Goal: Task Accomplishment & Management: Manage account settings

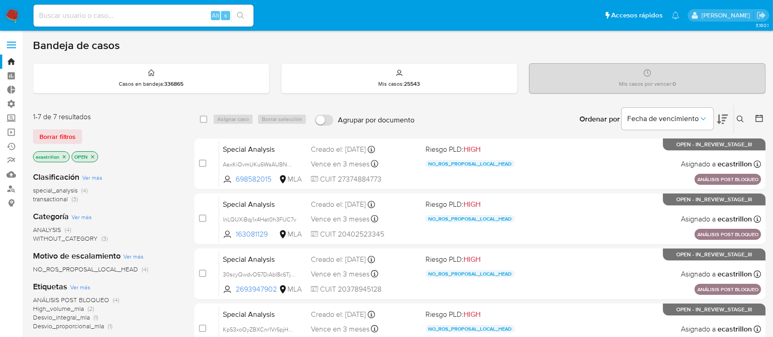
click at [388, 34] on main "3.160.1" at bounding box center [386, 296] width 773 height 592
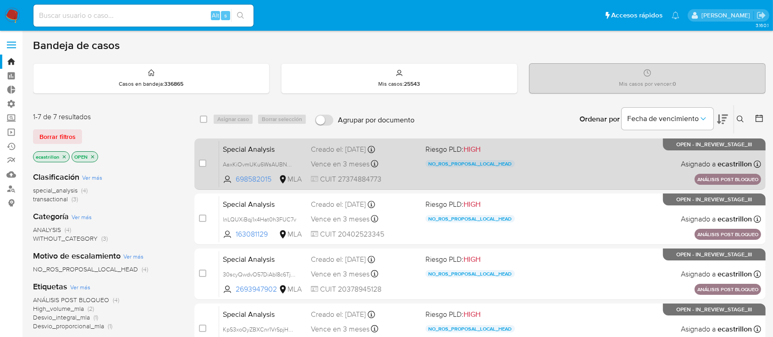
click at [401, 154] on div "Special Analysis AaxKiOvmUKu6WsAUBNQyZNcW 698582015 MLA Riesgo PLD: HIGH NO_ROS…" at bounding box center [490, 164] width 542 height 46
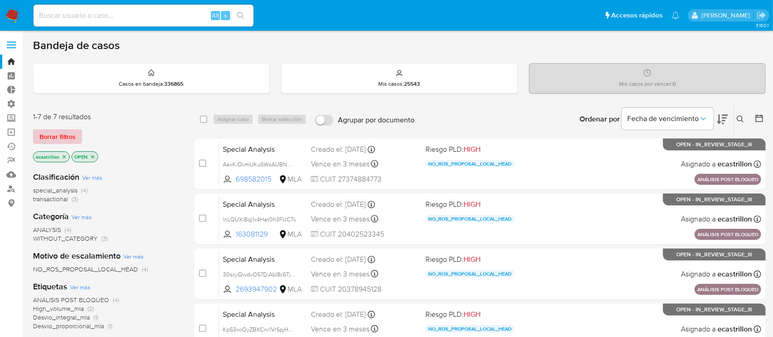
click at [65, 130] on span "Borrar filtros" at bounding box center [57, 136] width 36 height 13
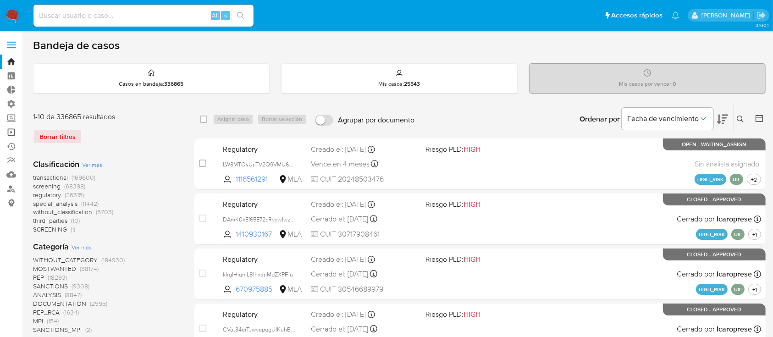
click at [12, 128] on link "Operaciones masivas" at bounding box center [54, 132] width 109 height 14
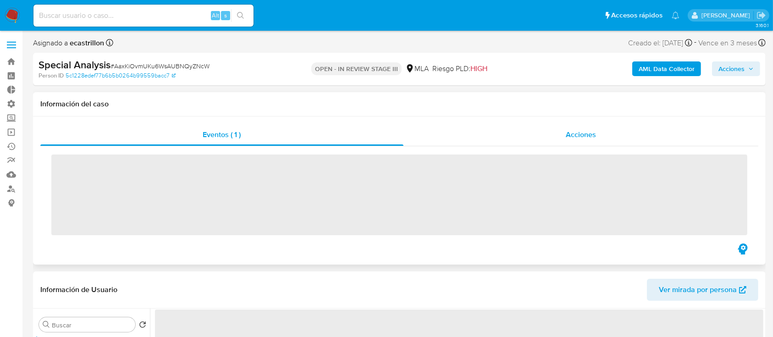
click at [537, 137] on div "Acciones" at bounding box center [580, 135] width 355 height 22
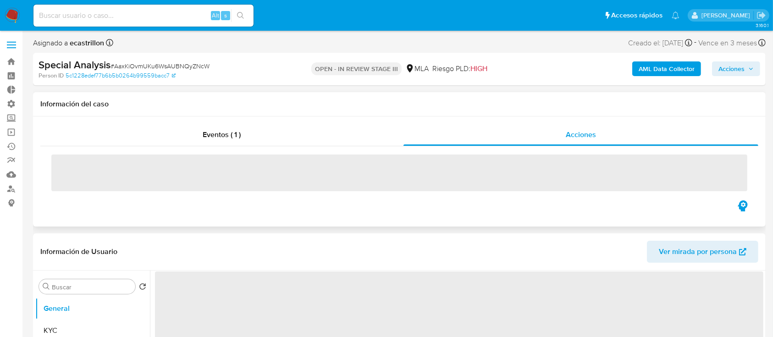
select select "10"
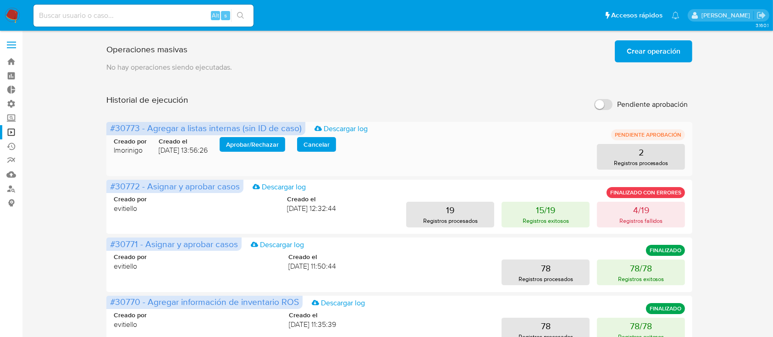
click at [264, 142] on span "Aprobar / Rechazar" at bounding box center [252, 144] width 53 height 13
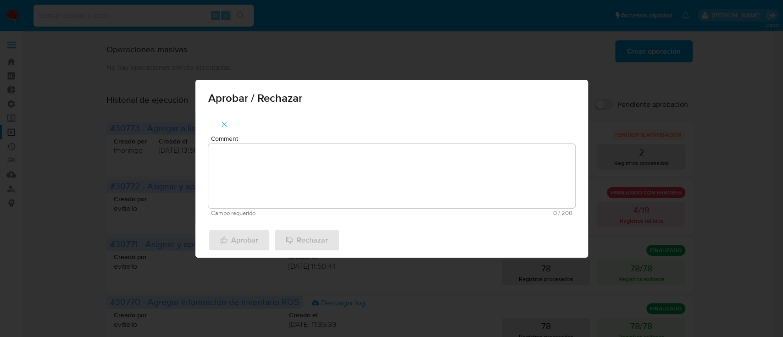
click at [268, 149] on textarea "Comment" at bounding box center [391, 176] width 367 height 64
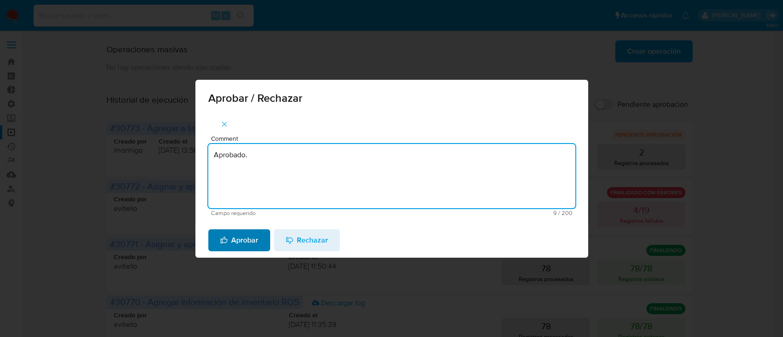
type textarea "Aprobado."
click at [238, 244] on span "Aprobar" at bounding box center [239, 240] width 38 height 20
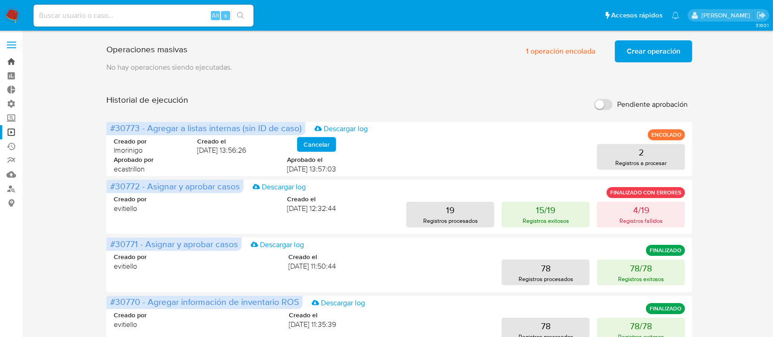
click at [7, 60] on link "Bandeja" at bounding box center [54, 62] width 109 height 14
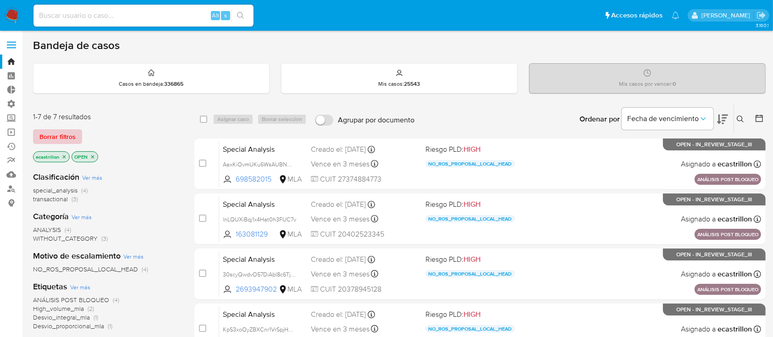
click at [54, 136] on span "Borrar filtros" at bounding box center [57, 136] width 36 height 13
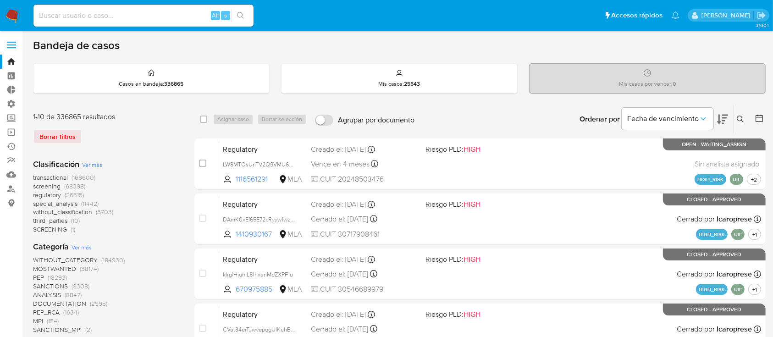
click at [741, 118] on icon at bounding box center [740, 119] width 7 height 7
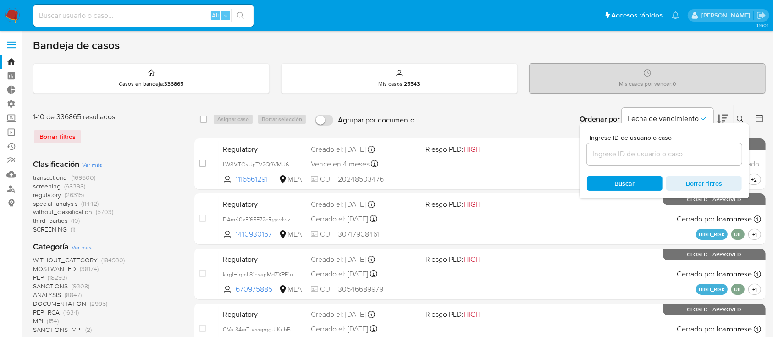
click at [597, 147] on div at bounding box center [664, 154] width 155 height 22
click at [597, 148] on input at bounding box center [664, 154] width 155 height 12
paste input "168308991"
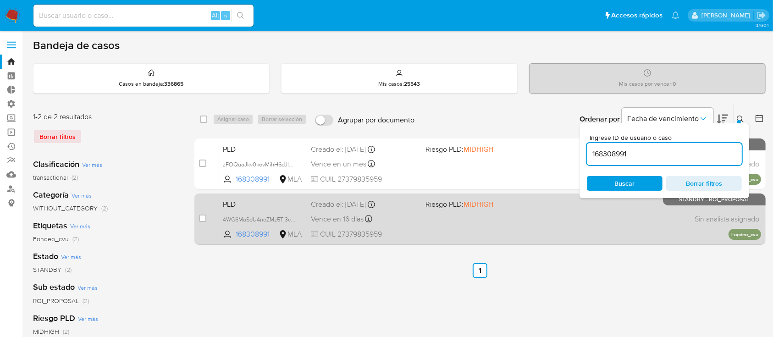
click at [487, 233] on div "PLD 4WG6MaSdU4noZMz5Tj3cdXv8 168308991 MLA Riesgo PLD: MIDHIGH Creado el: 12/07…" at bounding box center [490, 219] width 542 height 46
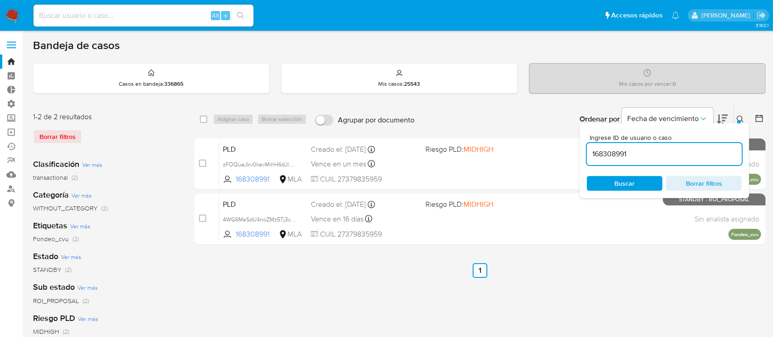
click at [656, 155] on input "168308991" at bounding box center [664, 154] width 155 height 12
paste input "907923122"
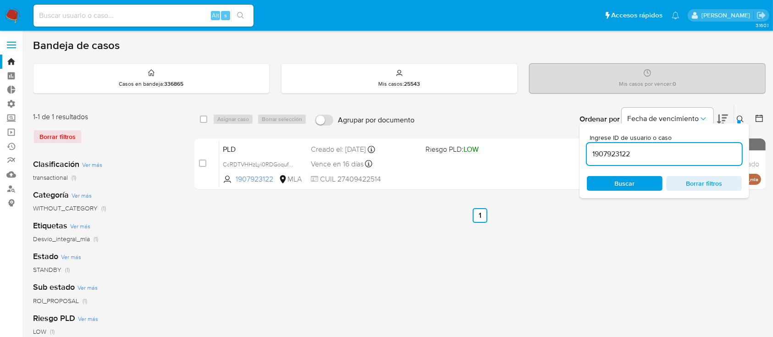
click at [739, 117] on icon at bounding box center [740, 119] width 7 height 7
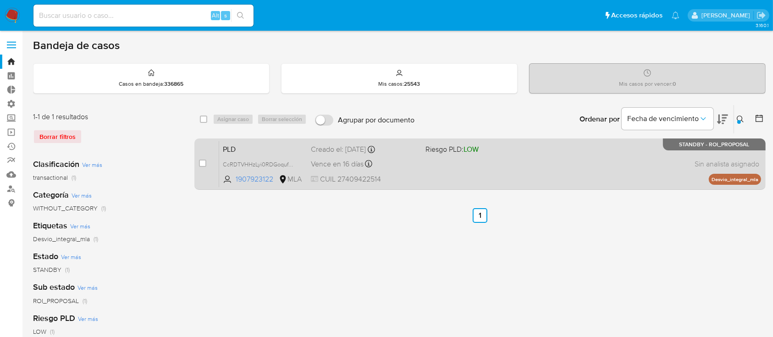
click at [663, 150] on div "PLD CcRDTVHHzLyi0RDGoqufat36 1907923122 MLA Riesgo PLD: LOW Creado el: 12/07/20…" at bounding box center [490, 164] width 542 height 46
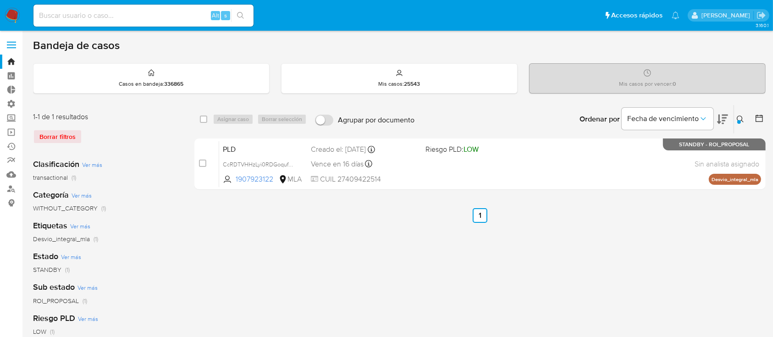
click at [741, 120] on icon at bounding box center [740, 119] width 7 height 7
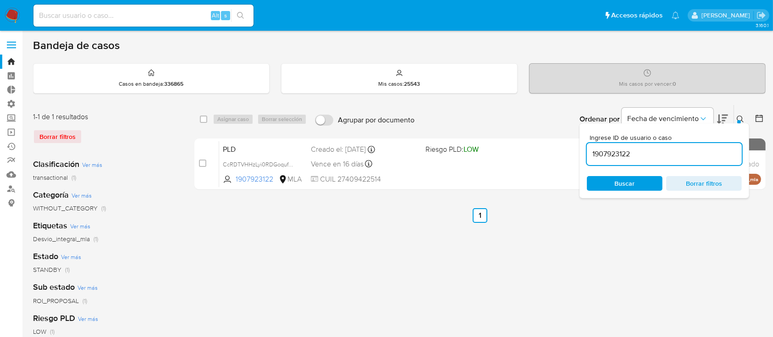
click at [697, 151] on input "1907923122" at bounding box center [664, 154] width 155 height 12
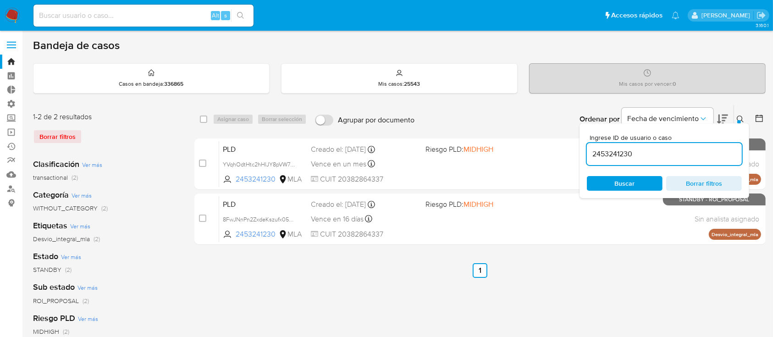
click at [740, 116] on icon at bounding box center [740, 119] width 7 height 7
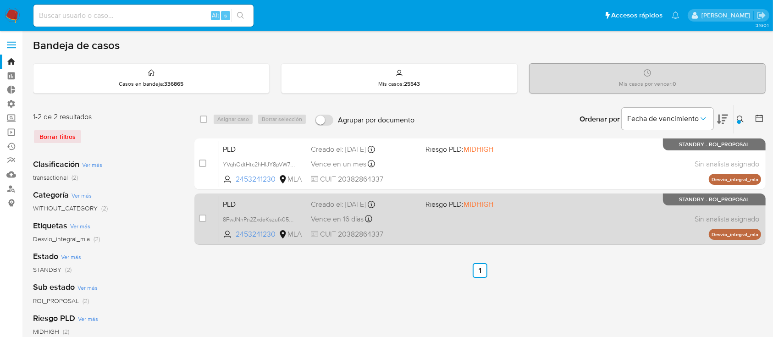
click at [644, 223] on div "PLD 8FwJNnPn2ZxdeKszufx05sOn 2453241230 MLA Riesgo PLD: MIDHIGH Creado el: 12/0…" at bounding box center [490, 219] width 542 height 46
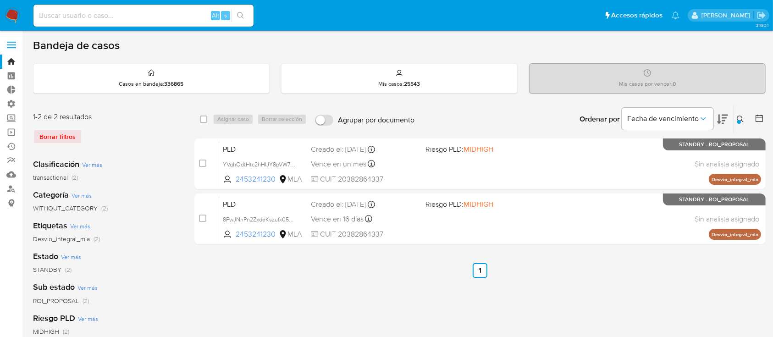
click at [738, 122] on div at bounding box center [739, 122] width 4 height 4
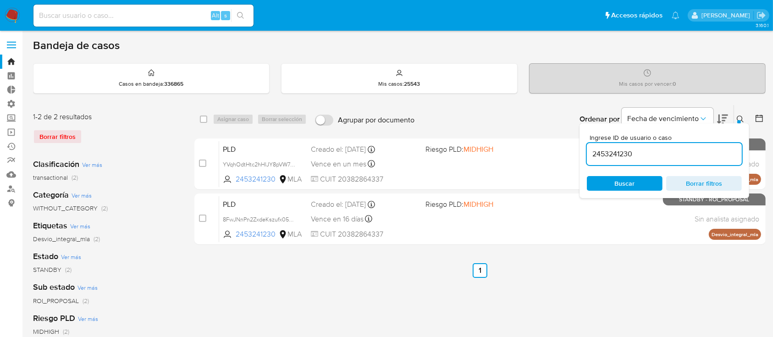
click at [703, 153] on input "2453241230" at bounding box center [664, 154] width 155 height 12
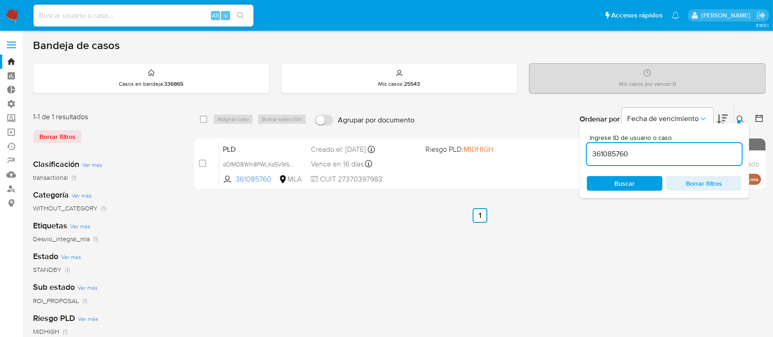
click at [740, 114] on button at bounding box center [741, 119] width 15 height 11
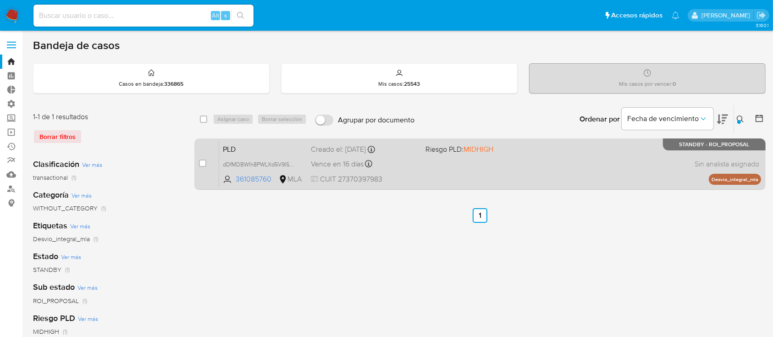
click at [517, 174] on div "PLD dDfMDBWIh8PWLXd5V9ISHeMG 361085760 MLA Riesgo PLD: MIDHIGH Creado el: 12/07…" at bounding box center [490, 164] width 542 height 46
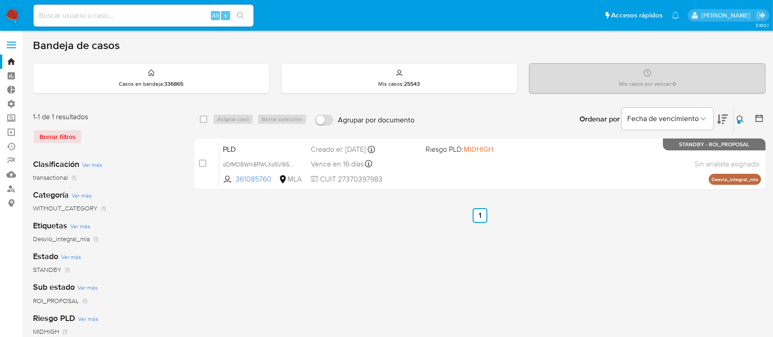
click at [741, 121] on div at bounding box center [739, 122] width 4 height 4
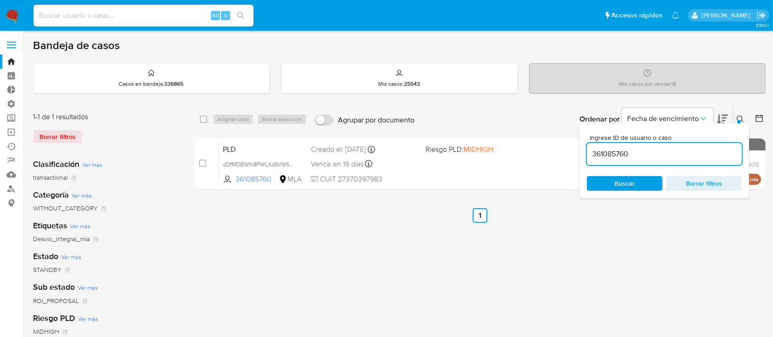
click at [705, 149] on input "361085760" at bounding box center [664, 154] width 155 height 12
click at [737, 120] on div at bounding box center [739, 122] width 4 height 4
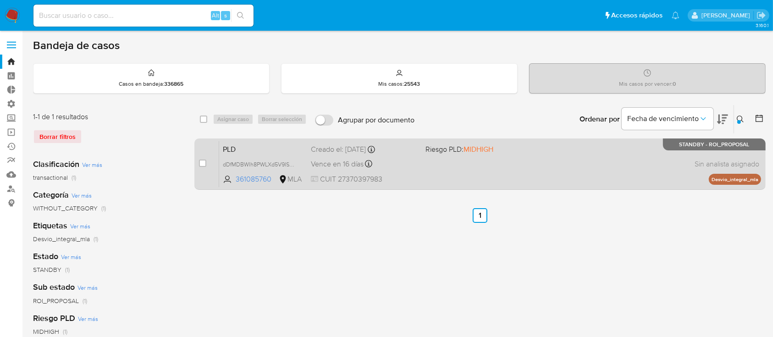
click at [617, 170] on div "PLD dDfMDBWIh8PWLXd5V9ISHeMG 361085760 MLA Riesgo PLD: MIDHIGH Creado el: 12/07…" at bounding box center [490, 164] width 542 height 46
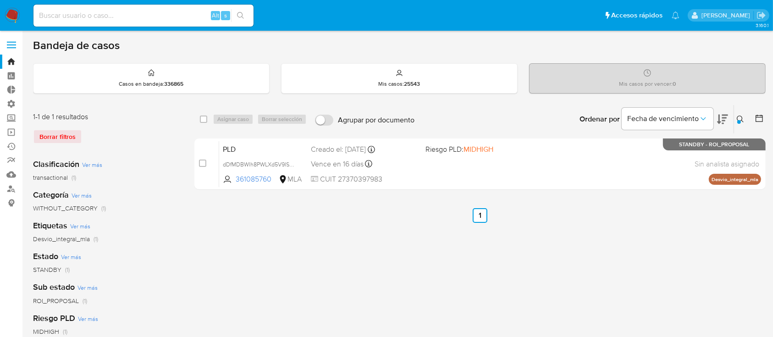
click at [738, 119] on icon at bounding box center [740, 119] width 7 height 7
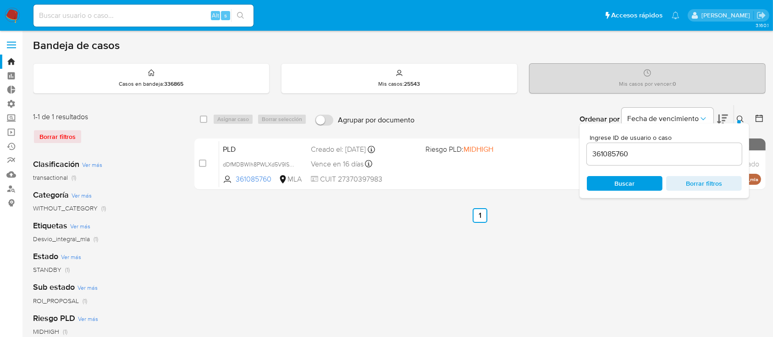
click at [693, 146] on div "361085760" at bounding box center [664, 154] width 155 height 22
click at [693, 149] on input "361085760" at bounding box center [664, 154] width 155 height 12
paste input "82635319"
click at [740, 118] on icon at bounding box center [740, 119] width 7 height 7
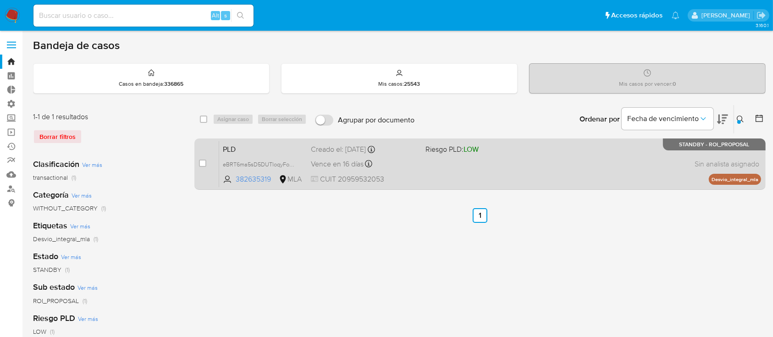
click at [633, 163] on div "PLD eBRT6ma5sD5DUTloqyFoXSPI 382635319 MLA Riesgo PLD: LOW Creado el: 12/07/202…" at bounding box center [490, 164] width 542 height 46
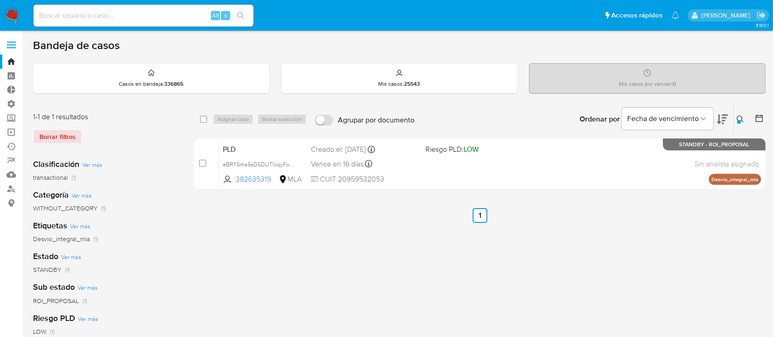
click at [740, 111] on div "Ingrese ID de usuario o caso 382635319 Buscar Borrar filtros" at bounding box center [742, 119] width 16 height 28
click at [740, 116] on icon at bounding box center [740, 119] width 7 height 7
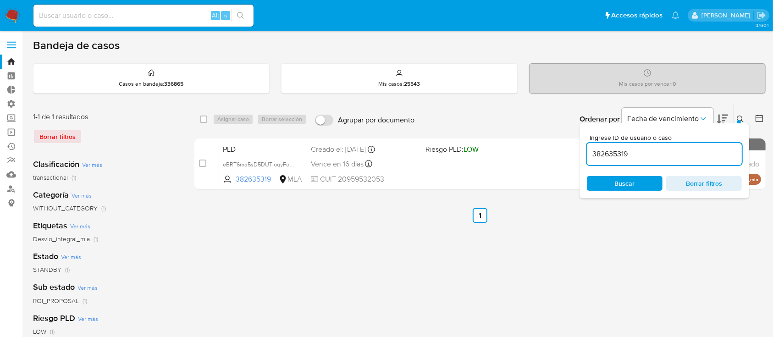
click at [702, 145] on div "382635319" at bounding box center [664, 154] width 155 height 22
click at [699, 149] on input "382635319" at bounding box center [664, 154] width 155 height 12
paste input "GCAbx00wYqESGMmhi4V42Cil"
type input "GCAbx00wYqESGMmhi4V42Cil"
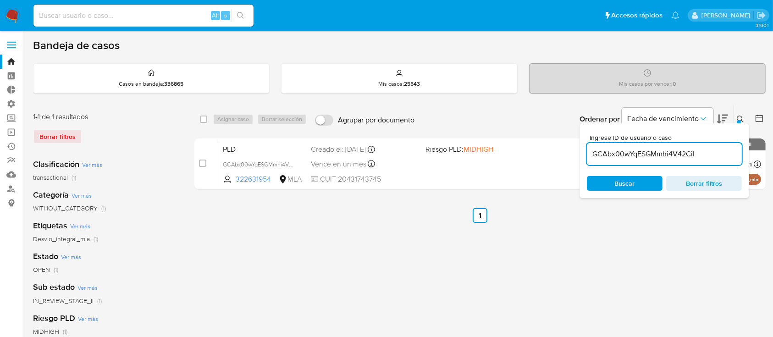
drag, startPoint x: 735, startPoint y: 119, endPoint x: 742, endPoint y: 119, distance: 7.3
click at [742, 119] on icon at bounding box center [740, 119] width 7 height 7
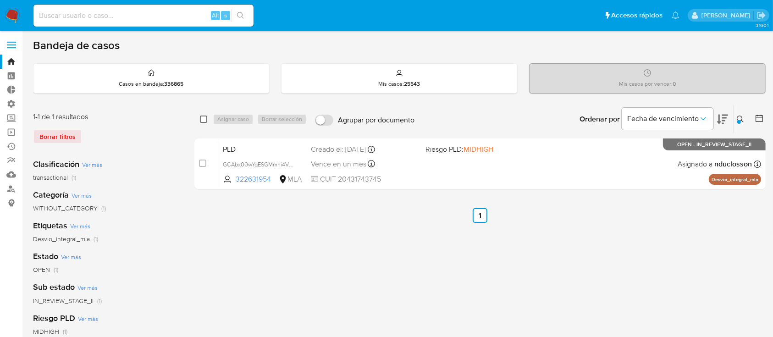
click at [206, 120] on input "checkbox" at bounding box center [203, 119] width 7 height 7
checkbox input "true"
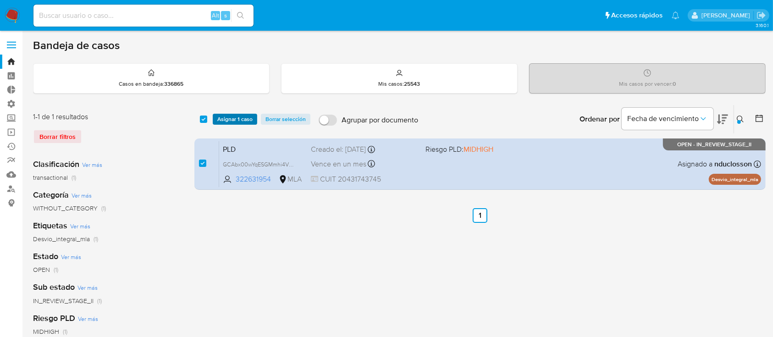
click at [220, 120] on span "Asignar 1 caso" at bounding box center [234, 119] width 35 height 9
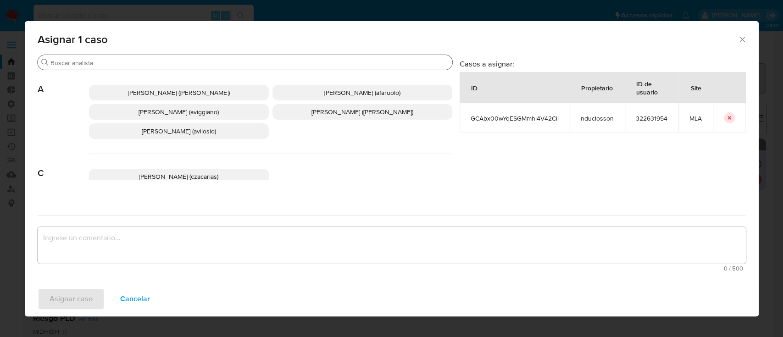
click at [224, 64] on input "Buscar" at bounding box center [249, 63] width 398 height 8
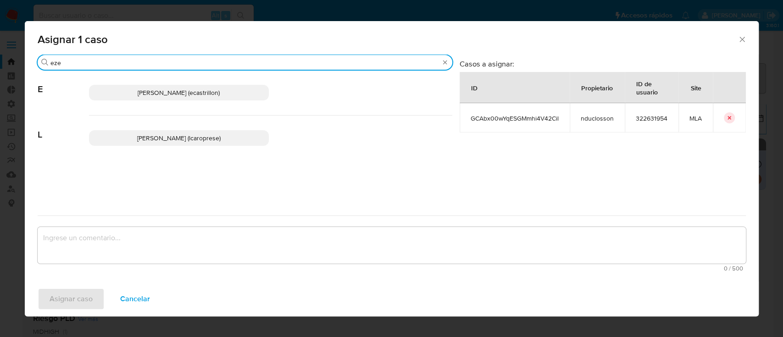
type input "eze"
click at [220, 90] on span "[PERSON_NAME] (ecastrillon)" at bounding box center [179, 92] width 82 height 9
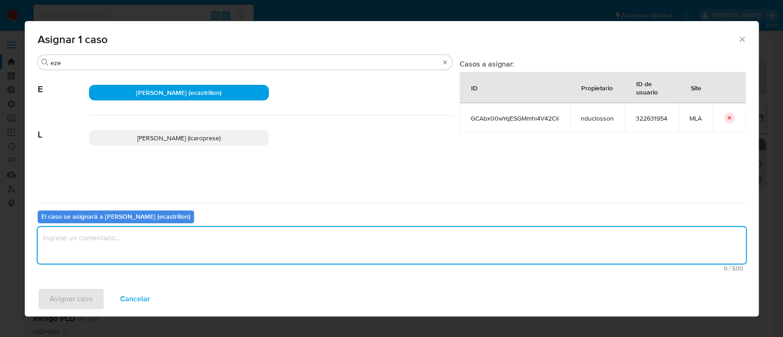
click at [161, 251] on textarea "assign-modal" at bounding box center [392, 245] width 708 height 37
type textarea "."
click at [49, 310] on div "Asignar caso Cancelar" at bounding box center [392, 299] width 734 height 35
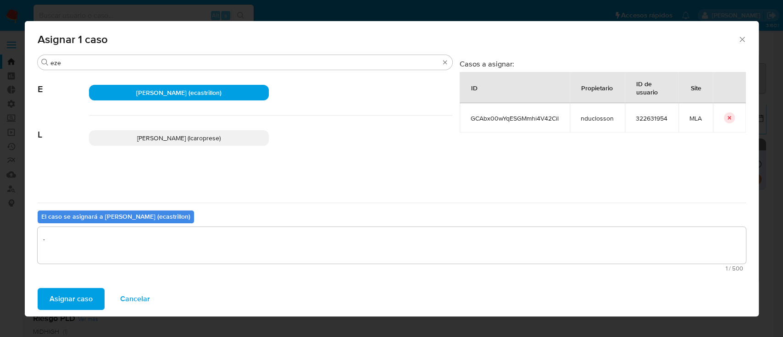
click at [75, 304] on span "Asignar caso" at bounding box center [71, 299] width 43 height 20
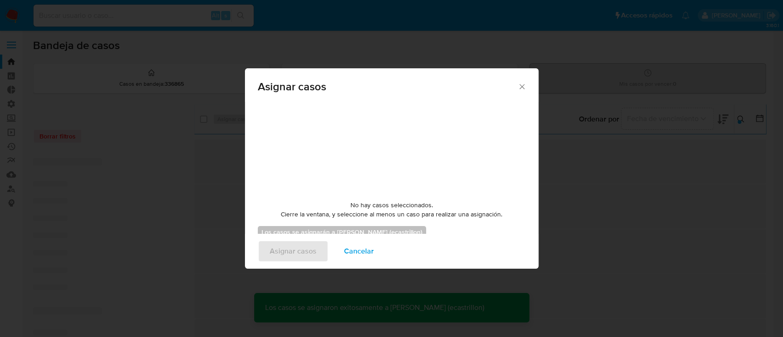
checkbox input "false"
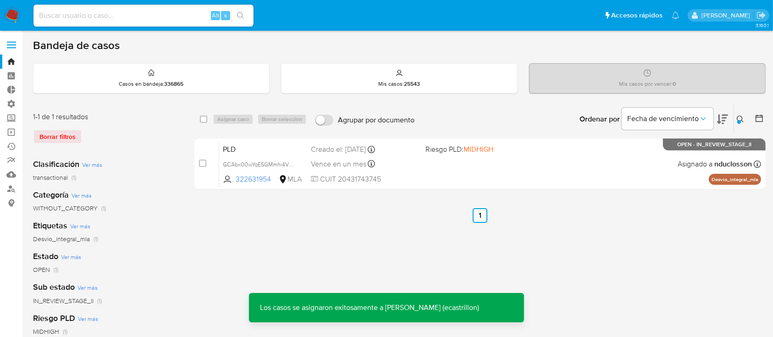
click at [587, 158] on div "PLD GCAbx00wYqESGMmhi4V42Cil 322631954 MLA Riesgo PLD: MIDHIGH Creado el: 12/08…" at bounding box center [490, 164] width 542 height 46
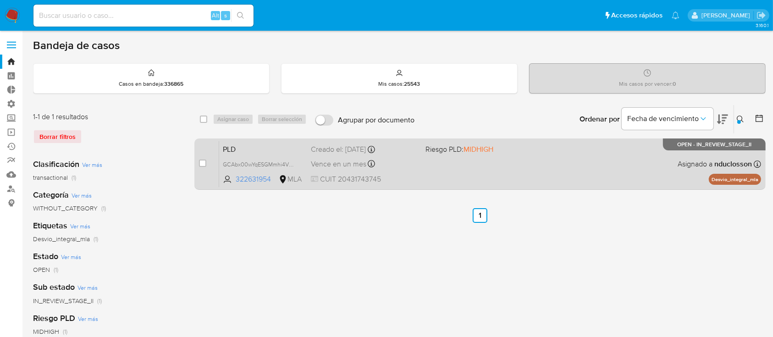
click at [556, 152] on div "PLD GCAbx00wYqESGMmhi4V42Cil 322631954 MLA Riesgo PLD: MIDHIGH Creado el: 12/08…" at bounding box center [490, 164] width 542 height 46
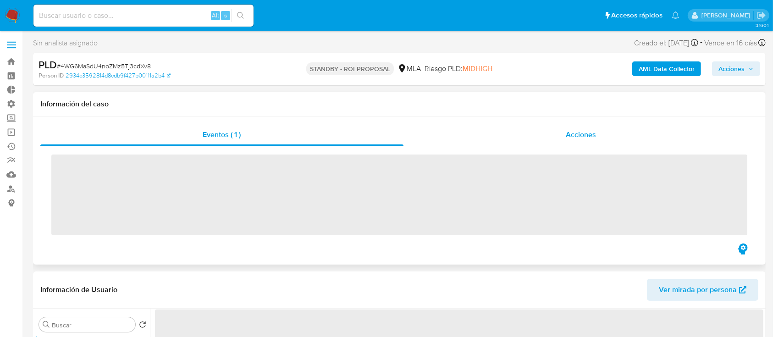
click at [563, 127] on div "Acciones" at bounding box center [580, 135] width 355 height 22
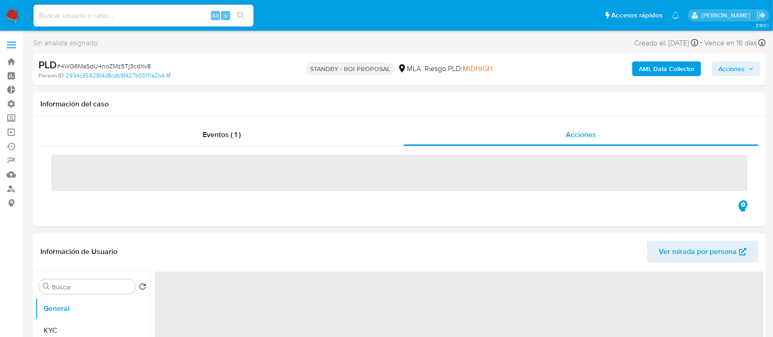
select select "10"
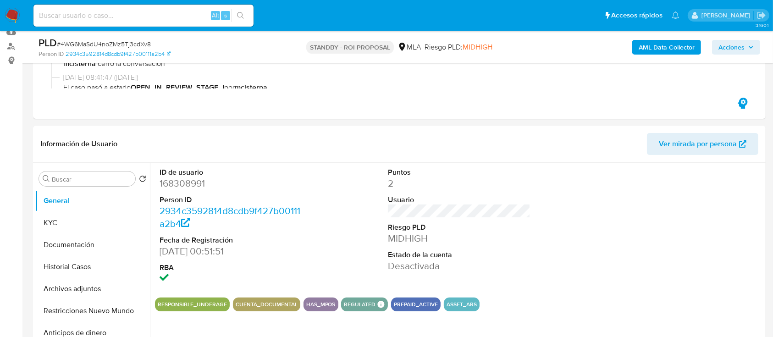
scroll to position [143, 0]
click at [89, 266] on button "Historial Casos" at bounding box center [88, 266] width 107 height 22
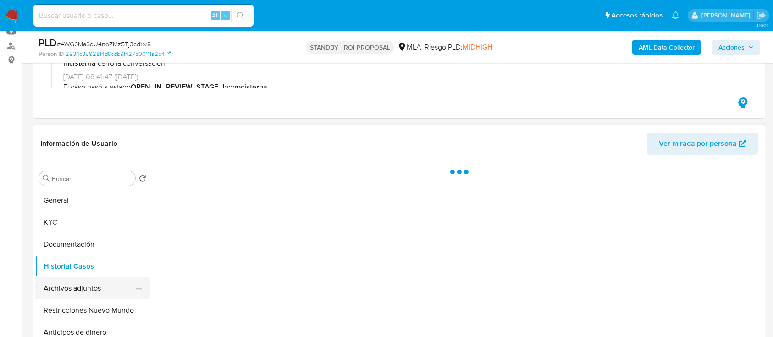
click at [96, 288] on button "Archivos adjuntos" at bounding box center [88, 288] width 107 height 22
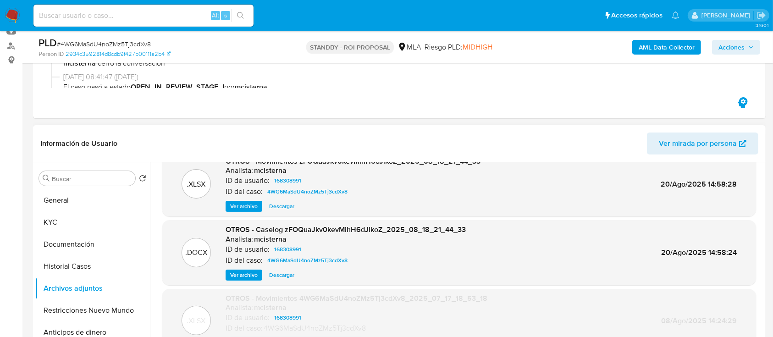
scroll to position [17, 0]
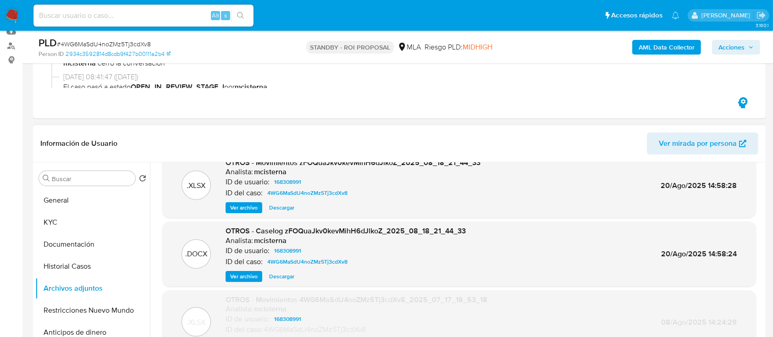
click at [277, 276] on span "Descargar" at bounding box center [281, 276] width 25 height 9
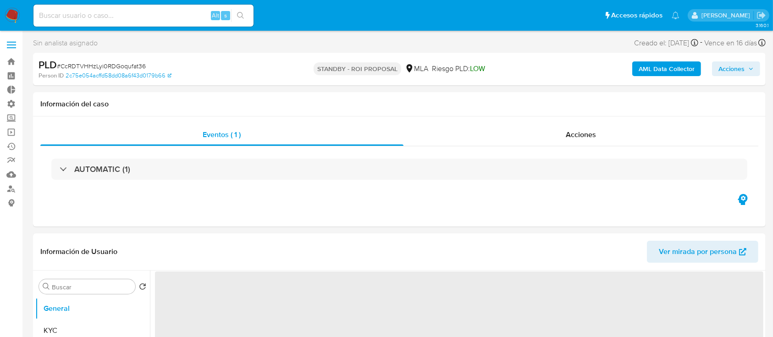
select select "10"
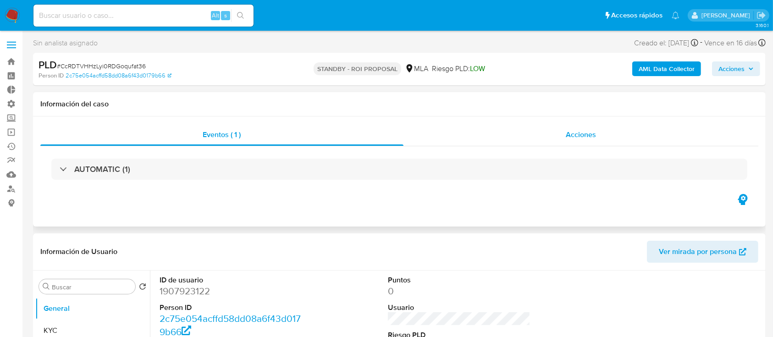
click at [532, 130] on div "Acciones" at bounding box center [580, 135] width 355 height 22
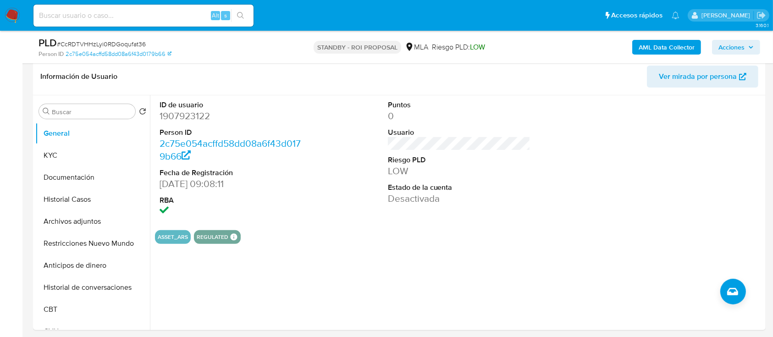
scroll to position [215, 0]
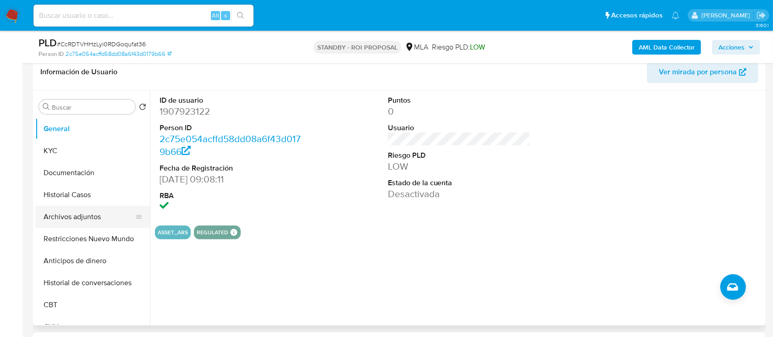
click at [98, 222] on button "Archivos adjuntos" at bounding box center [88, 217] width 107 height 22
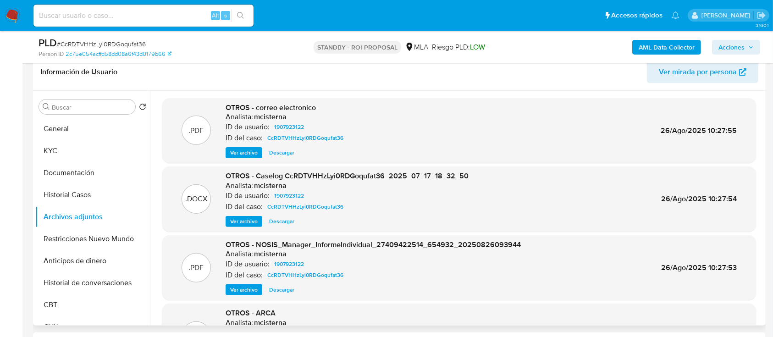
click at [290, 222] on span "Descargar" at bounding box center [281, 221] width 25 height 9
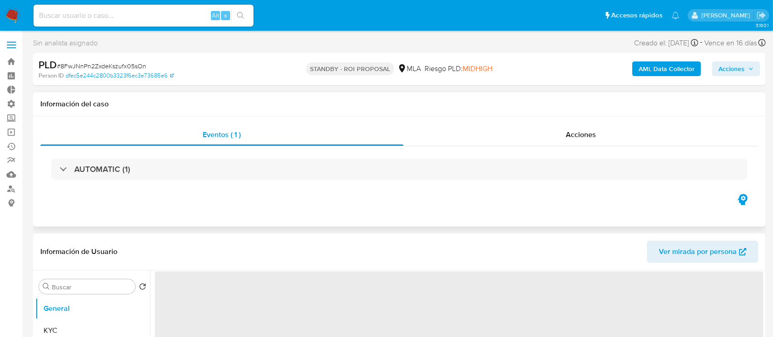
select select "10"
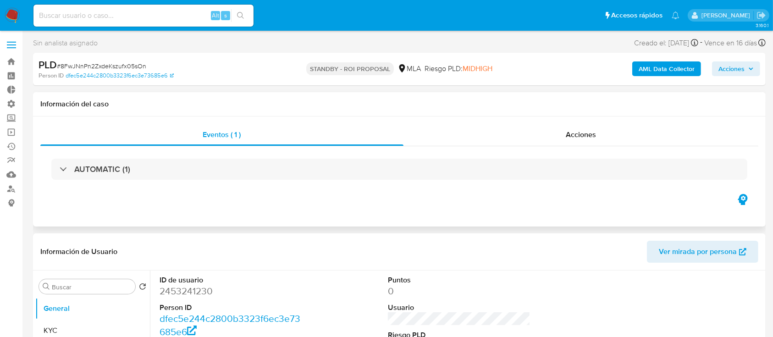
click at [567, 145] on div "Eventos ( 1 ) Acciones AUTOMATIC (1)" at bounding box center [399, 158] width 718 height 68
click at [554, 136] on div "Acciones" at bounding box center [580, 135] width 355 height 22
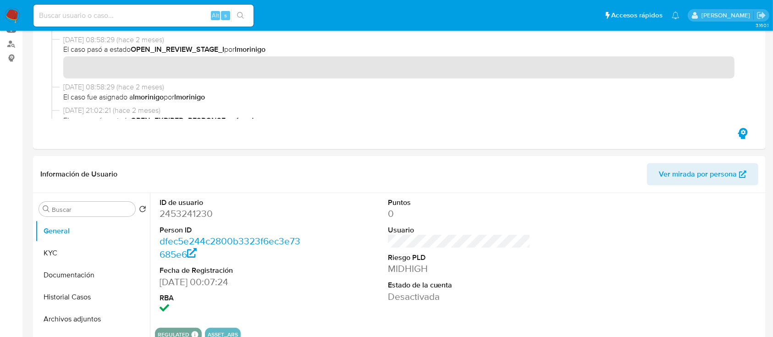
scroll to position [145, 0]
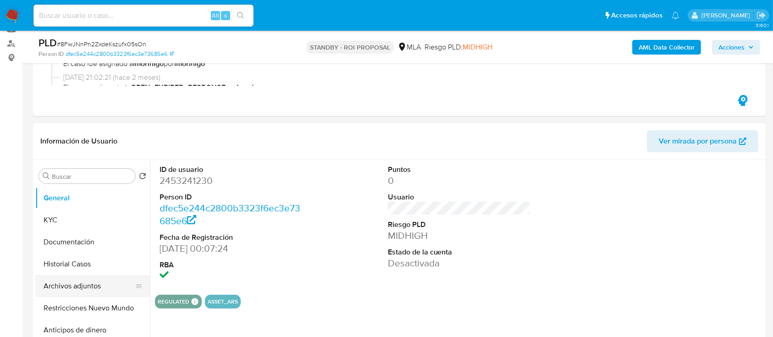
click at [92, 276] on button "Archivos adjuntos" at bounding box center [88, 286] width 107 height 22
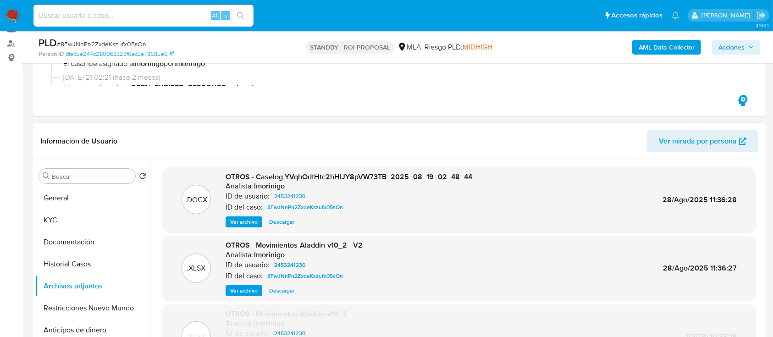
click at [284, 218] on span "Descargar" at bounding box center [281, 221] width 25 height 9
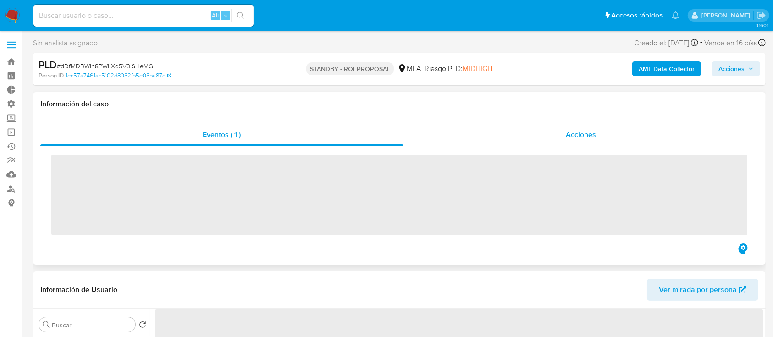
click at [610, 130] on div "Acciones" at bounding box center [580, 135] width 355 height 22
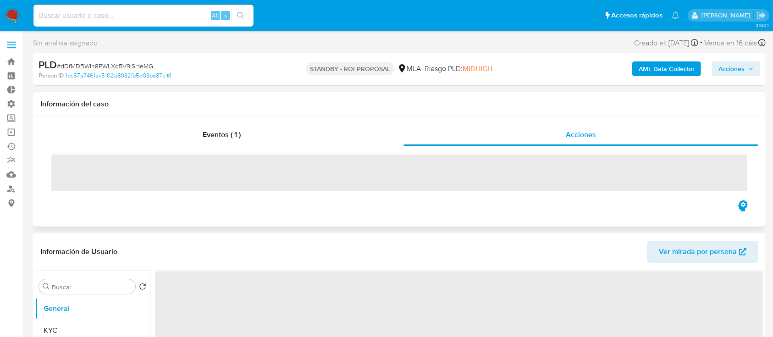
select select "10"
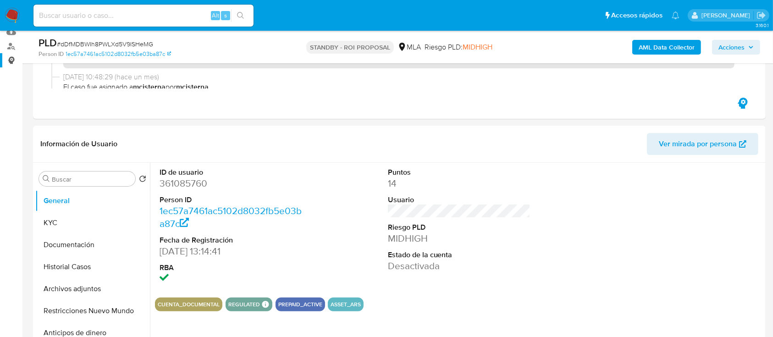
scroll to position [144, 0]
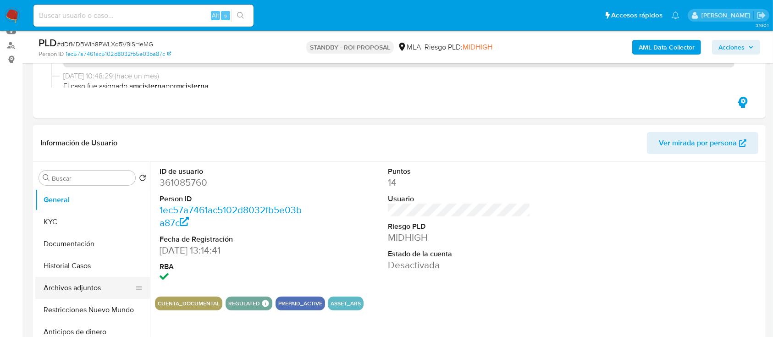
click at [70, 278] on button "Archivos adjuntos" at bounding box center [88, 288] width 107 height 22
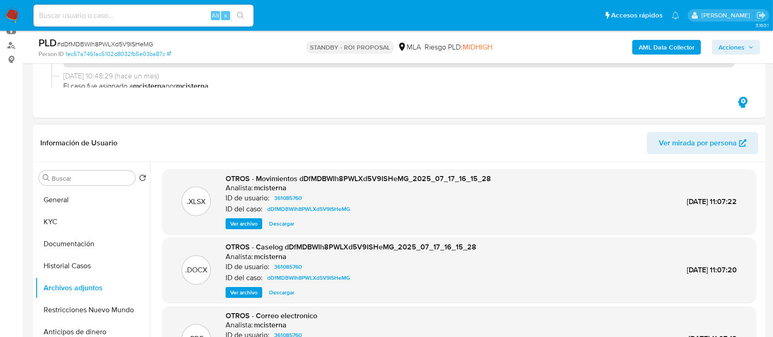
click at [474, 141] on header "Información de Usuario Ver mirada por persona" at bounding box center [399, 143] width 718 height 22
click at [294, 289] on button "Descargar" at bounding box center [282, 292] width 34 height 11
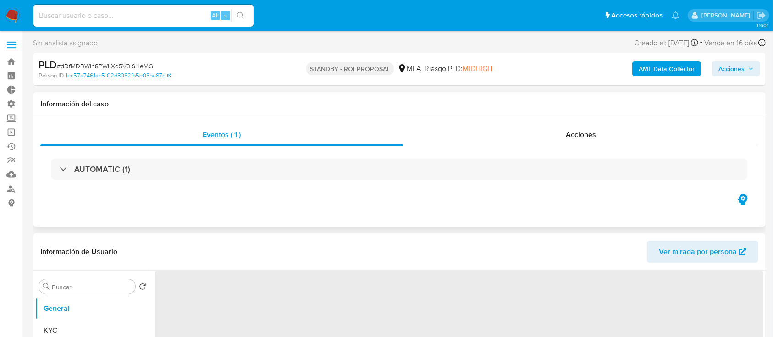
select select "10"
click at [562, 136] on div "Acciones" at bounding box center [580, 135] width 355 height 22
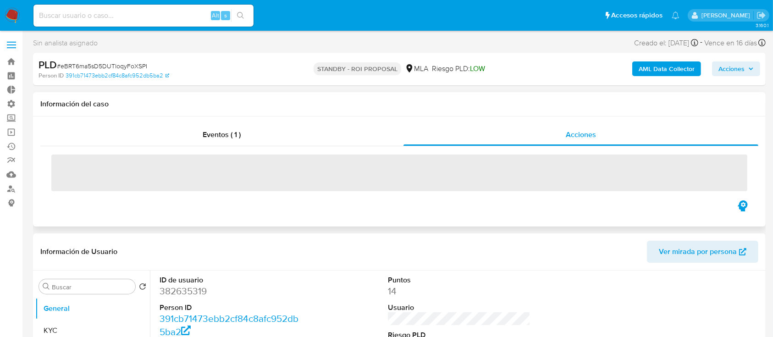
select select "10"
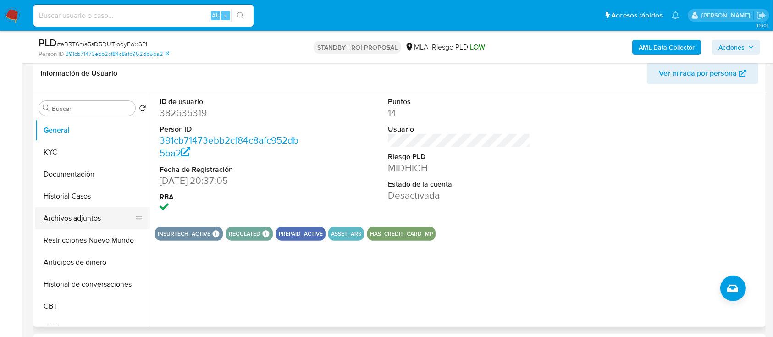
scroll to position [214, 0]
click at [72, 237] on button "Restricciones Nuevo Mundo" at bounding box center [88, 240] width 107 height 22
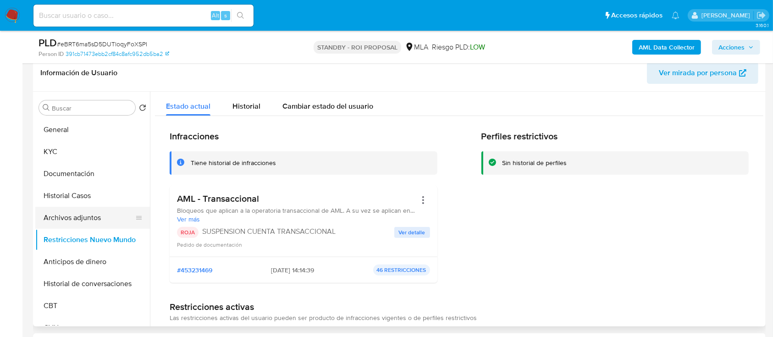
click at [88, 215] on button "Archivos adjuntos" at bounding box center [88, 218] width 107 height 22
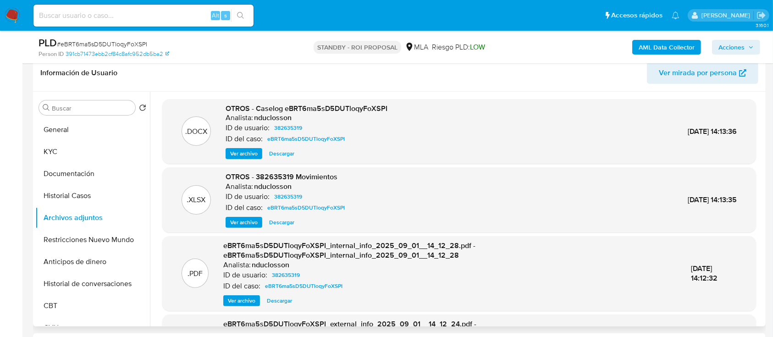
click at [282, 157] on span "Descargar" at bounding box center [281, 153] width 25 height 9
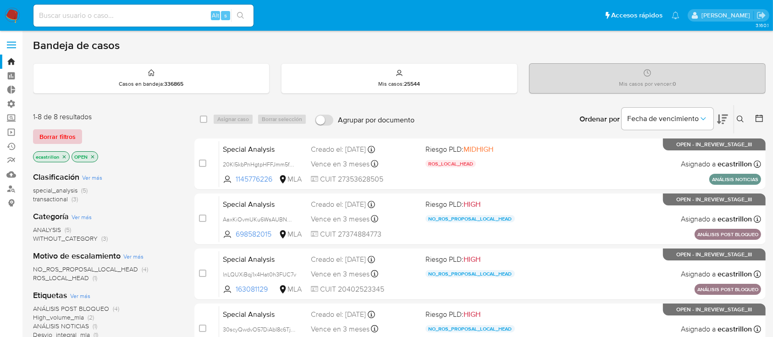
click at [48, 134] on span "Borrar filtros" at bounding box center [57, 136] width 36 height 13
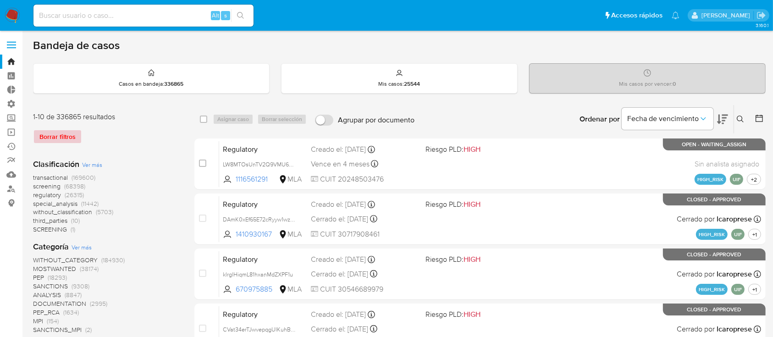
click at [48, 134] on div "Borrar filtros" at bounding box center [106, 136] width 147 height 15
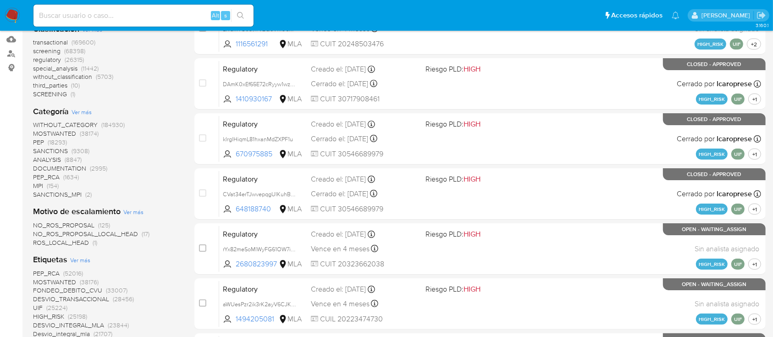
click at [56, 244] on span "ROS_LOCAL_HEAD" at bounding box center [61, 242] width 56 height 9
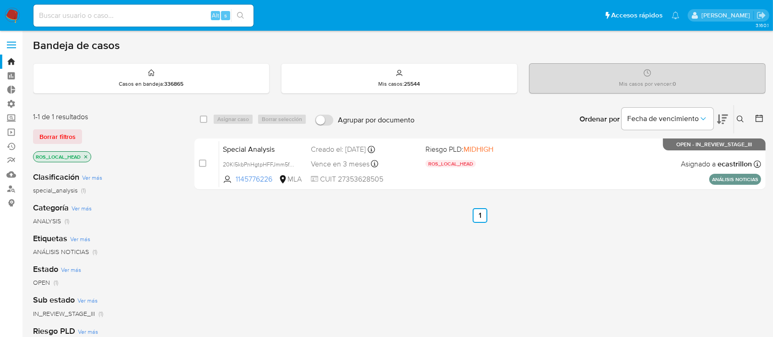
scroll to position [1, 0]
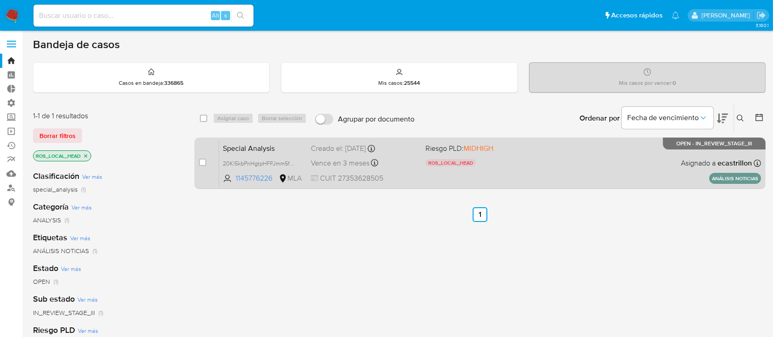
click at [632, 148] on div "Special Analysis 20Kl5kbPnHgtpHFFJmm5fTbM 1145776226 MLA Riesgo PLD: MIDHIGH RO…" at bounding box center [490, 163] width 542 height 46
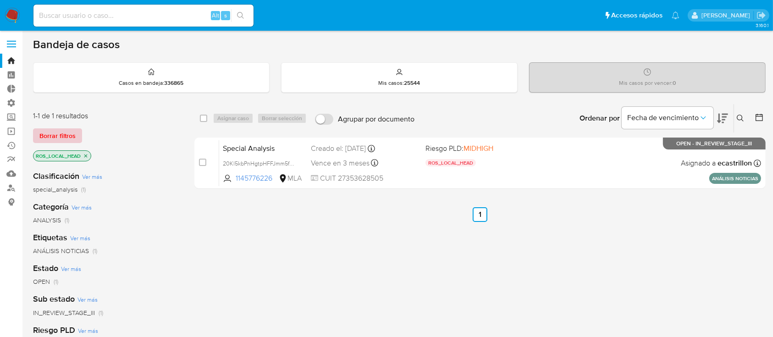
click at [56, 133] on span "Borrar filtros" at bounding box center [57, 135] width 36 height 13
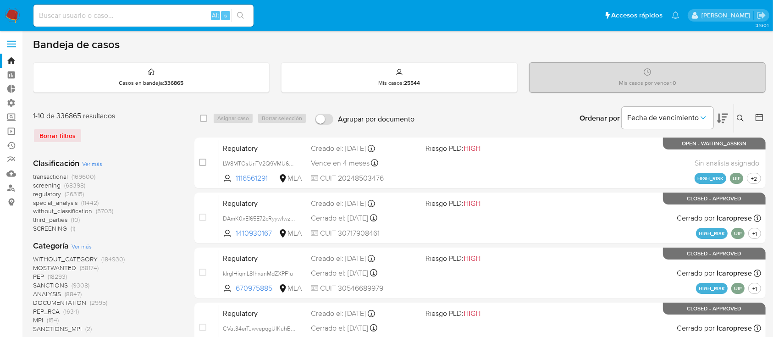
click at [154, 130] on div "Borrar filtros" at bounding box center [106, 135] width 147 height 15
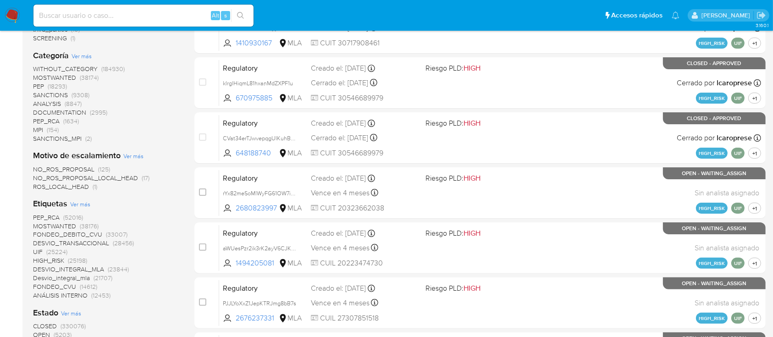
scroll to position [198, 0]
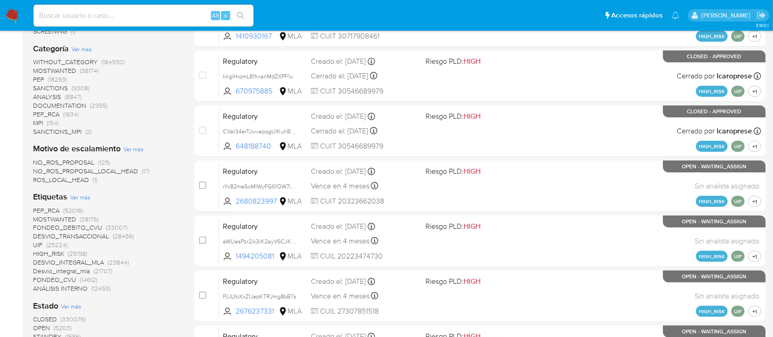
click at [43, 326] on span "OPEN" at bounding box center [41, 327] width 17 height 9
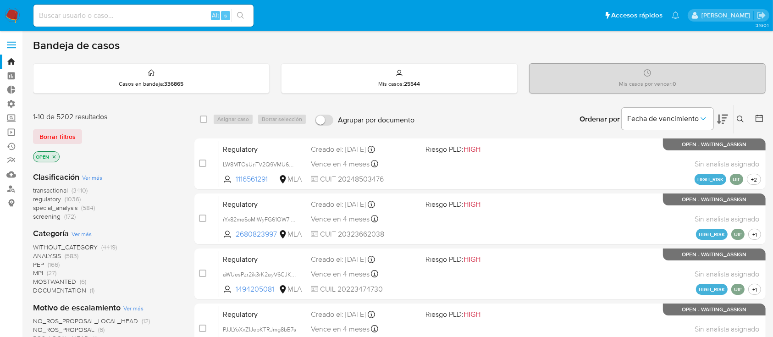
click at [61, 189] on span "transactional" at bounding box center [50, 190] width 35 height 9
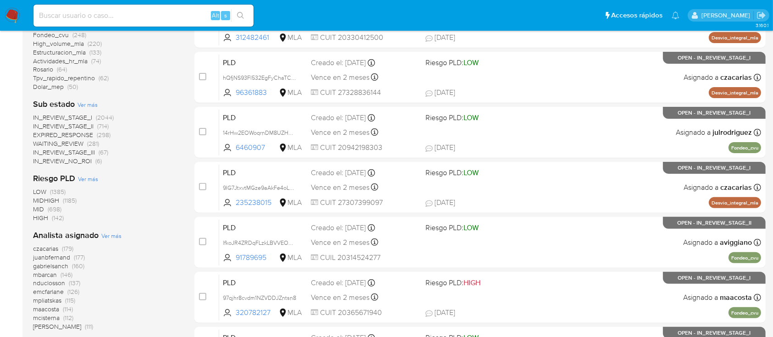
scroll to position [253, 0]
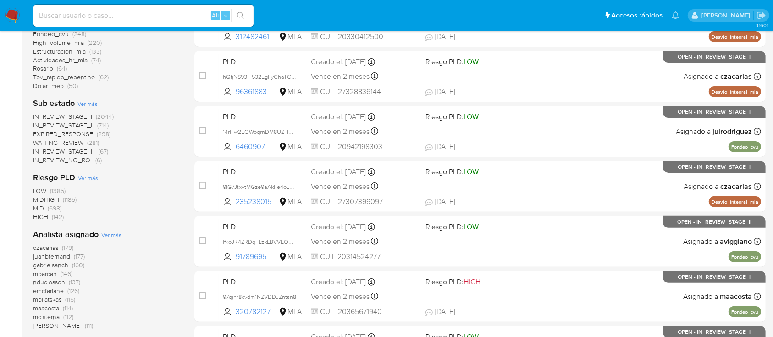
click at [48, 288] on span "emcfarlane" at bounding box center [48, 290] width 31 height 9
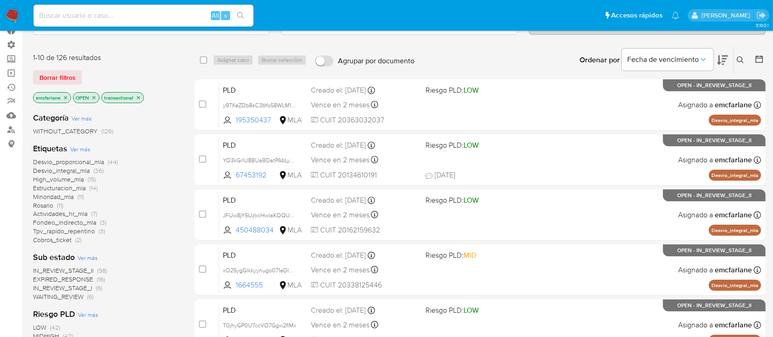
scroll to position [59, 0]
click at [65, 99] on icon "close-filter" at bounding box center [66, 98] width 6 height 6
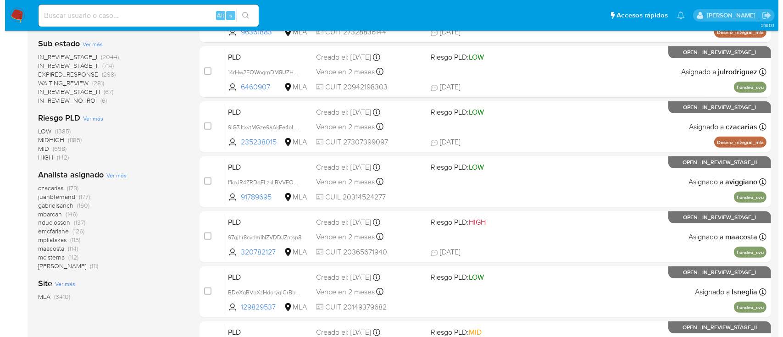
scroll to position [319, 0]
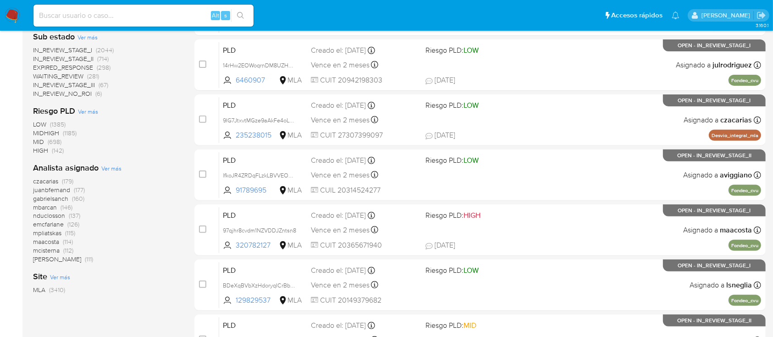
click at [116, 170] on span "Ver más" at bounding box center [111, 168] width 20 height 8
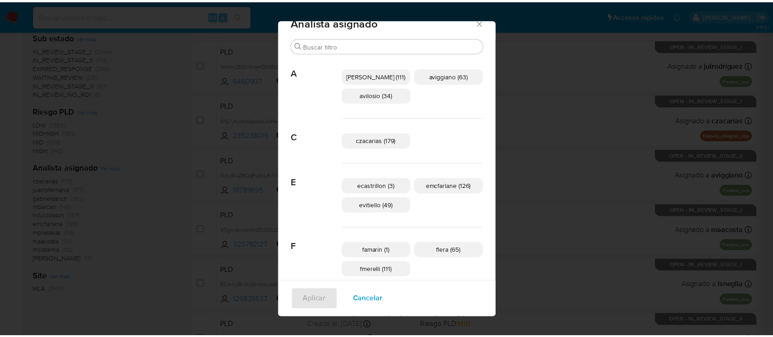
scroll to position [0, 0]
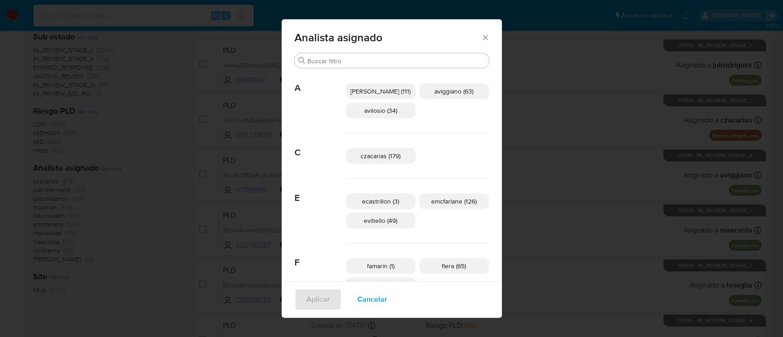
click at [365, 299] on span "Cancelar" at bounding box center [372, 299] width 30 height 20
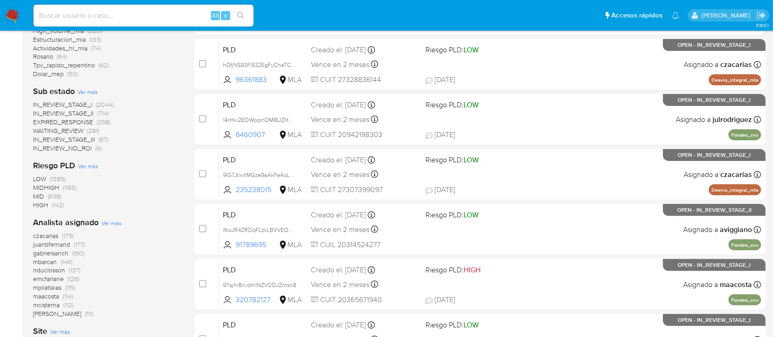
scroll to position [261, 0]
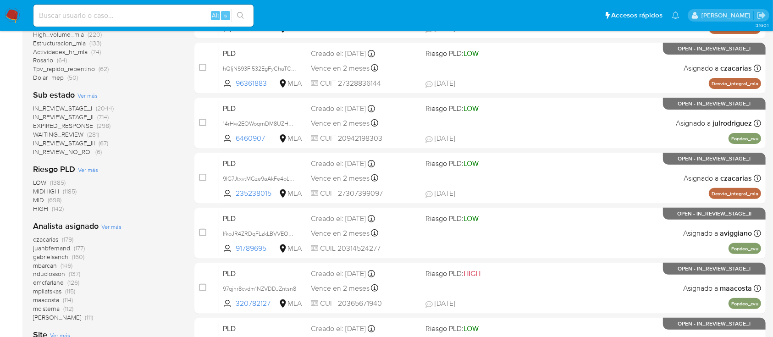
click at [89, 151] on span "IN_REVIEW_NO_ROI" at bounding box center [62, 151] width 59 height 9
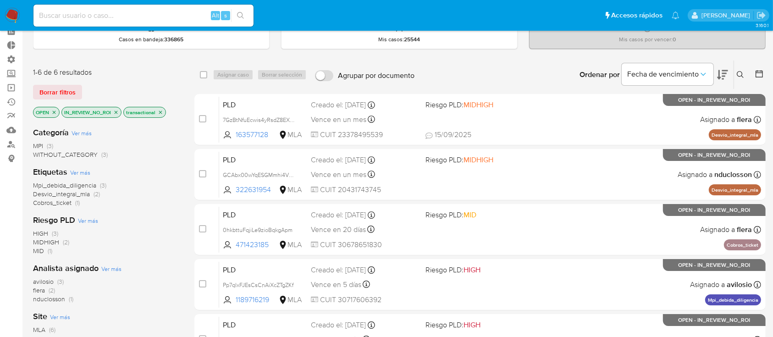
scroll to position [46, 0]
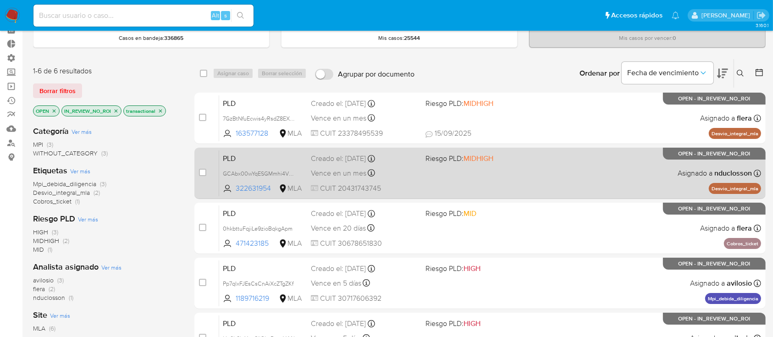
click at [488, 180] on div "PLD GCAbx00wYqESGMmhi4V42Cil 322631954 MLA Riesgo PLD: MIDHIGH Creado el: 12/08…" at bounding box center [490, 173] width 542 height 46
click at [204, 171] on input "checkbox" at bounding box center [202, 172] width 7 height 7
checkbox input "true"
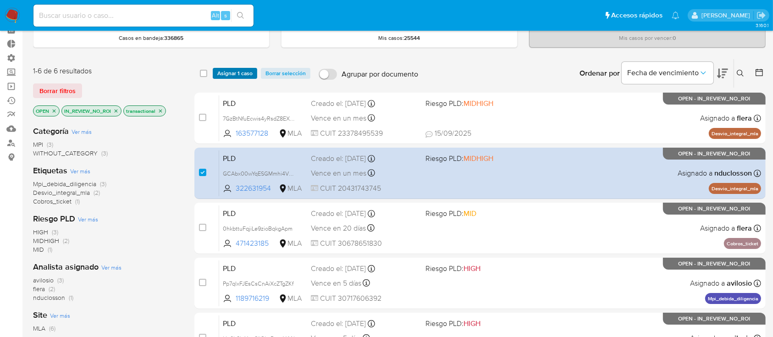
click at [234, 73] on span "Asignar 1 caso" at bounding box center [234, 73] width 35 height 9
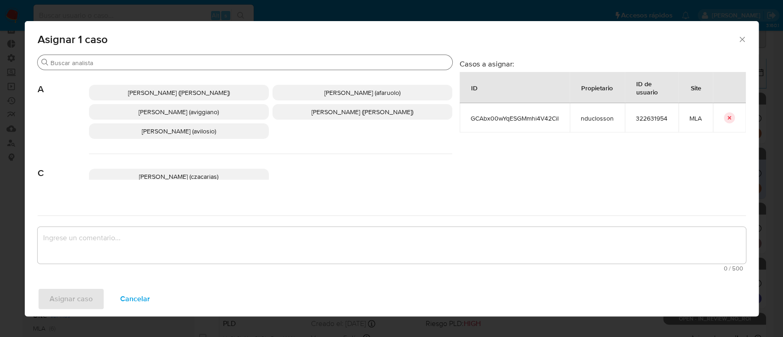
click at [233, 67] on div "Buscar" at bounding box center [245, 62] width 414 height 15
click at [232, 61] on input "Buscar" at bounding box center [249, 63] width 398 height 8
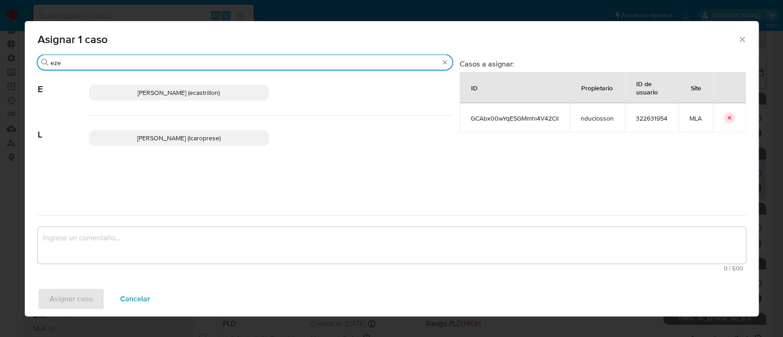
type input "eze"
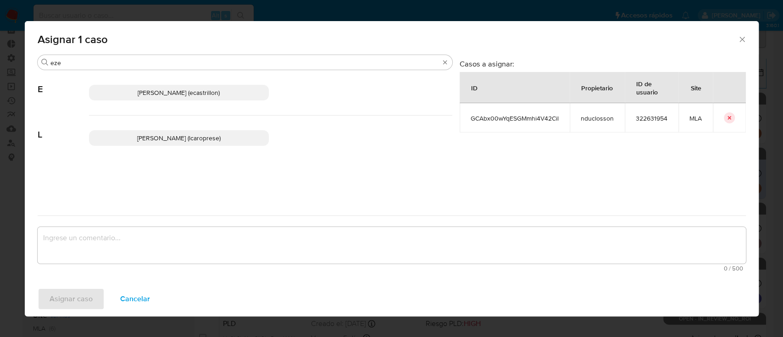
click at [246, 96] on p "Ezequiel Gonzalo Castrillon (ecastrillon)" at bounding box center [179, 93] width 180 height 16
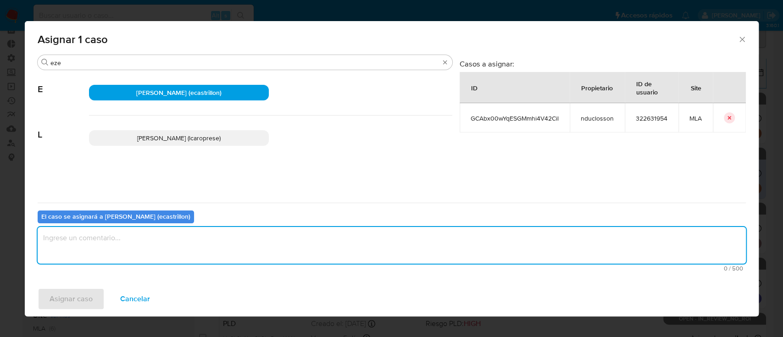
click at [161, 256] on textarea "assign-modal" at bounding box center [392, 245] width 708 height 37
type textarea "."
click at [95, 298] on button "Asignar caso" at bounding box center [71, 299] width 67 height 22
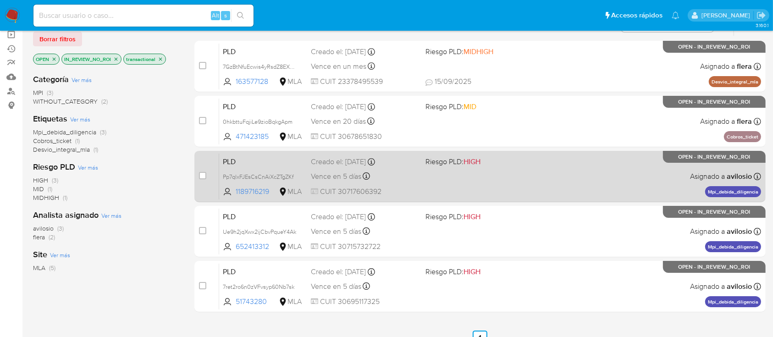
scroll to position [99, 0]
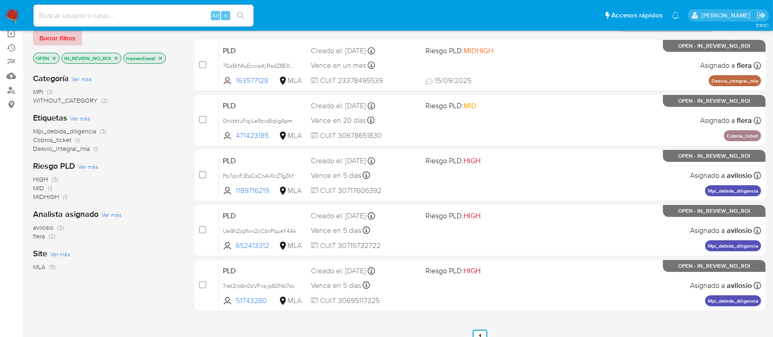
click at [73, 42] on span "Borrar filtros" at bounding box center [57, 38] width 36 height 13
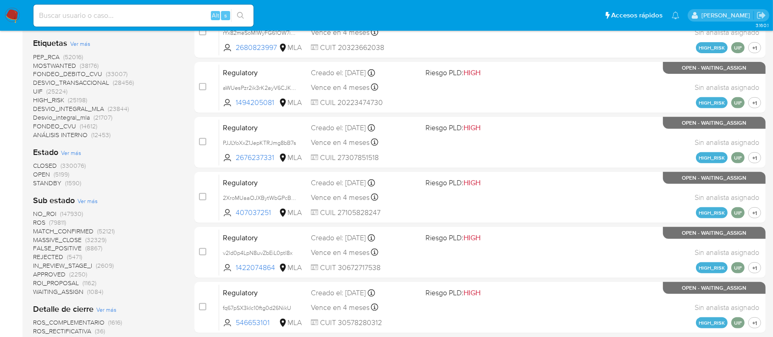
scroll to position [491, 0]
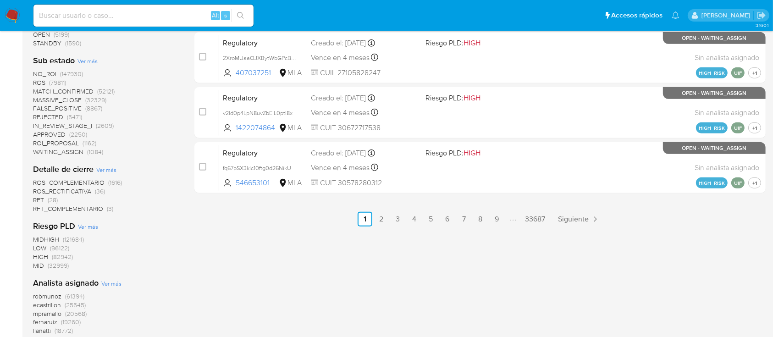
click at [54, 305] on span "ecastrillon" at bounding box center [47, 304] width 28 height 9
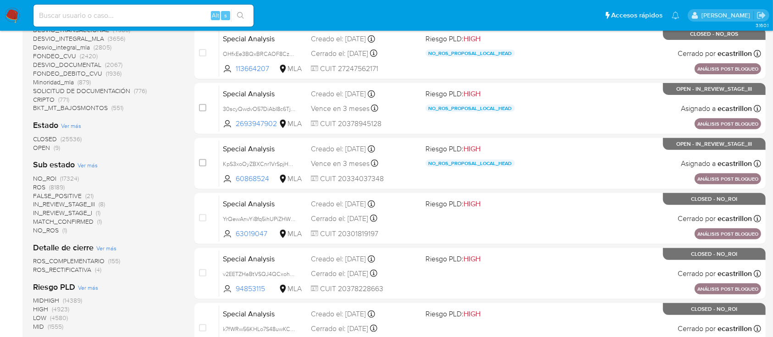
scroll to position [334, 0]
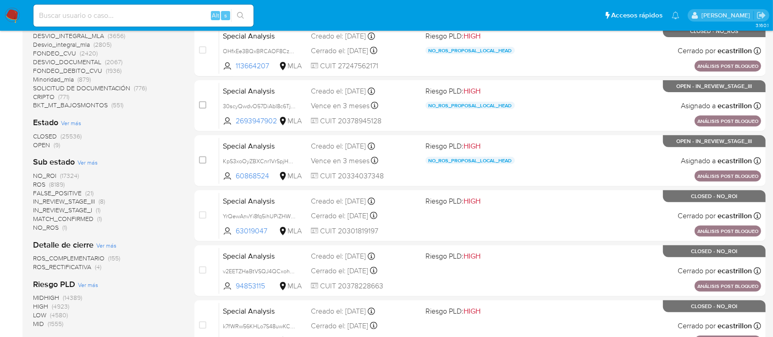
click at [48, 143] on span "OPEN" at bounding box center [41, 144] width 17 height 9
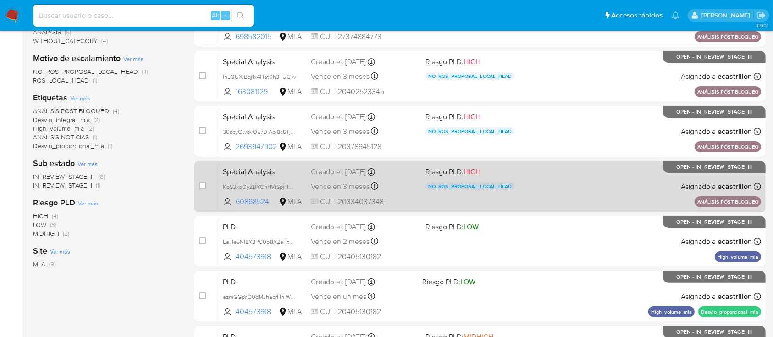
scroll to position [188, 0]
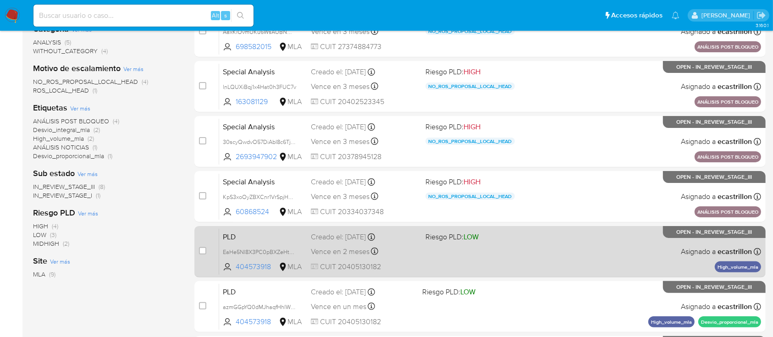
click at [411, 250] on div "Vence en 2 meses Vence el 29/11/2025 03:05:41" at bounding box center [364, 251] width 107 height 12
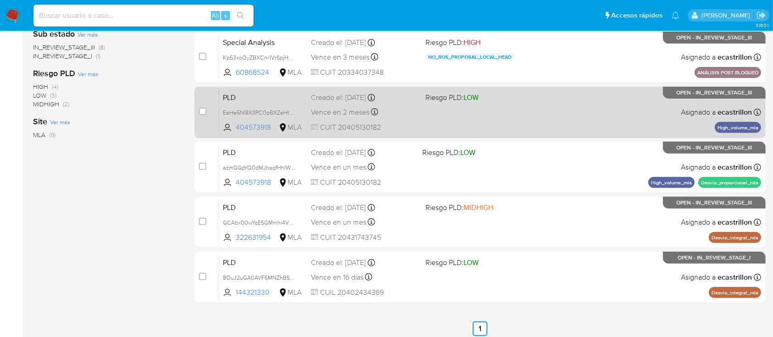
scroll to position [327, 0]
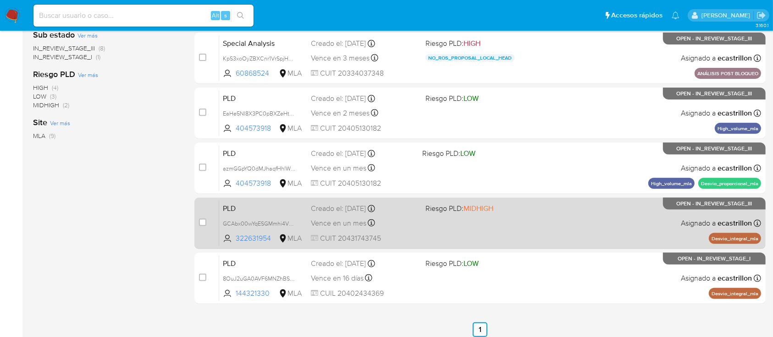
drag, startPoint x: 501, startPoint y: 271, endPoint x: 525, endPoint y: 235, distance: 42.9
click at [525, 235] on div "case-item-checkbox No es posible asignar el caso Special Analysis 20Kl5kbPnHgtp…" at bounding box center [479, 57] width 571 height 491
click at [525, 235] on div "PLD GCAbx00wYqESGMmhi4V42Cil 322631954 MLA Riesgo PLD: MIDHIGH Creado el: 12/08…" at bounding box center [490, 223] width 542 height 46
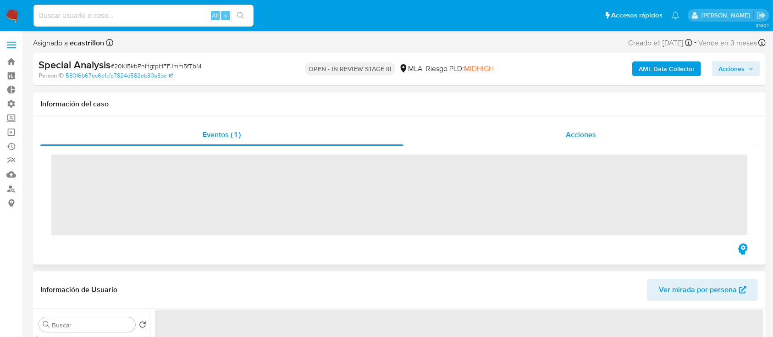
click at [586, 133] on span "Acciones" at bounding box center [581, 134] width 30 height 11
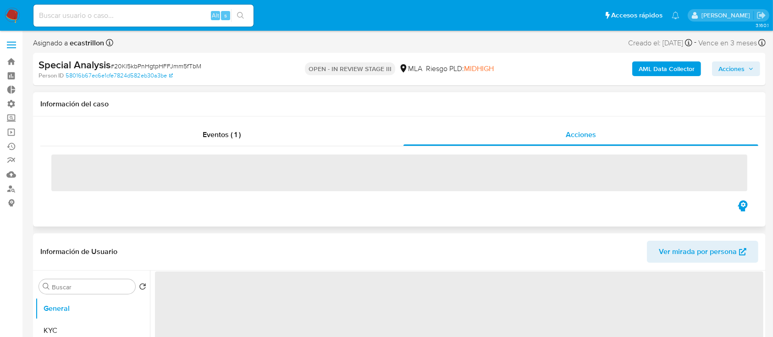
select select "10"
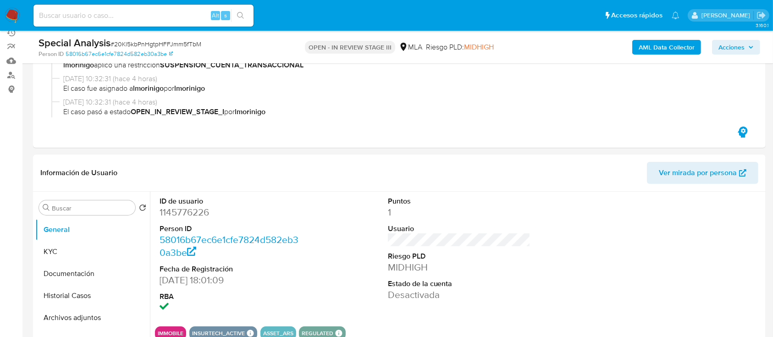
scroll to position [115, 0]
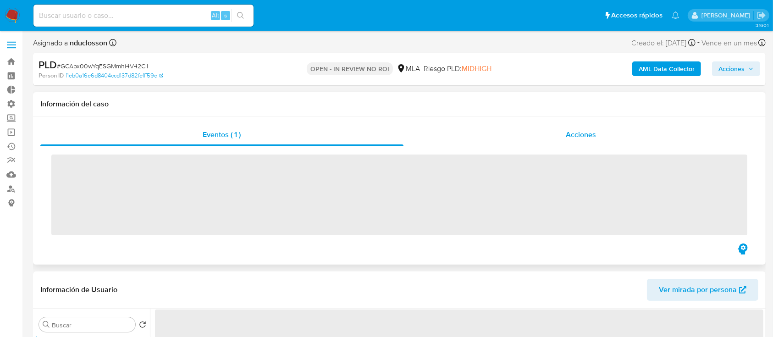
click at [589, 128] on div "Acciones" at bounding box center [580, 135] width 355 height 22
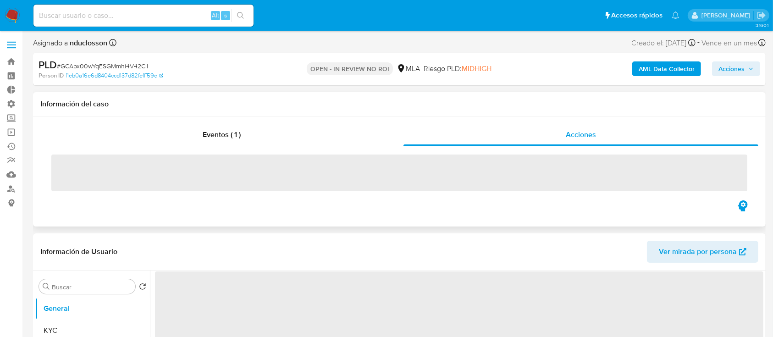
select select "10"
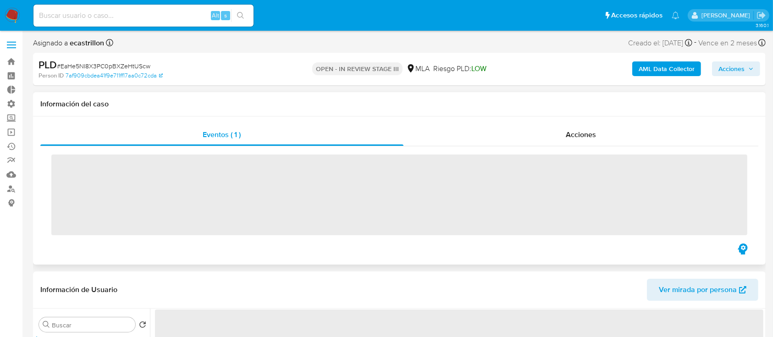
click at [606, 115] on div "Información del caso" at bounding box center [399, 104] width 733 height 24
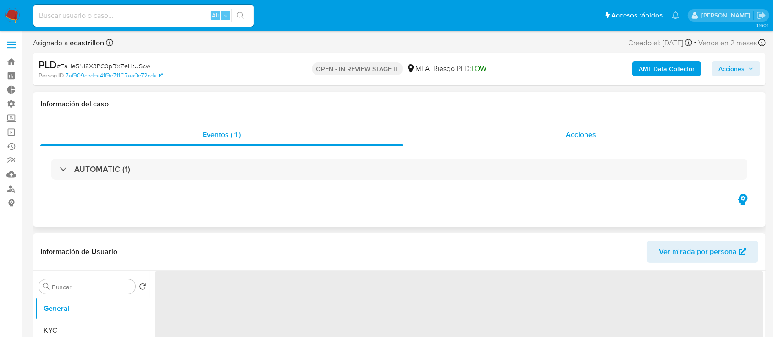
click at [591, 124] on div "Acciones" at bounding box center [580, 135] width 355 height 22
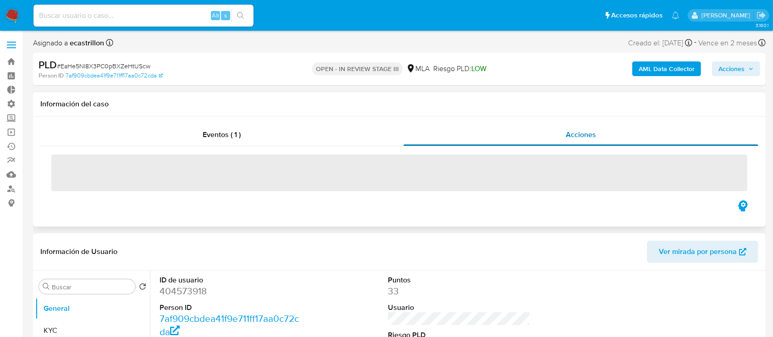
select select "10"
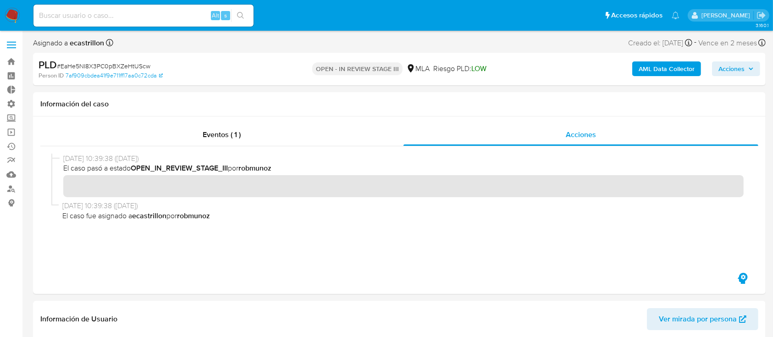
drag, startPoint x: 591, startPoint y: 123, endPoint x: 492, endPoint y: -57, distance: 205.0
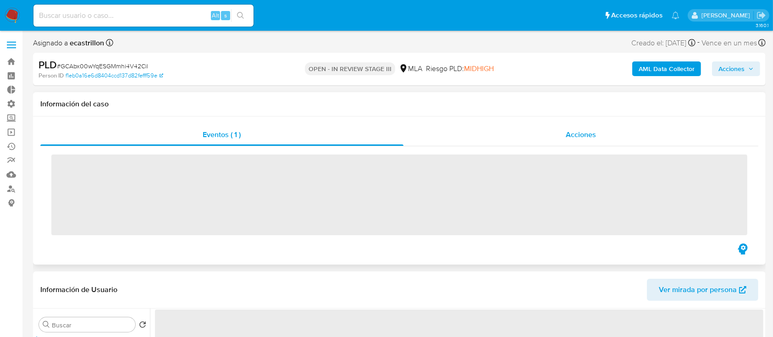
click at [574, 138] on span "Acciones" at bounding box center [581, 134] width 30 height 11
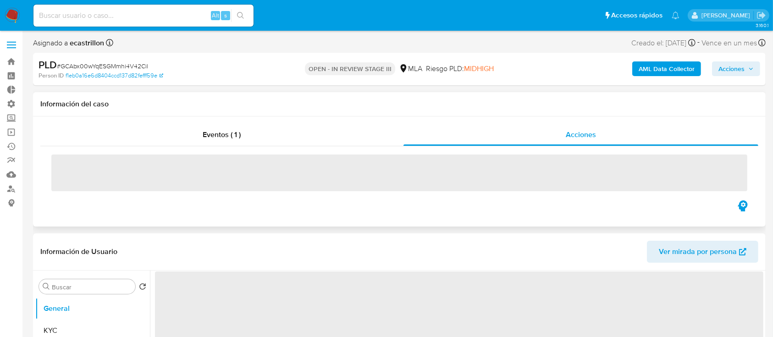
select select "10"
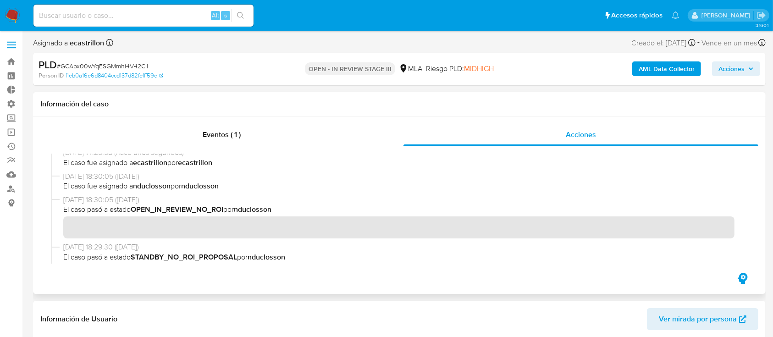
scroll to position [54, 0]
click at [731, 65] on span "Acciones" at bounding box center [731, 68] width 26 height 15
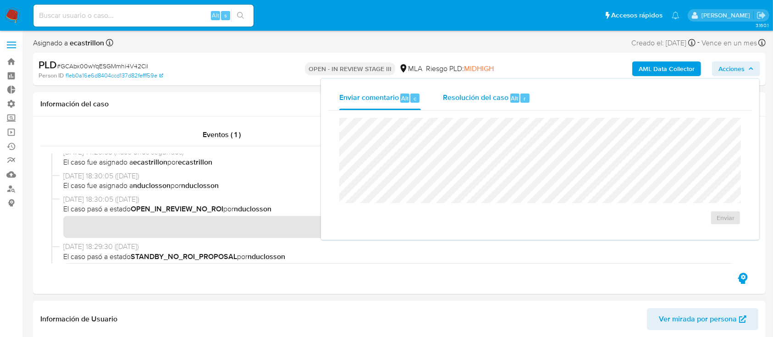
click at [483, 94] on span "Resolución del caso" at bounding box center [476, 98] width 66 height 11
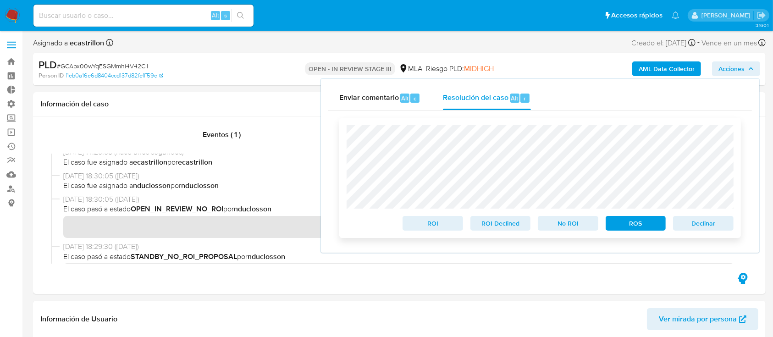
click at [707, 230] on span "Declinar" at bounding box center [703, 223] width 48 height 13
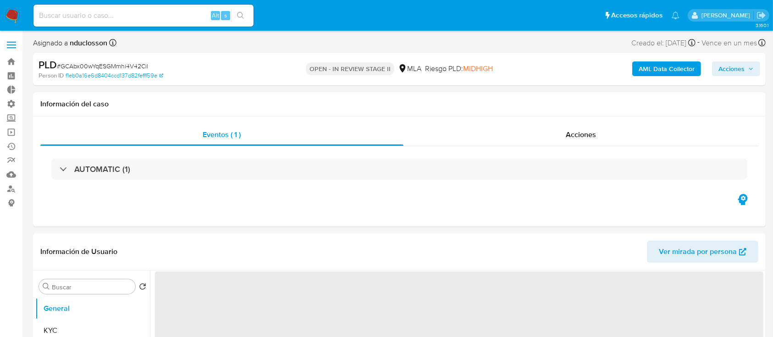
select select "10"
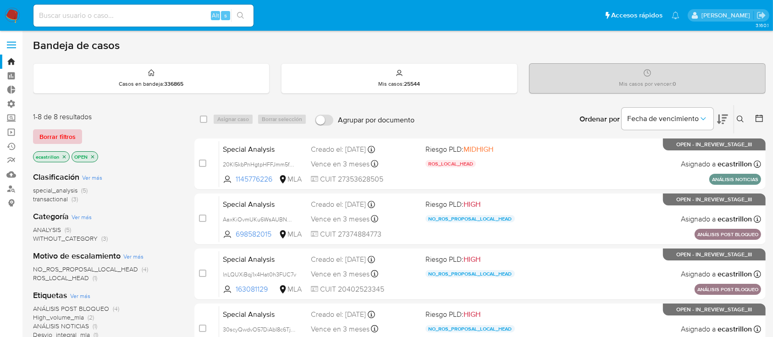
click at [66, 138] on span "Borrar filtros" at bounding box center [57, 136] width 36 height 13
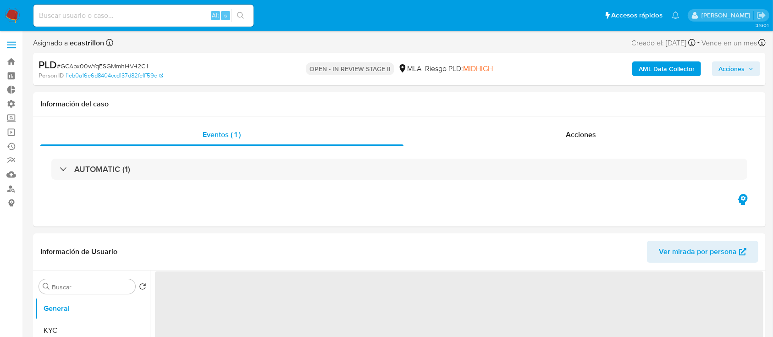
click at [734, 72] on span "Acciones" at bounding box center [731, 68] width 26 height 15
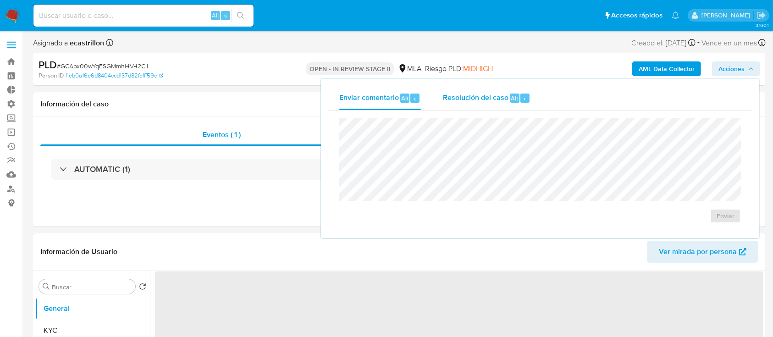
select select "10"
click at [480, 95] on span "Resolución del caso" at bounding box center [476, 98] width 66 height 11
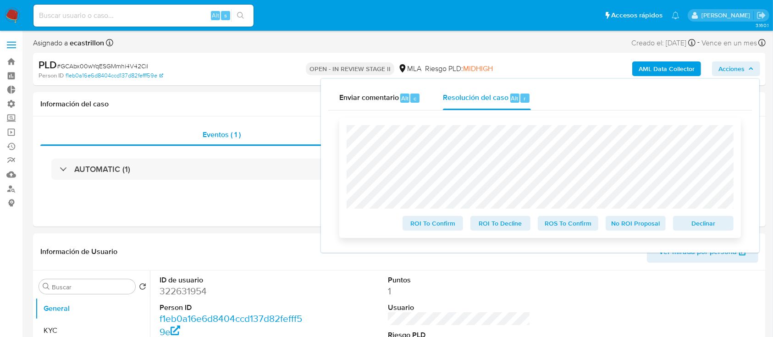
click at [702, 227] on span "Declinar" at bounding box center [703, 223] width 48 height 13
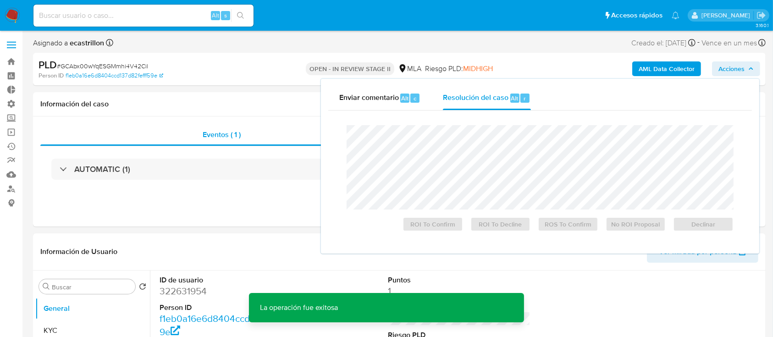
click at [134, 63] on span "# GCAbx00wYqESGMmhi4V42Cil" at bounding box center [102, 65] width 91 height 9
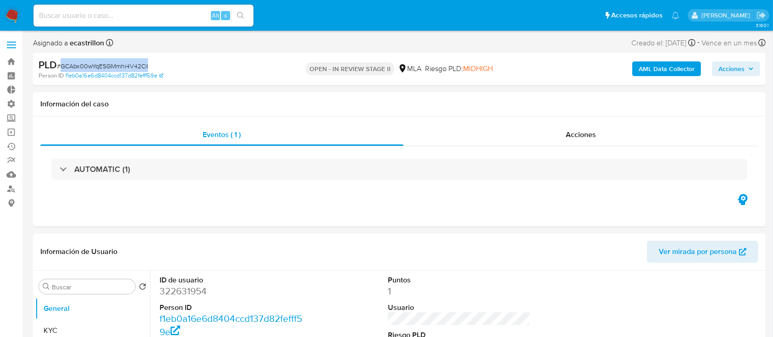
click at [134, 63] on span "# GCAbx00wYqESGMmhi4V42Cil" at bounding box center [102, 65] width 91 height 9
copy span "GCAbx00wYqESGMmhi4V42Cil"
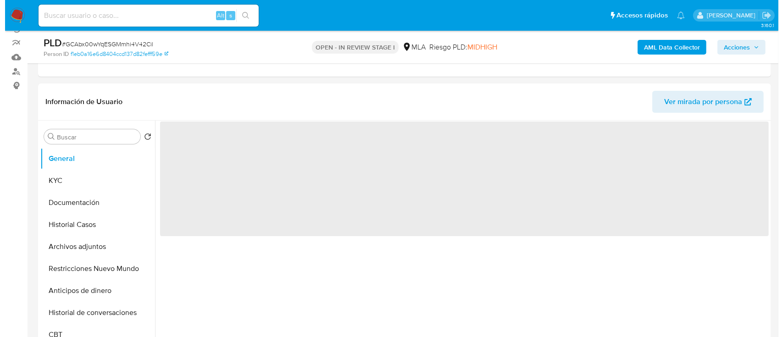
scroll to position [116, 0]
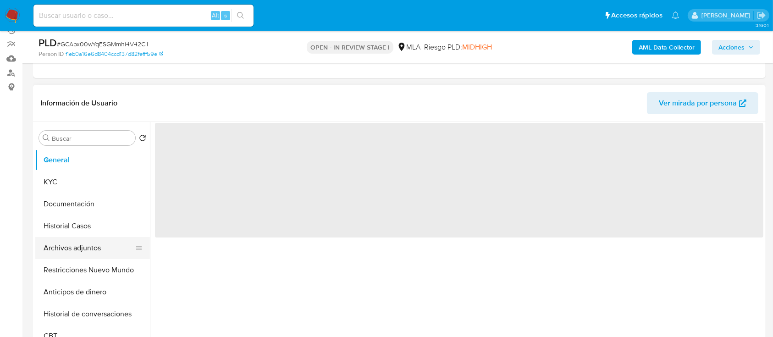
select select "10"
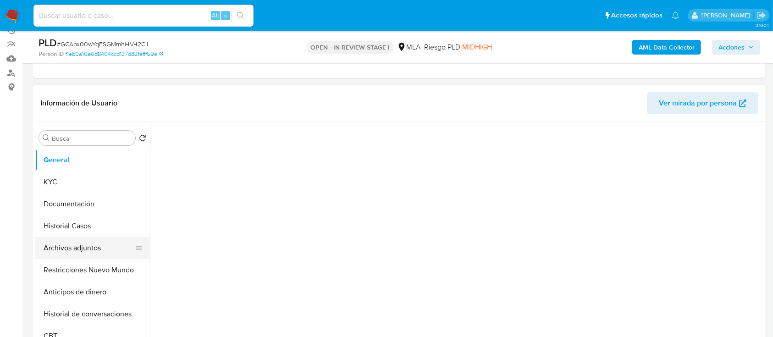
click at [35, 254] on button "Archivos adjuntos" at bounding box center [88, 248] width 107 height 22
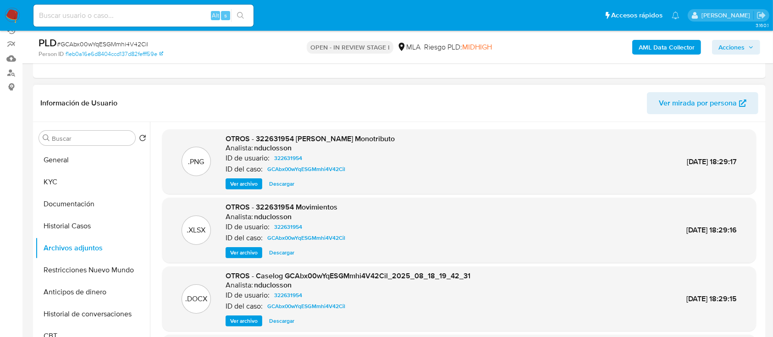
click at [245, 327] on div ".DOCX OTROS - Caselog GCAbx00wYqESGMmhi4V42Cil_2025_08_18_19_42_31 Analista: nd…" at bounding box center [459, 298] width 594 height 65
click at [244, 324] on span "Ver archivo" at bounding box center [244, 320] width 28 height 9
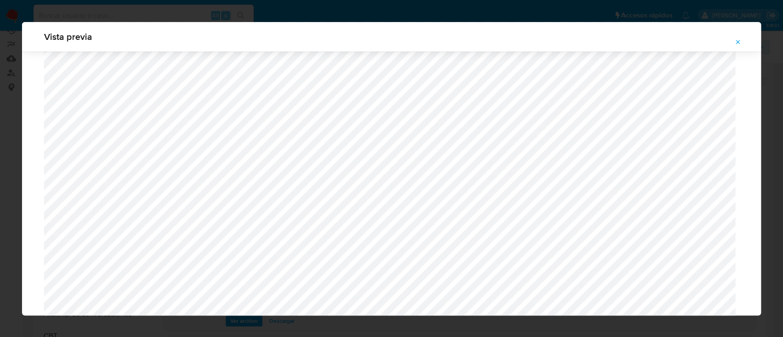
scroll to position [1030, 0]
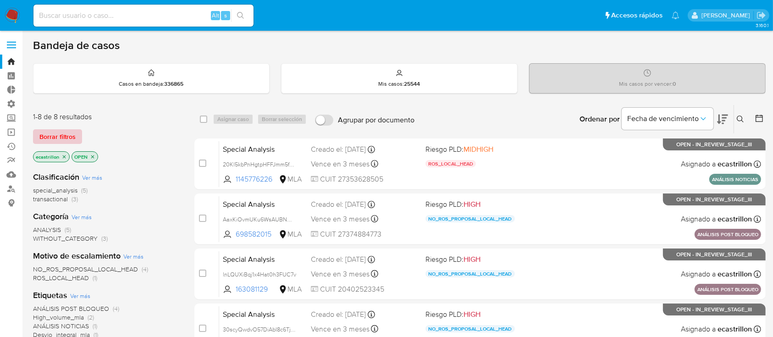
click at [72, 130] on span "Borrar filtros" at bounding box center [57, 136] width 36 height 13
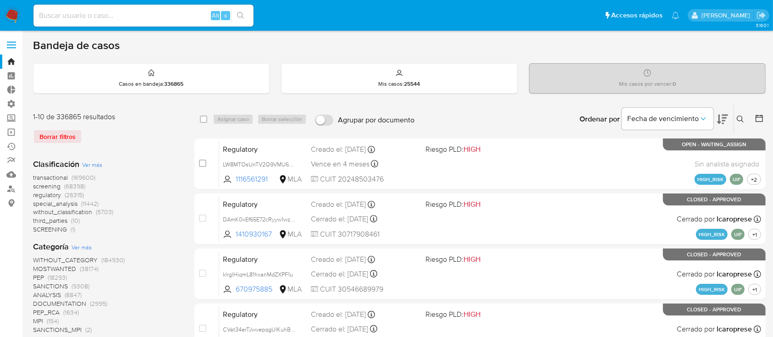
scroll to position [5, 0]
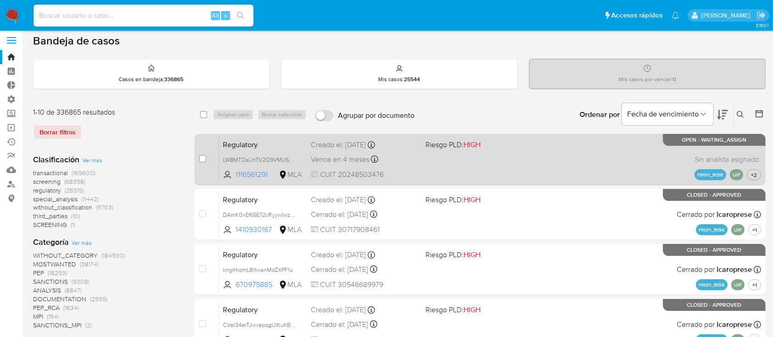
click at [651, 149] on div "Regulatory LW8MTOsUnTV2Q9VMU68NOIHY 1116561291 MLA Riesgo PLD: HIGH Creado el: …" at bounding box center [490, 159] width 542 height 46
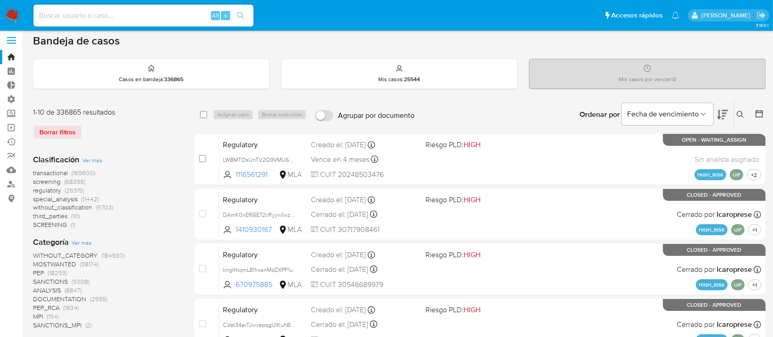
click at [740, 118] on button at bounding box center [741, 114] width 15 height 11
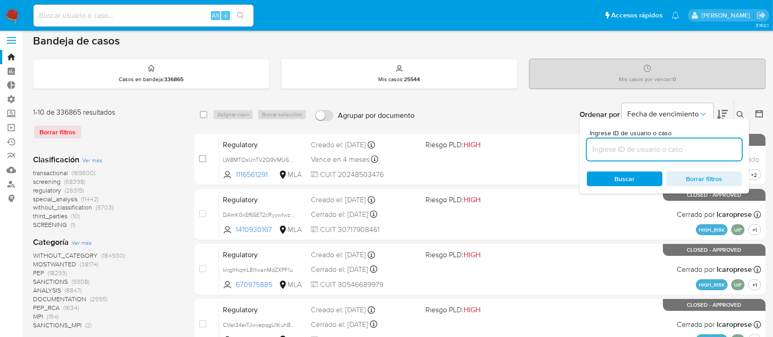
click at [684, 152] on input at bounding box center [664, 150] width 155 height 12
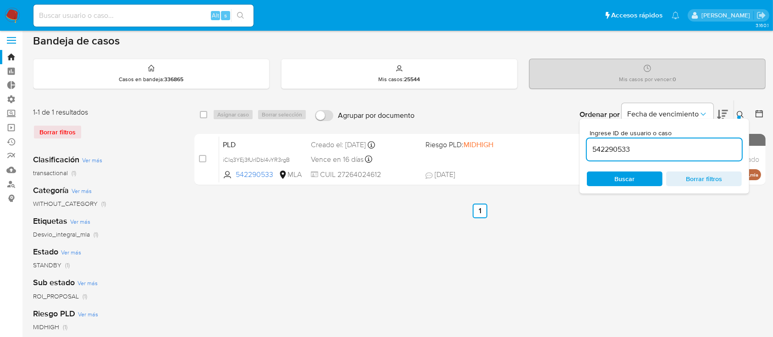
click at [741, 119] on div "Ingrese ID de usuario o caso 542290533 Buscar Borrar filtros" at bounding box center [665, 156] width 170 height 75
click at [738, 111] on icon at bounding box center [740, 114] width 7 height 7
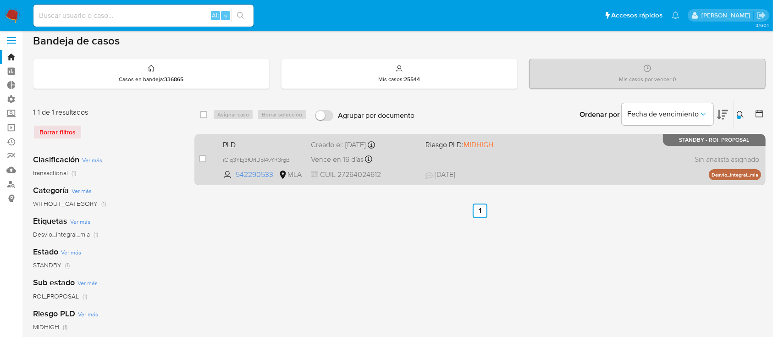
click at [651, 155] on div "PLD iCIq3YEj3fUrIDbl4vYR3rgB 542290533 MLA Riesgo PLD: MIDHIGH Creado el: 12/07…" at bounding box center [490, 159] width 542 height 46
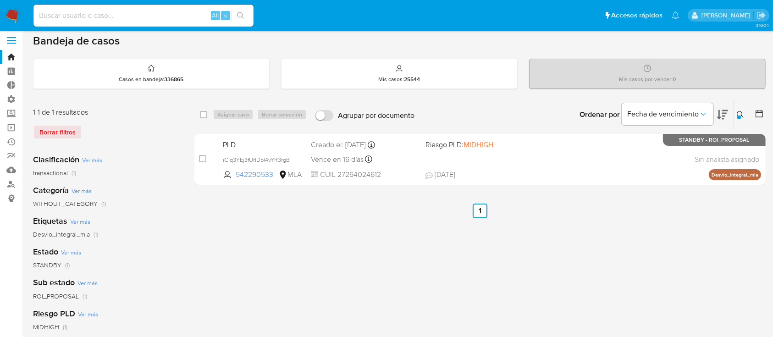
click at [740, 116] on div at bounding box center [739, 118] width 4 height 4
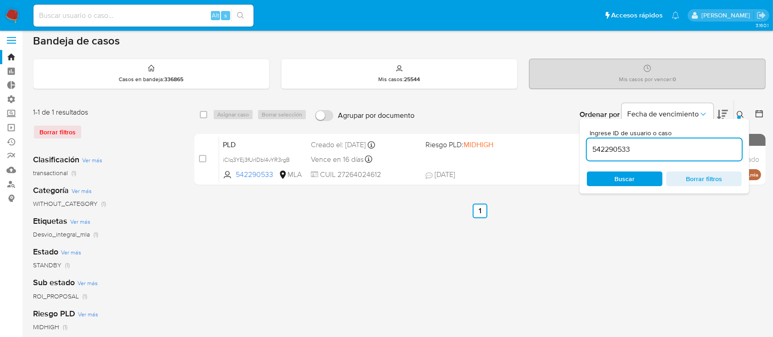
click at [708, 144] on input "542290533" at bounding box center [664, 150] width 155 height 12
click at [740, 112] on icon at bounding box center [740, 114] width 7 height 7
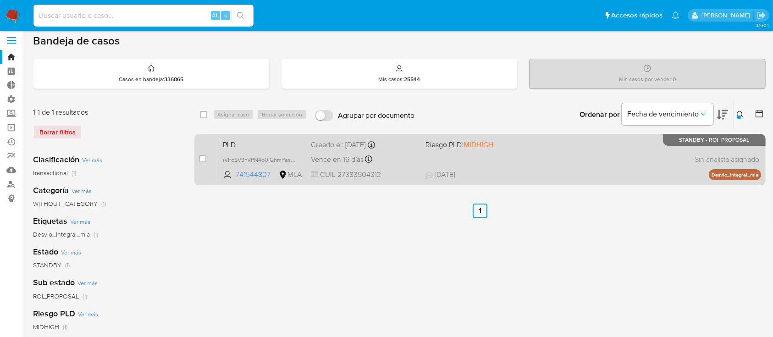
click at [579, 168] on div "PLD iVFoSV3hVPN4o0lGhmPasQWK 741544807 MLA Riesgo PLD: MIDHIGH Creado el: 12/07…" at bounding box center [490, 159] width 542 height 46
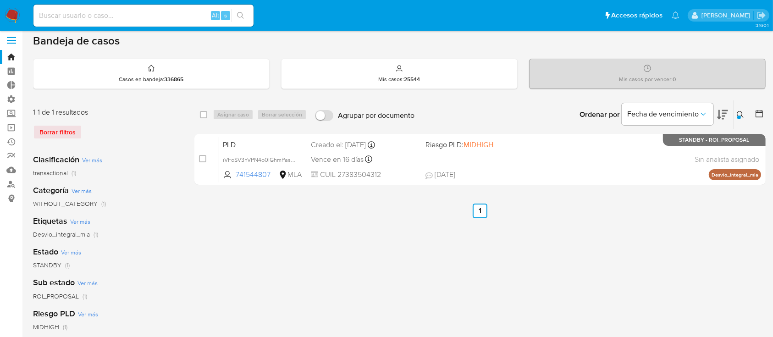
click at [737, 112] on icon at bounding box center [740, 114] width 7 height 7
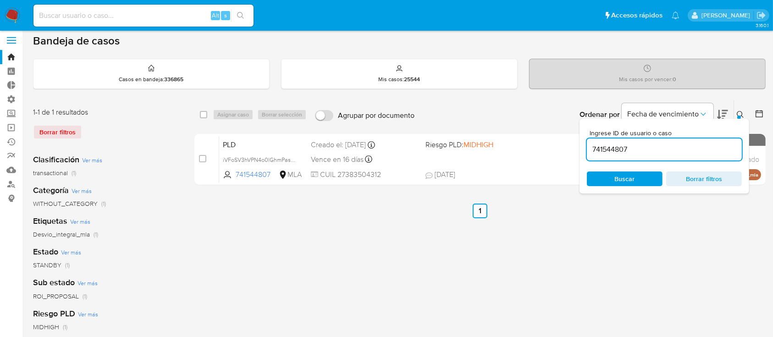
click at [682, 152] on input "741544807" at bounding box center [664, 150] width 155 height 12
type input "1047874503"
click at [741, 114] on icon at bounding box center [740, 114] width 7 height 7
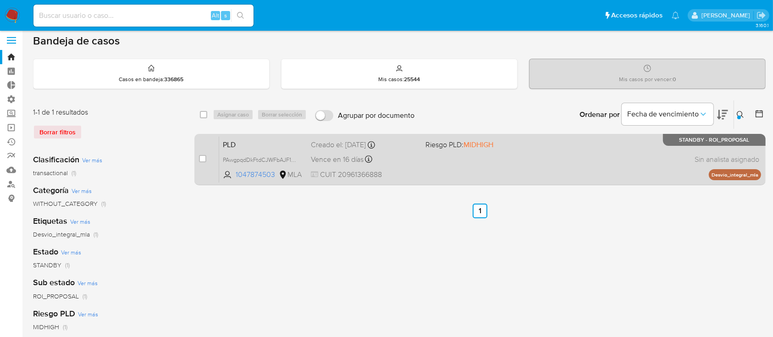
click at [456, 158] on span at bounding box center [478, 159] width 107 height 2
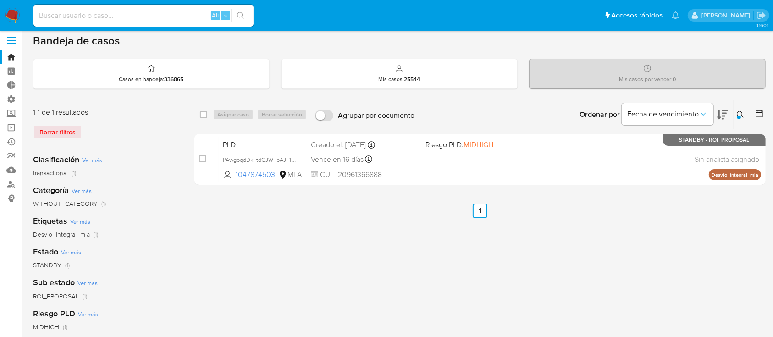
click at [734, 115] on button at bounding box center [741, 114] width 15 height 11
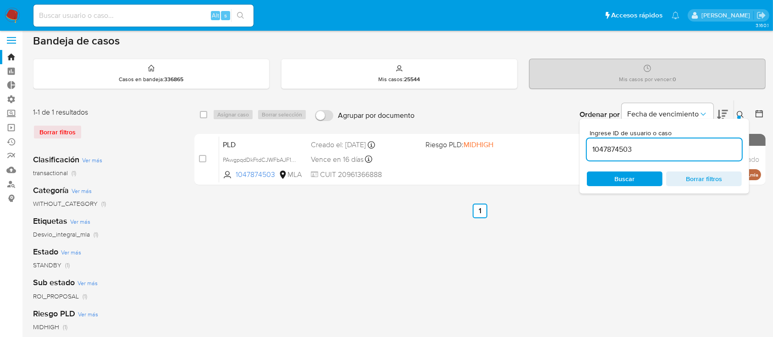
click at [685, 148] on input "1047874503" at bounding box center [664, 150] width 155 height 12
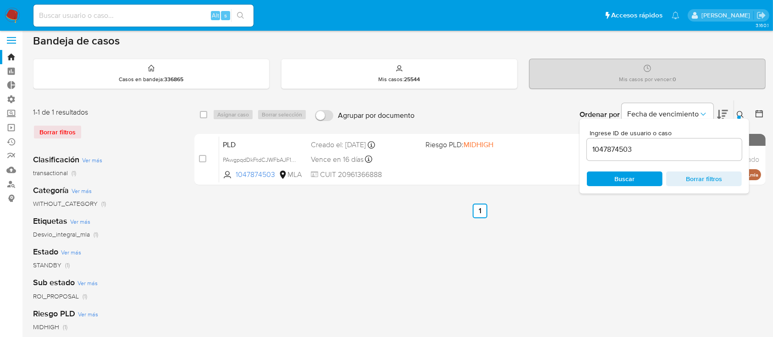
click at [740, 111] on icon at bounding box center [740, 114] width 7 height 7
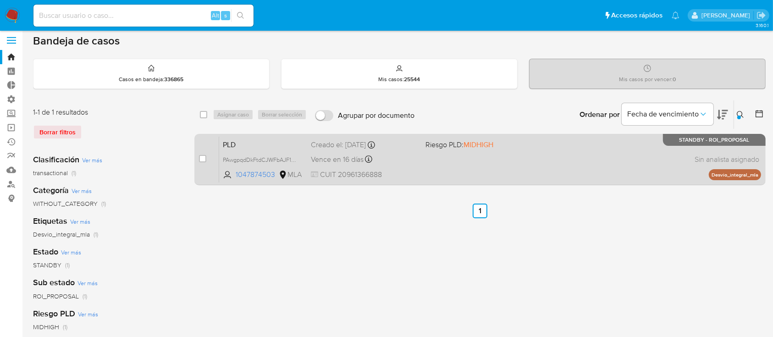
click at [561, 169] on div "PLD PAwgpqdDkFtdCJWFbAJF1ZaD 1047874503 MLA Riesgo PLD: MIDHIGH Creado el: 12/0…" at bounding box center [490, 159] width 542 height 46
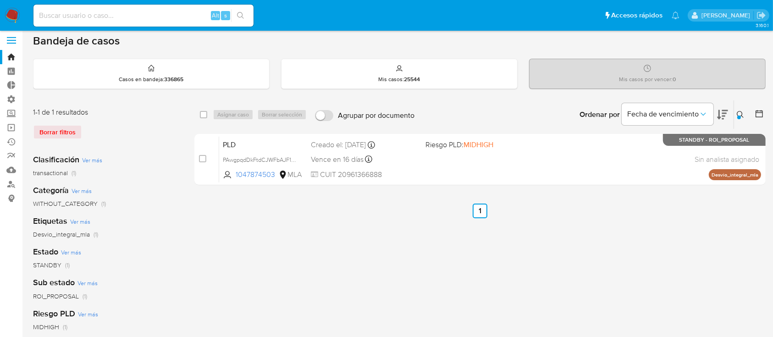
click at [738, 113] on icon at bounding box center [740, 114] width 7 height 7
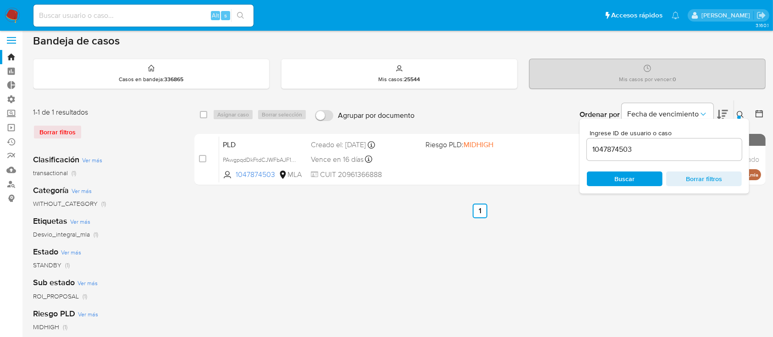
click at [707, 149] on input "1047874503" at bounding box center [664, 150] width 155 height 12
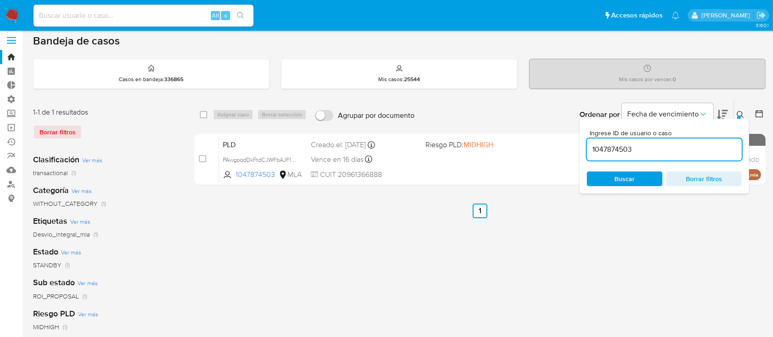
click at [707, 149] on input "1047874503" at bounding box center [664, 150] width 155 height 12
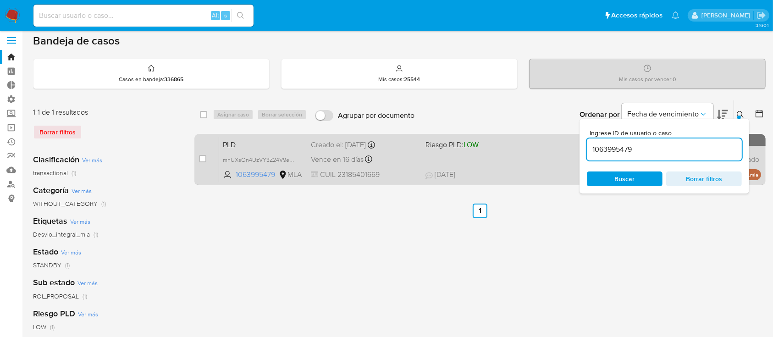
click at [442, 156] on div "PLD mnUXsOn4UzVY3Z24V9eGwmzu 1063995479 MLA Riesgo PLD: LOW Creado el: 12/07/20…" at bounding box center [490, 159] width 542 height 46
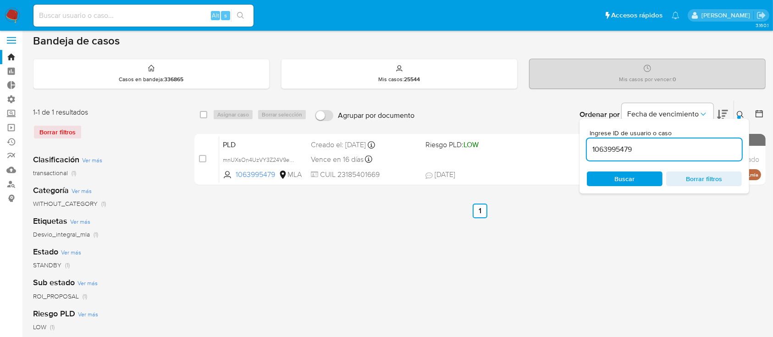
click at [631, 148] on input "1063995479" at bounding box center [664, 150] width 155 height 12
paste input "737356846"
type input "737356846"
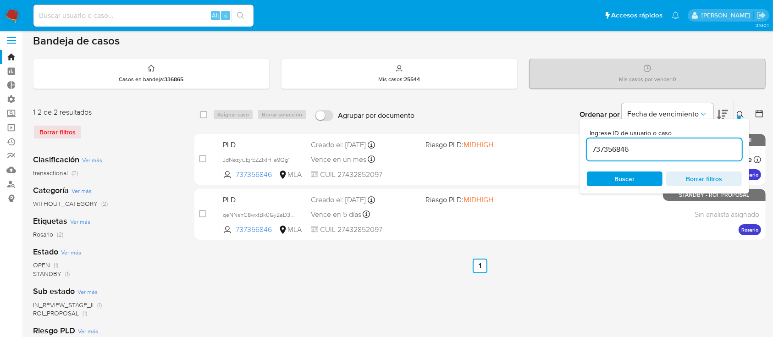
click at [737, 111] on icon at bounding box center [740, 114] width 7 height 7
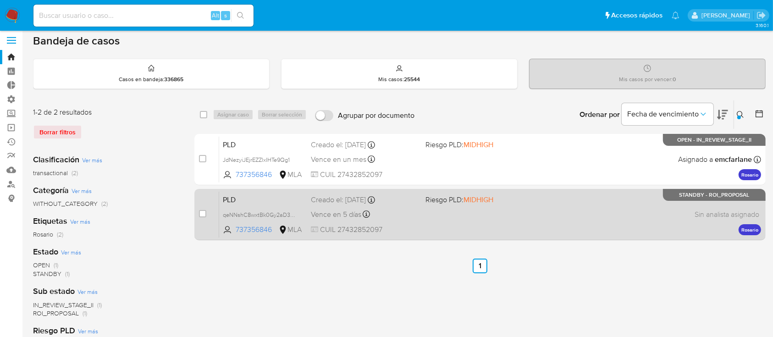
click at [447, 209] on div "PLD qeNNshC8wxtBk0Gy2aD3pMtx 737356846 MLA Riesgo PLD: MIDHIGH Creado el: 12/08…" at bounding box center [490, 214] width 542 height 46
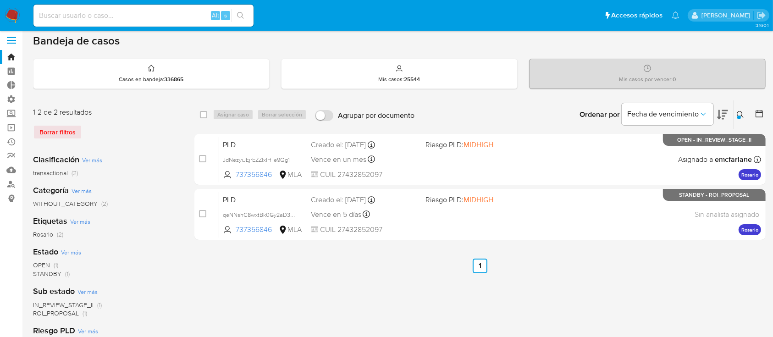
click at [143, 17] on input at bounding box center [143, 16] width 220 height 12
paste input "2213278916"
type input "2213278916"
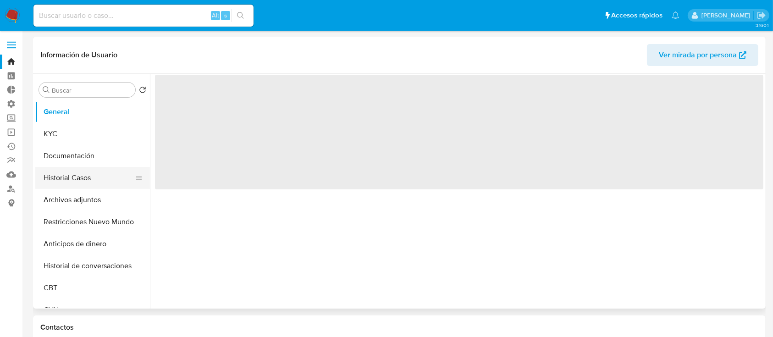
click at [95, 175] on button "Historial Casos" at bounding box center [88, 178] width 107 height 22
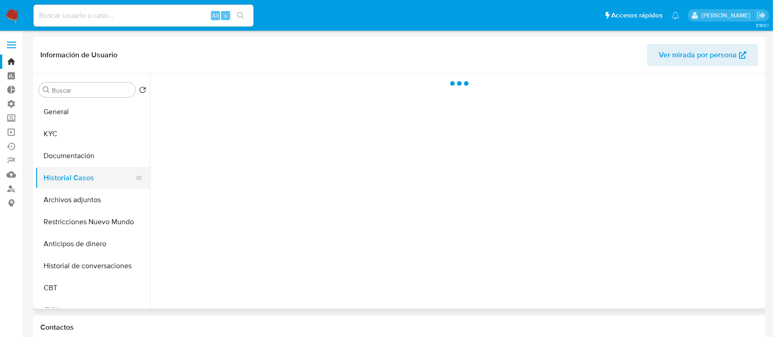
select select "10"
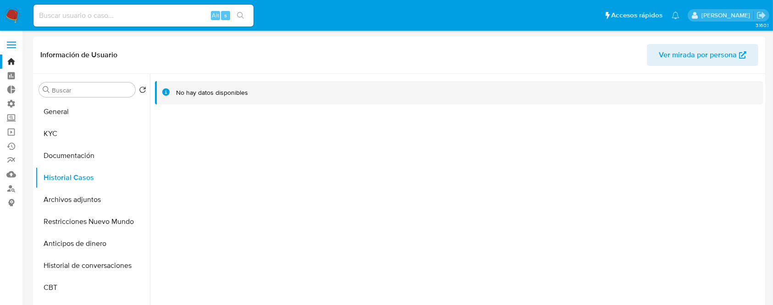
click at [174, 14] on input at bounding box center [143, 16] width 220 height 12
paste input "1196992050"
type input "1196992050"
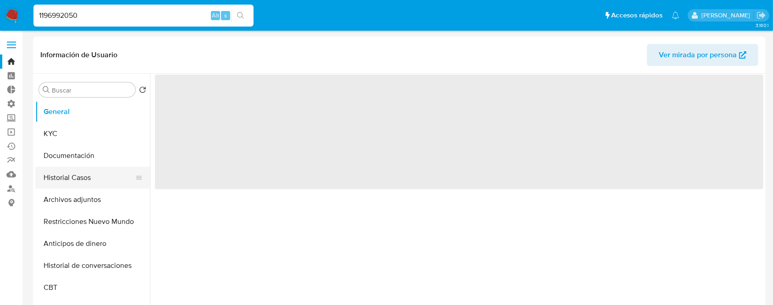
select select "10"
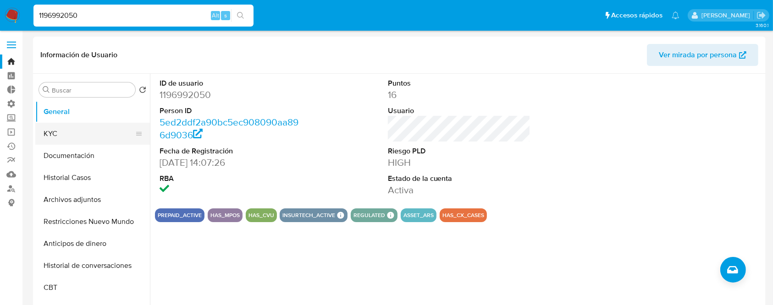
click at [58, 126] on button "KYC" at bounding box center [88, 134] width 107 height 22
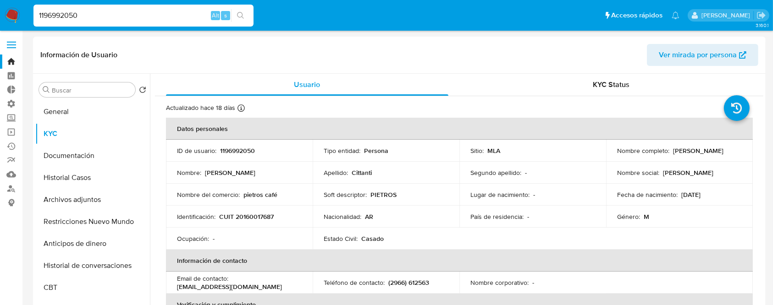
scroll to position [6, 0]
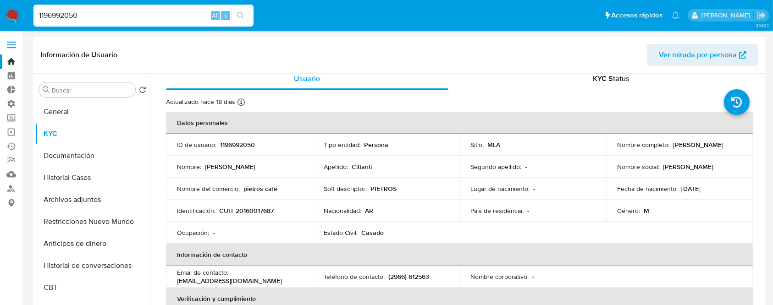
click at [86, 17] on input "1196992050" at bounding box center [143, 16] width 220 height 12
paste input "498030466"
type input "498030466"
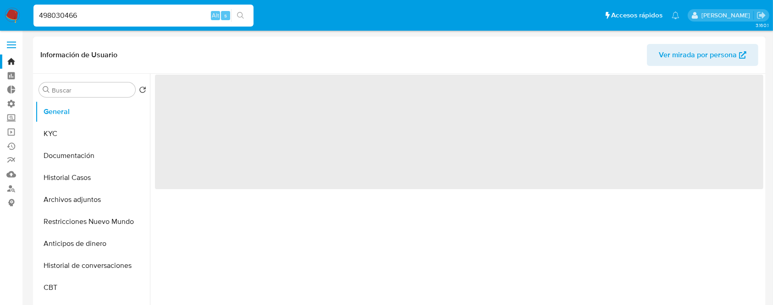
select select "10"
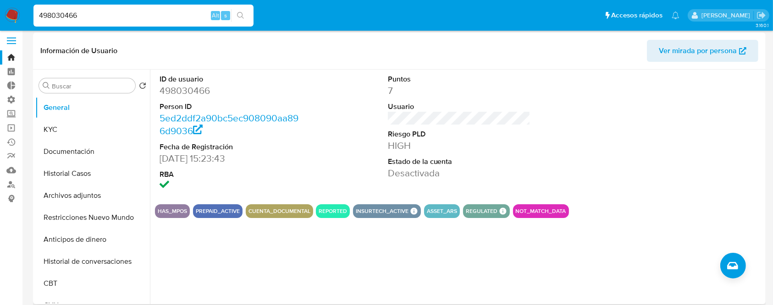
scroll to position [5, 0]
click at [91, 165] on button "Historial Casos" at bounding box center [88, 173] width 107 height 22
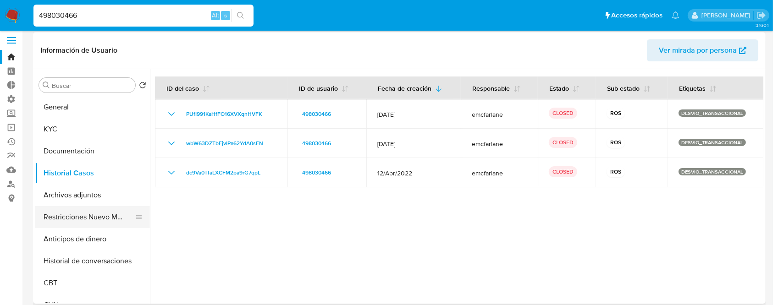
click at [84, 221] on button "Restricciones Nuevo Mundo" at bounding box center [88, 217] width 107 height 22
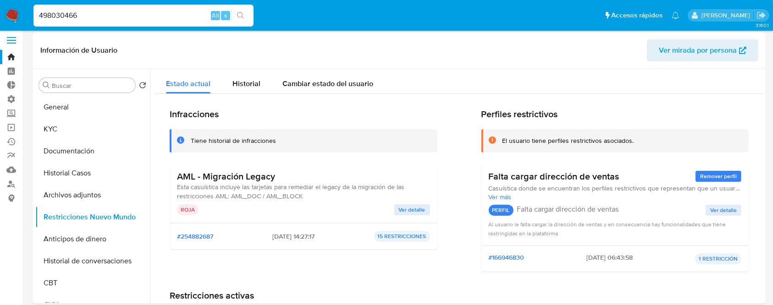
click at [78, 17] on input "498030466" at bounding box center [143, 16] width 220 height 12
paste input "311906453"
type input "311906453"
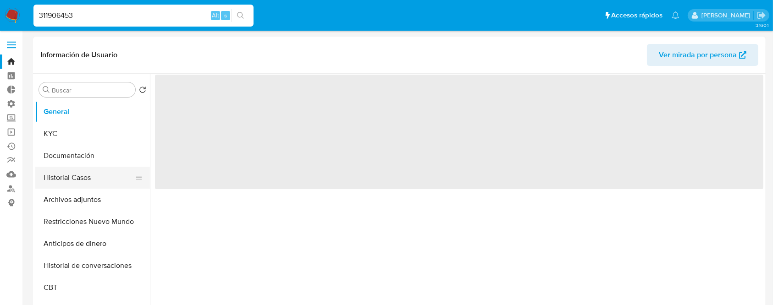
click at [56, 186] on button "Historial Casos" at bounding box center [88, 178] width 107 height 22
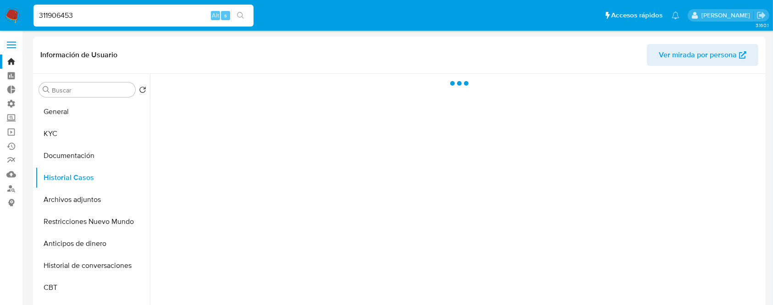
select select "10"
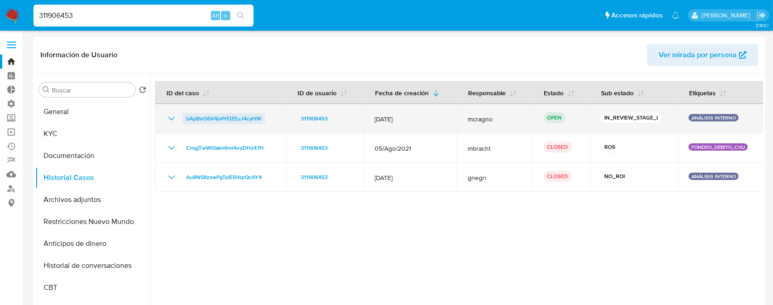
click at [234, 119] on span "bApBeO6V4jvPrEIZEuJ4cyHW" at bounding box center [223, 118] width 75 height 11
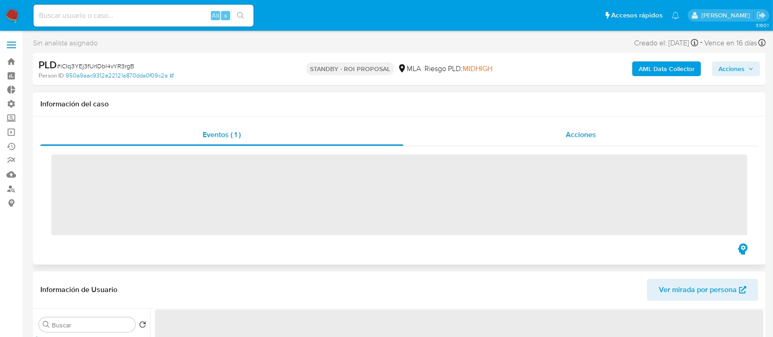
click at [536, 126] on div "Acciones" at bounding box center [580, 135] width 355 height 22
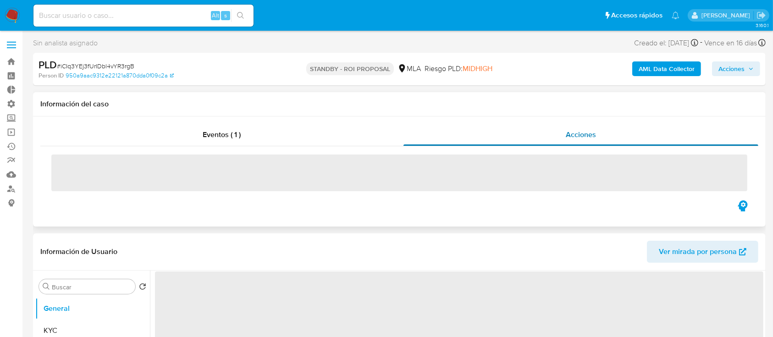
select select "10"
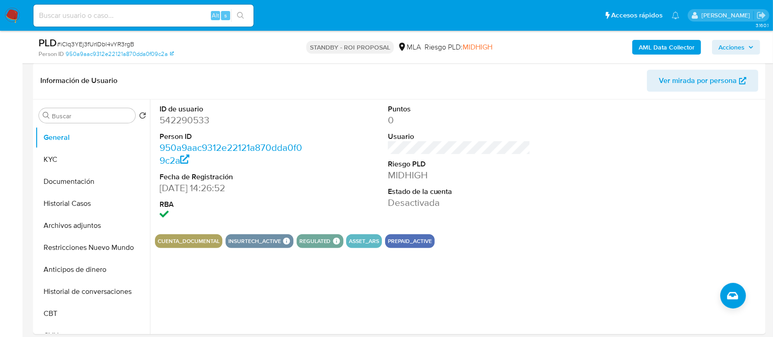
scroll to position [206, 0]
click at [79, 246] on button "Restricciones Nuevo Mundo" at bounding box center [88, 247] width 107 height 22
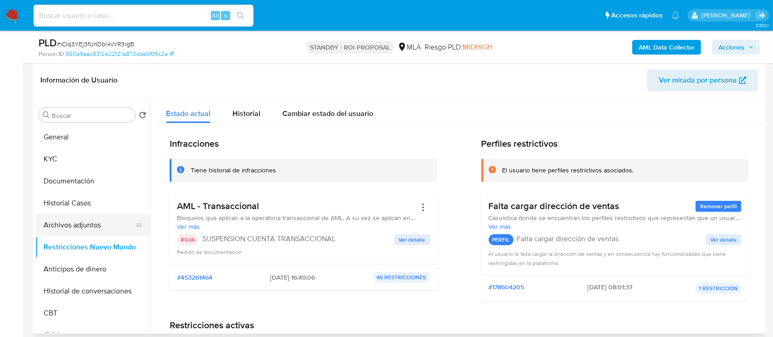
click at [74, 216] on button "Archivos adjuntos" at bounding box center [88, 225] width 107 height 22
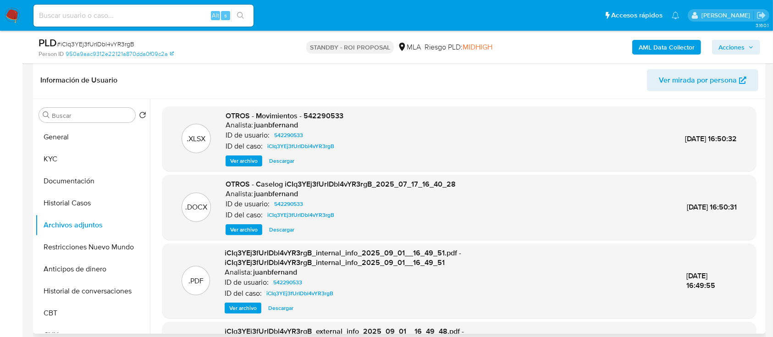
click at [278, 230] on span "Descargar" at bounding box center [281, 229] width 25 height 9
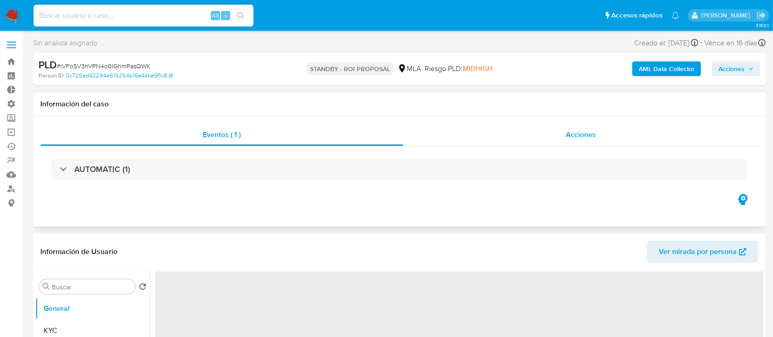
click at [543, 130] on div "Acciones" at bounding box center [580, 135] width 355 height 22
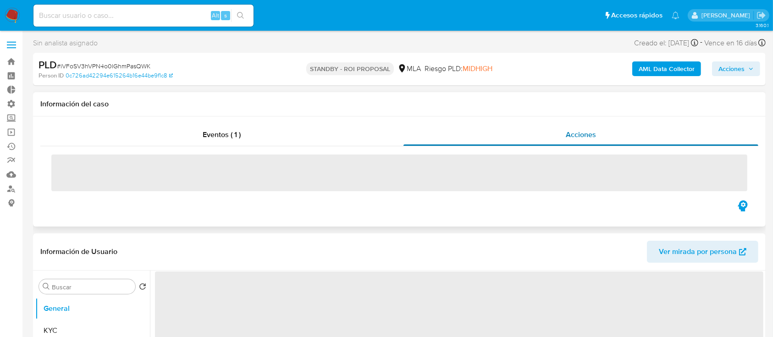
select select "10"
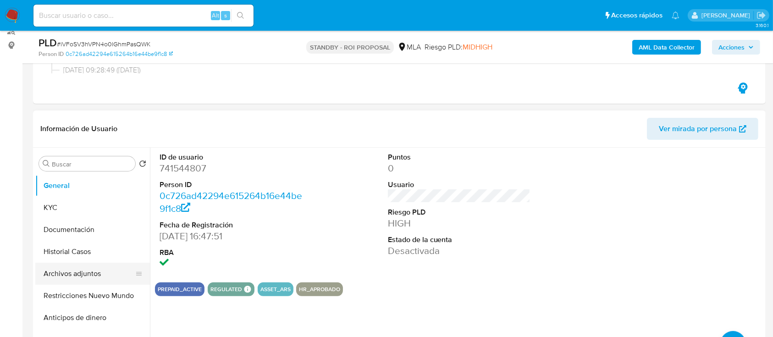
scroll to position [158, 0]
click at [46, 277] on button "Archivos adjuntos" at bounding box center [88, 273] width 107 height 22
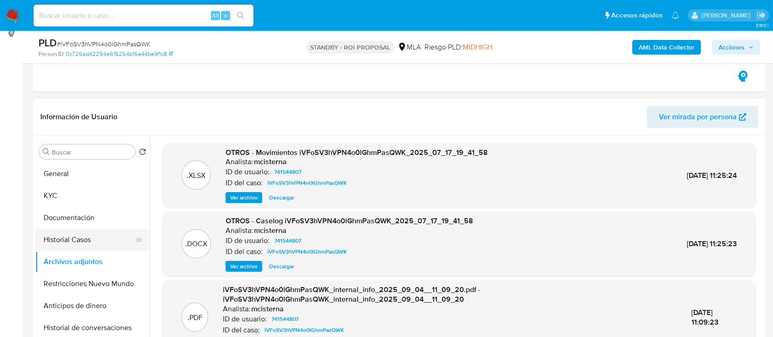
scroll to position [169, 0]
click at [77, 276] on button "Restricciones Nuevo Mundo" at bounding box center [88, 284] width 107 height 22
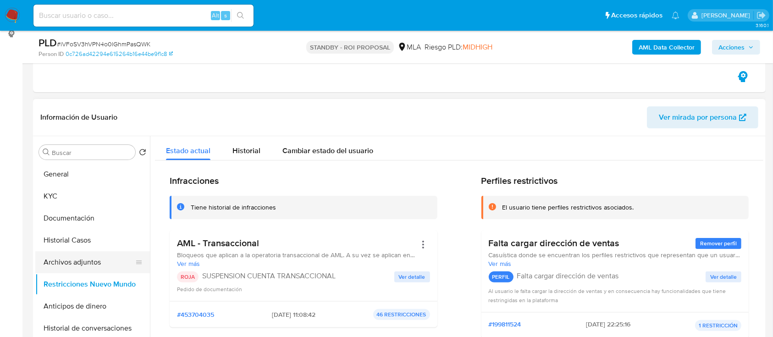
click at [84, 262] on button "Archivos adjuntos" at bounding box center [88, 262] width 107 height 22
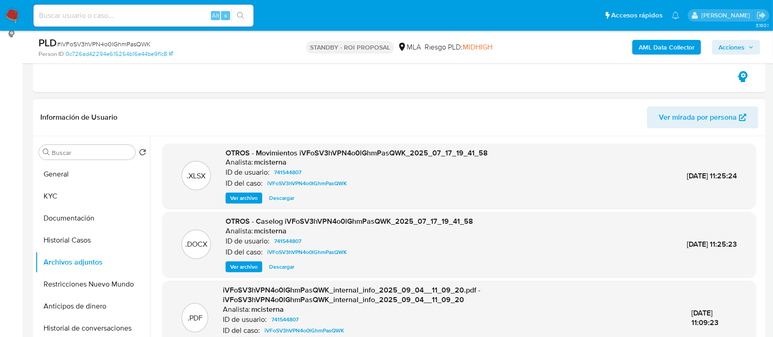
click at [270, 267] on span "Descargar" at bounding box center [281, 266] width 25 height 9
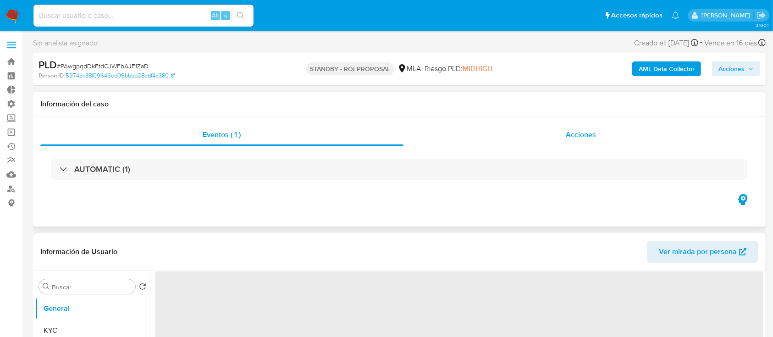
click at [572, 135] on span "Acciones" at bounding box center [581, 134] width 30 height 11
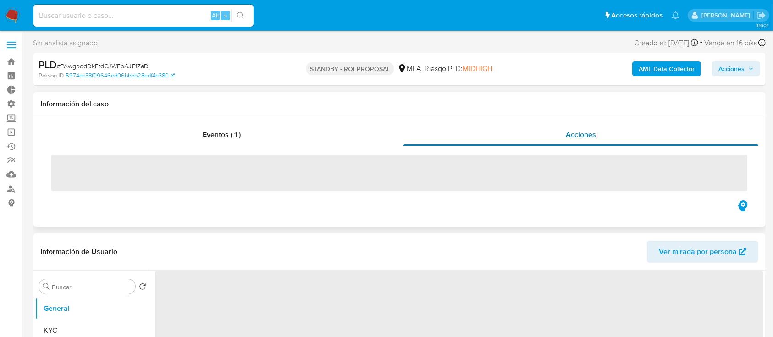
select select "10"
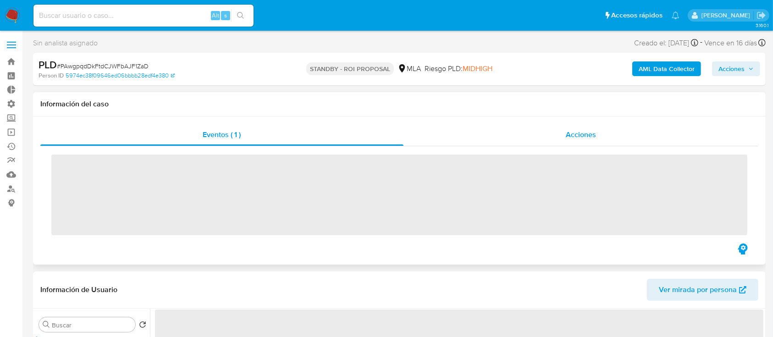
click at [579, 137] on span "Acciones" at bounding box center [581, 134] width 30 height 11
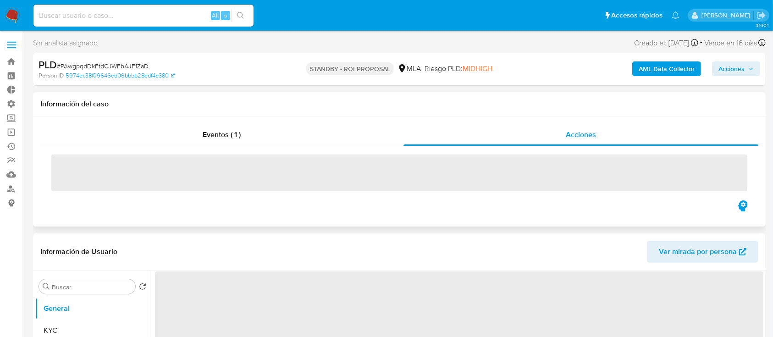
select select "10"
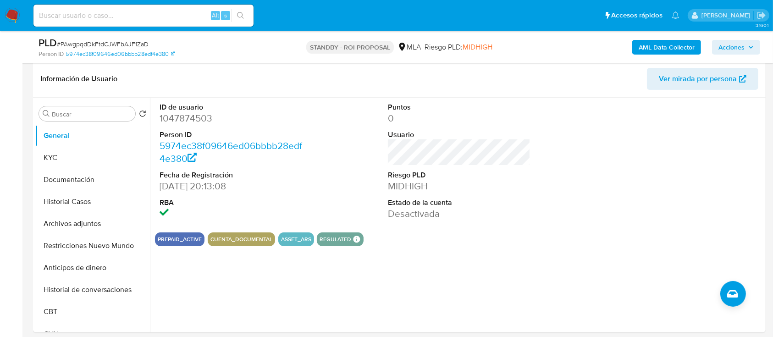
scroll to position [207, 0]
click at [51, 221] on button "Archivos adjuntos" at bounding box center [88, 224] width 107 height 22
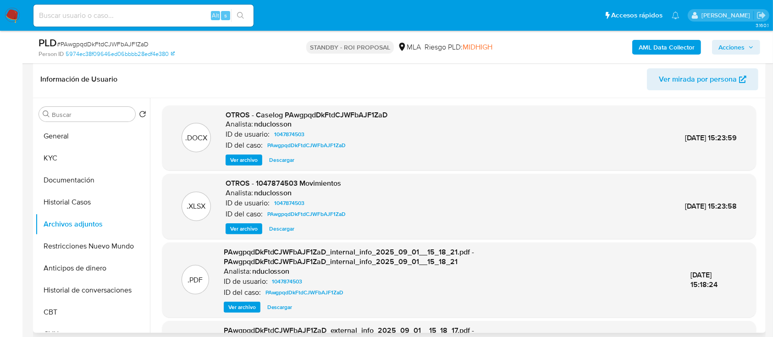
click at [277, 160] on span "Descargar" at bounding box center [281, 159] width 25 height 9
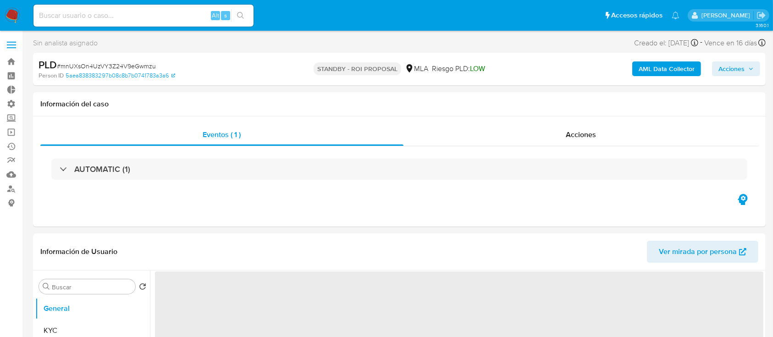
select select "10"
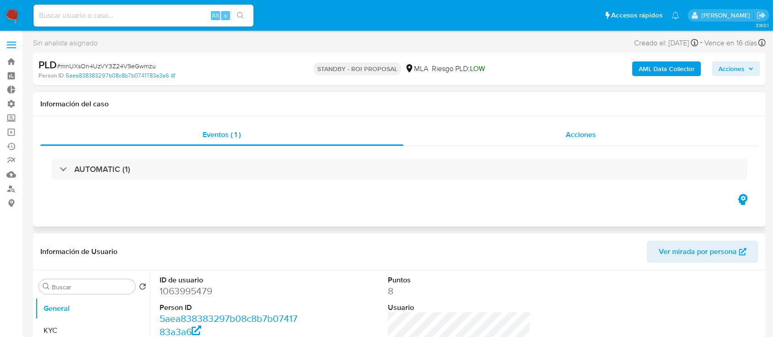
click at [535, 144] on div "Acciones" at bounding box center [580, 135] width 355 height 22
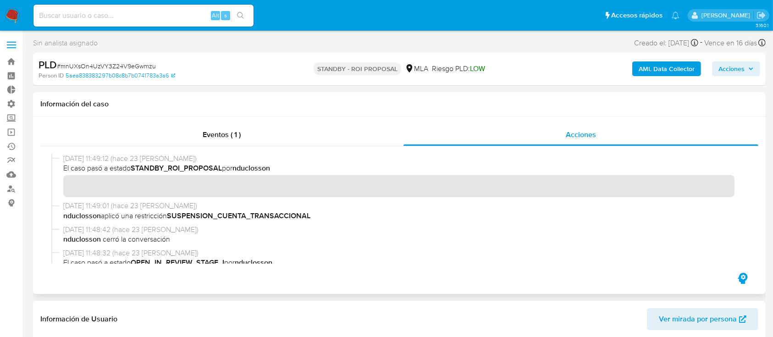
click at [221, 231] on span "[DATE] 11:48:42 (hace 23 [PERSON_NAME])" at bounding box center [403, 230] width 680 height 10
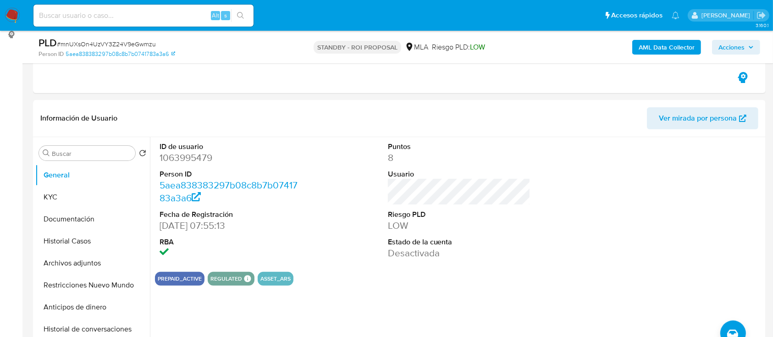
scroll to position [172, 0]
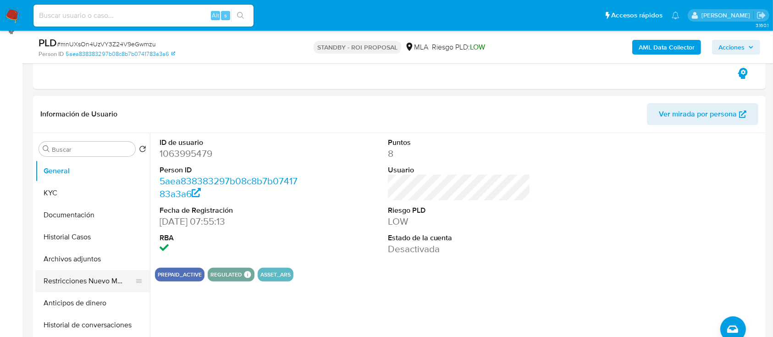
click at [67, 280] on button "Restricciones Nuevo Mundo" at bounding box center [88, 281] width 107 height 22
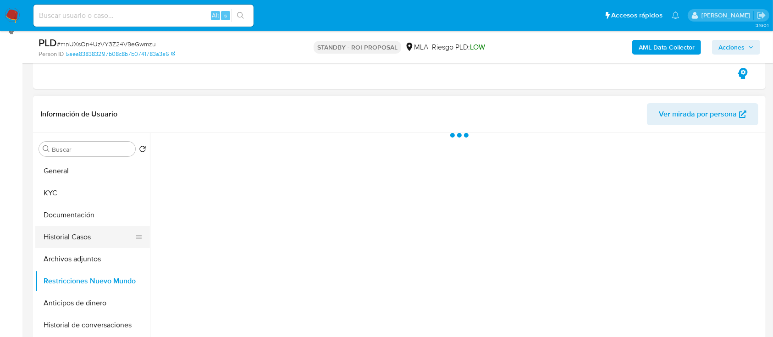
click at [88, 237] on button "Historial Casos" at bounding box center [88, 237] width 107 height 22
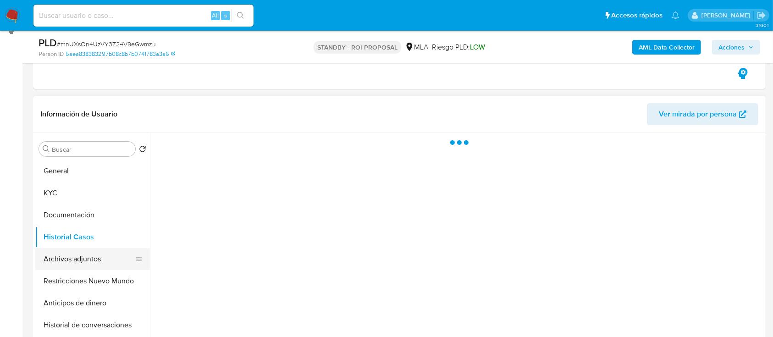
click at [94, 262] on button "Archivos adjuntos" at bounding box center [88, 259] width 107 height 22
click at [94, 275] on button "Restricciones Nuevo Mundo" at bounding box center [88, 281] width 107 height 22
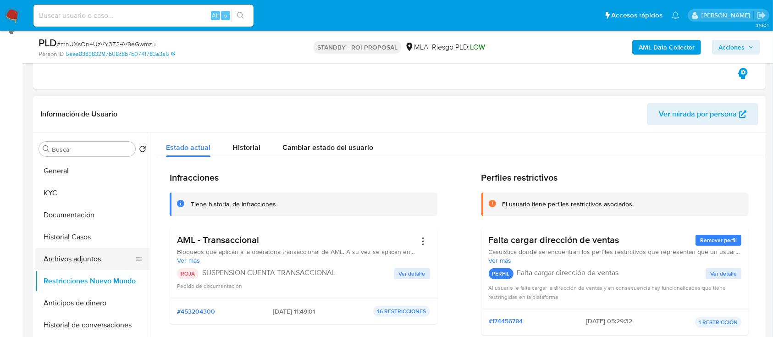
click at [95, 253] on button "Archivos adjuntos" at bounding box center [88, 259] width 107 height 22
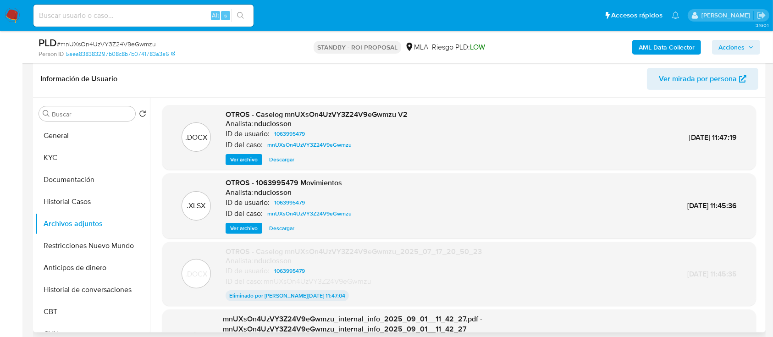
scroll to position [0, 0]
click at [275, 164] on span "Descargar" at bounding box center [281, 159] width 25 height 9
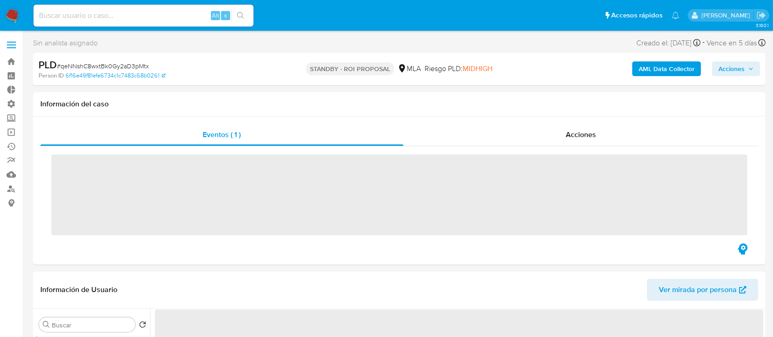
click at [598, 138] on div "Acciones" at bounding box center [580, 135] width 355 height 22
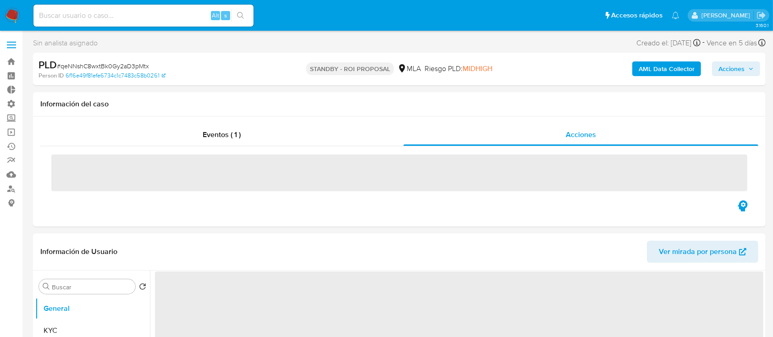
select select "10"
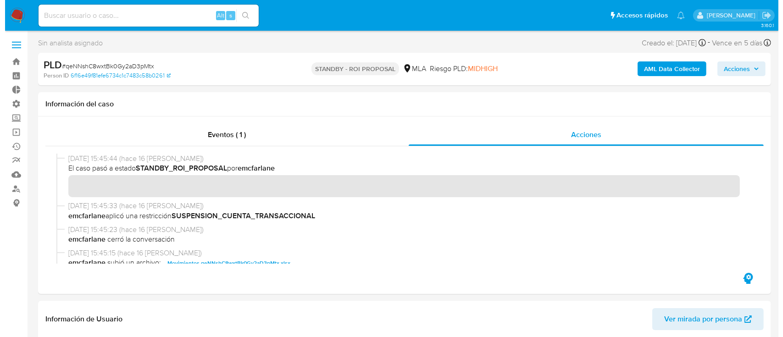
scroll to position [122, 0]
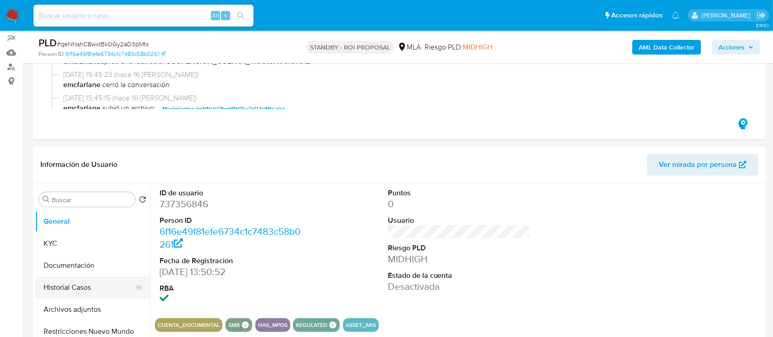
click at [65, 295] on button "Historial Casos" at bounding box center [88, 287] width 107 height 22
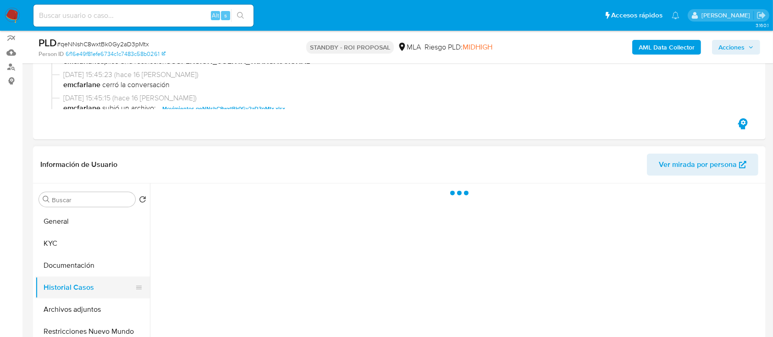
click at [66, 297] on button "Historial Casos" at bounding box center [88, 287] width 107 height 22
click at [84, 300] on button "Archivos adjuntos" at bounding box center [88, 309] width 107 height 22
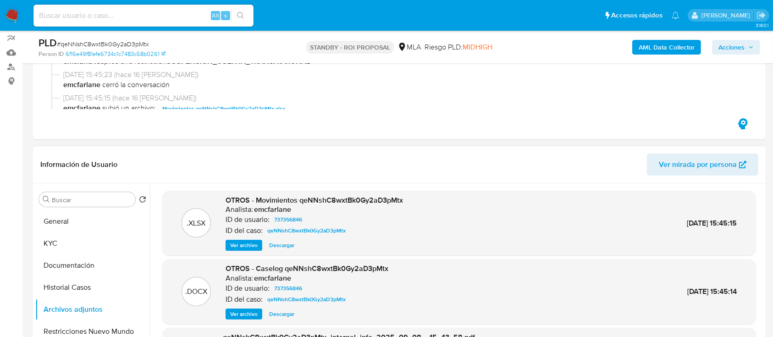
click at [248, 315] on span "Ver archivo" at bounding box center [244, 313] width 28 height 9
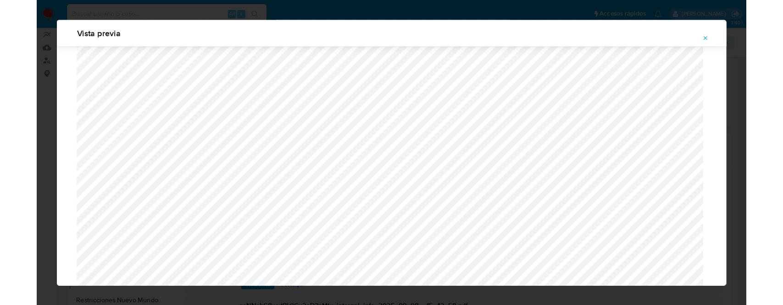
scroll to position [353, 0]
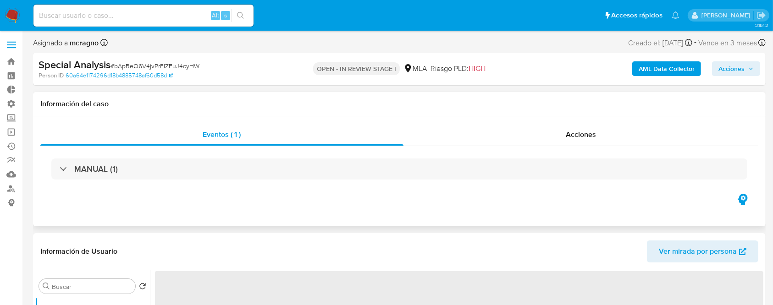
click at [305, 186] on div "MANUAL (1)" at bounding box center [399, 169] width 718 height 46
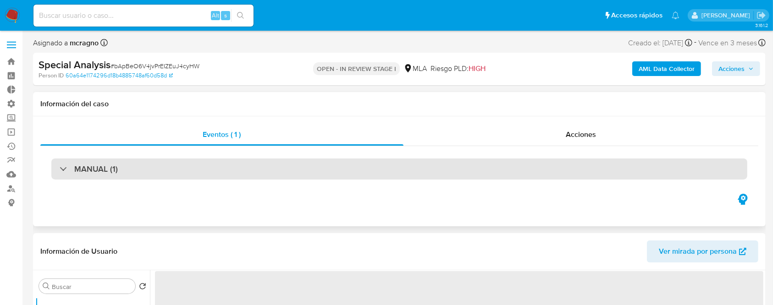
select select "10"
click at [315, 166] on div "MANUAL (1)" at bounding box center [399, 169] width 696 height 21
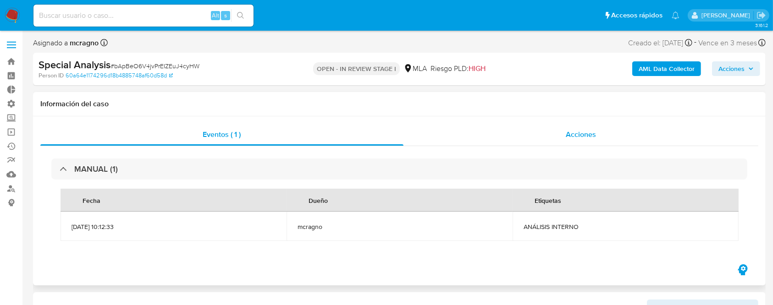
click at [513, 135] on div "Acciones" at bounding box center [580, 135] width 355 height 22
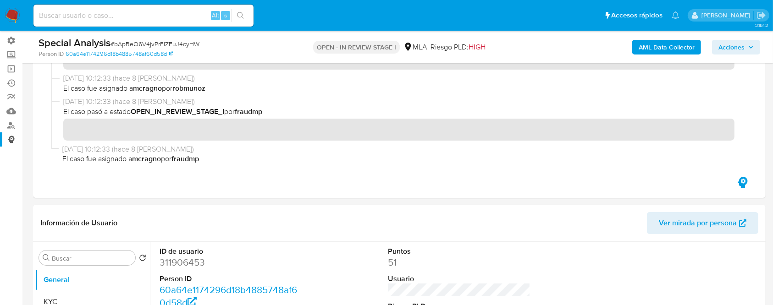
scroll to position [64, 0]
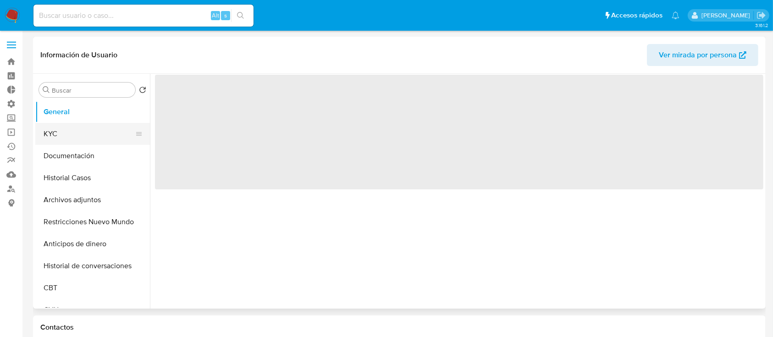
select select "10"
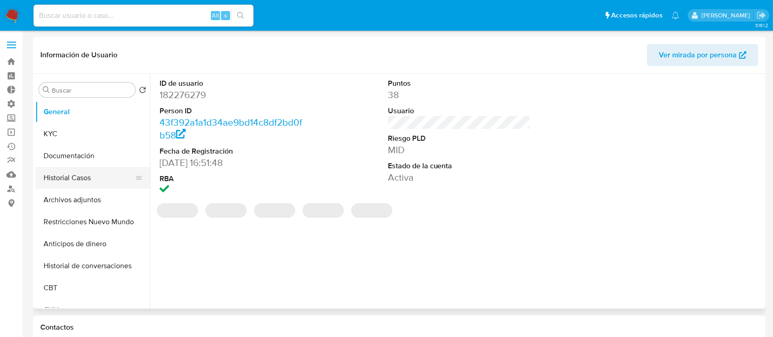
click at [82, 170] on button "Historial Casos" at bounding box center [88, 178] width 107 height 22
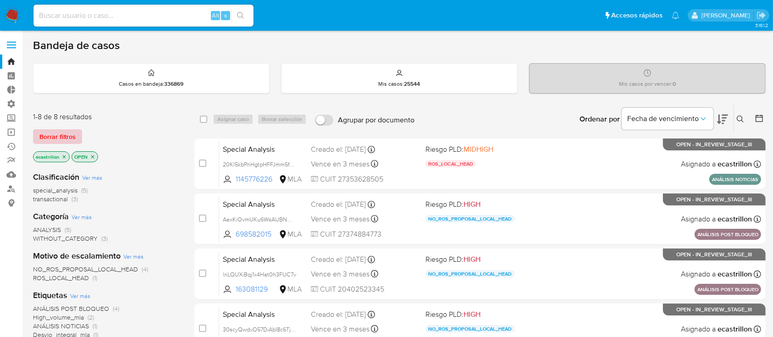
click at [54, 134] on span "Borrar filtros" at bounding box center [57, 136] width 36 height 13
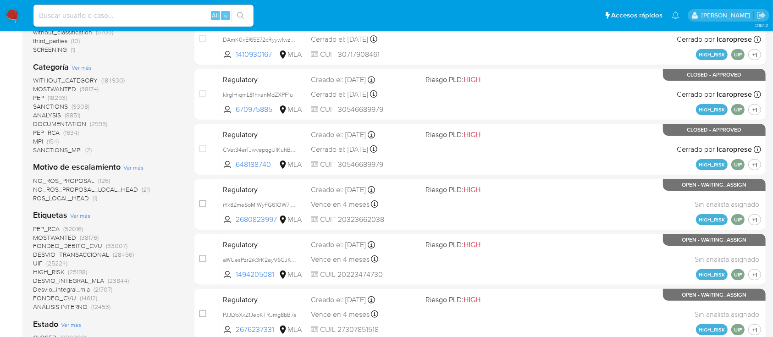
click at [58, 211] on b "Etiquetas" at bounding box center [50, 215] width 34 height 12
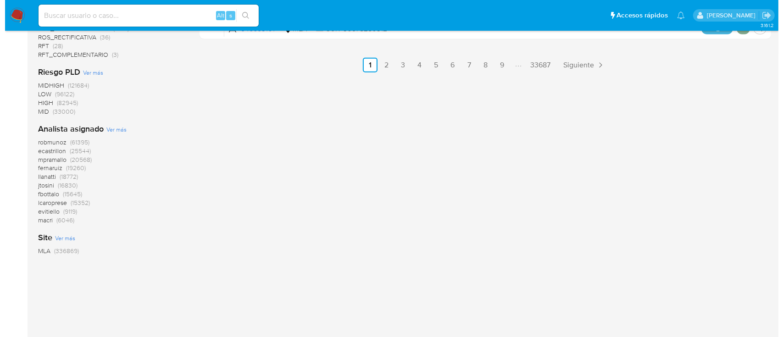
scroll to position [646, 0]
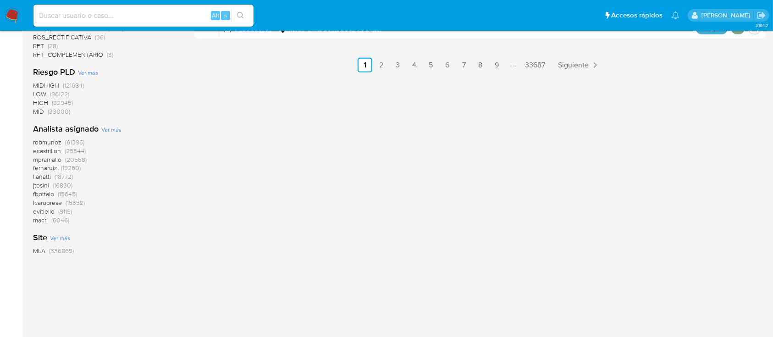
click at [105, 130] on span "Ver más" at bounding box center [111, 129] width 20 height 8
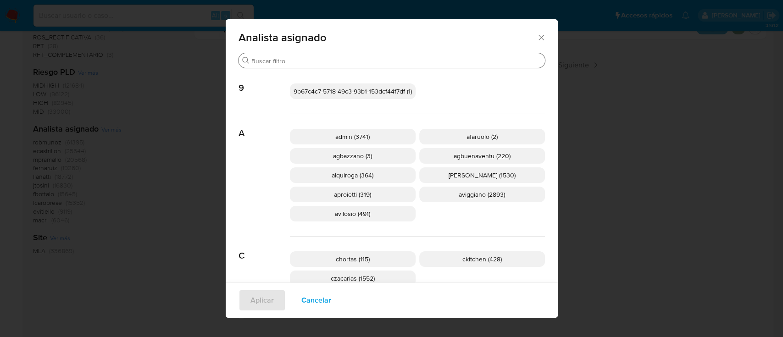
click at [262, 61] on input "Buscar" at bounding box center [396, 61] width 290 height 8
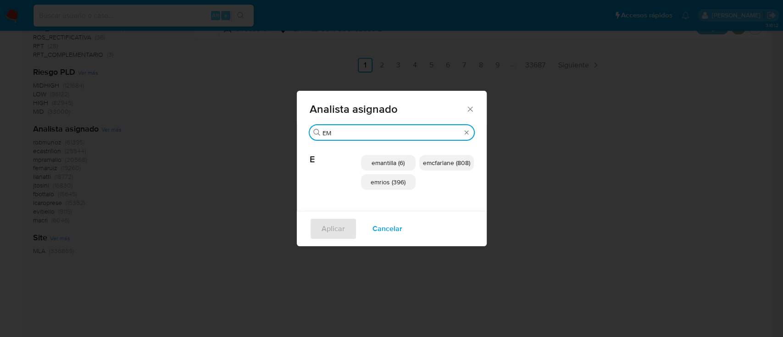
type input "EM"
click at [440, 165] on span "emcfarlane (808)" at bounding box center [446, 162] width 47 height 9
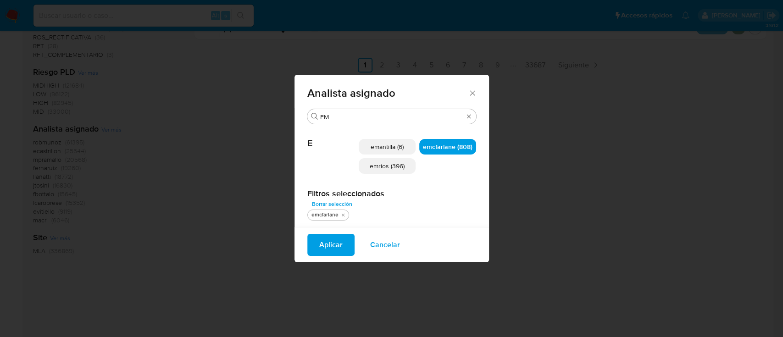
click at [440, 147] on span "emcfarlane (808)" at bounding box center [448, 146] width 50 height 9
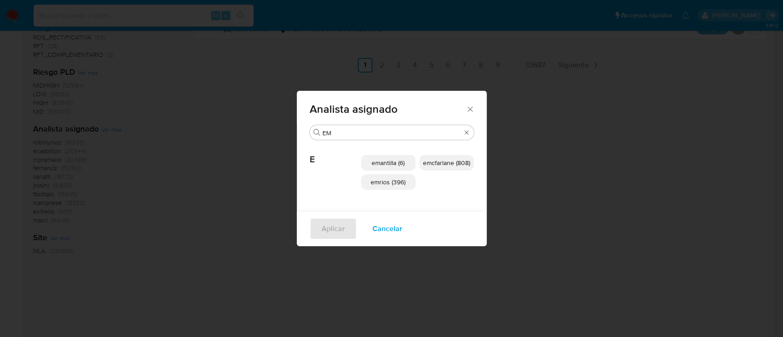
click at [440, 147] on div "emantilla (6) emcfarlane (808) emrios (396)" at bounding box center [417, 172] width 113 height 64
click at [443, 156] on p "emcfarlane (808)" at bounding box center [446, 163] width 55 height 16
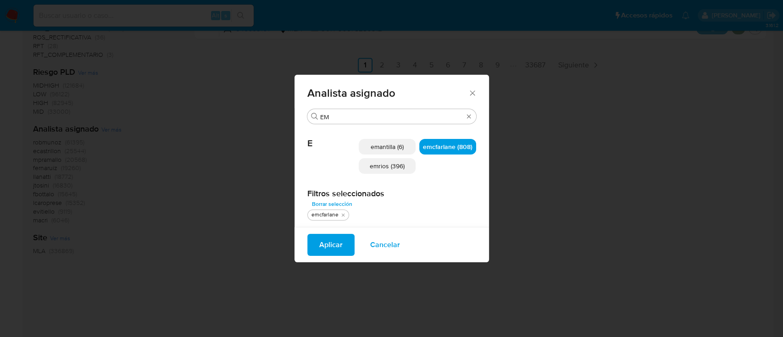
click at [325, 214] on div "emcfarlane" at bounding box center [324, 215] width 31 height 8
click at [329, 244] on span "Aplicar" at bounding box center [330, 245] width 23 height 20
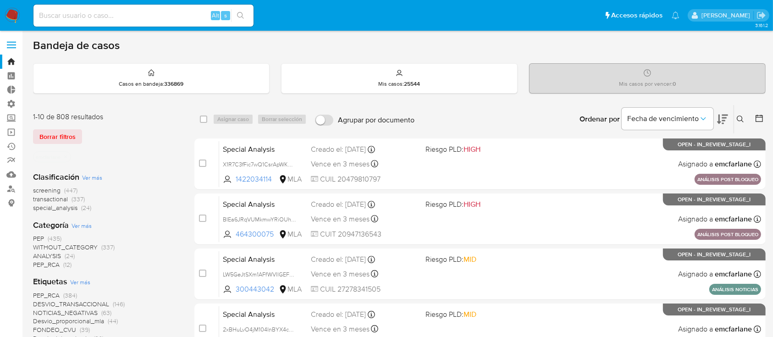
click at [48, 152] on p "emcfarlane" at bounding box center [51, 157] width 37 height 10
click at [62, 136] on span "Borrar filtros" at bounding box center [57, 136] width 36 height 13
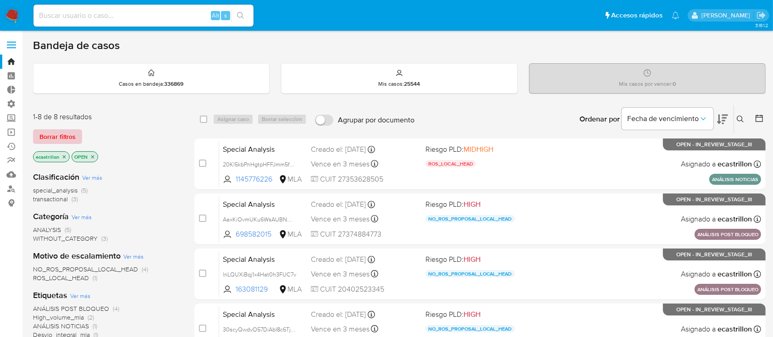
click at [71, 138] on span "Borrar filtros" at bounding box center [57, 136] width 36 height 13
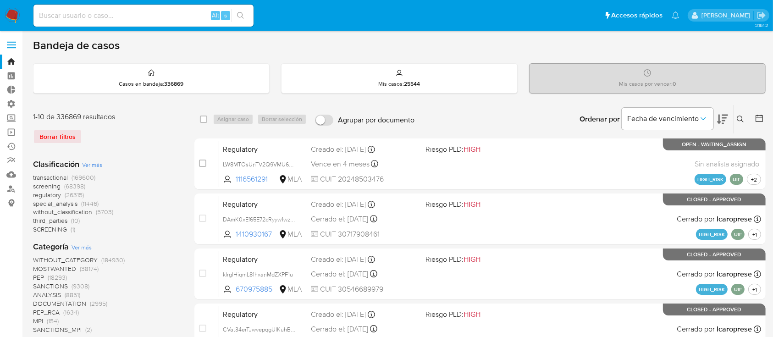
click at [116, 18] on input at bounding box center [143, 16] width 220 height 12
paste input "9260072"
type input "9260072"
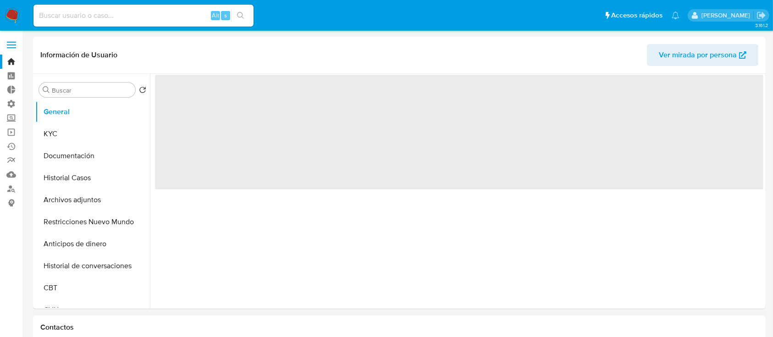
select select "10"
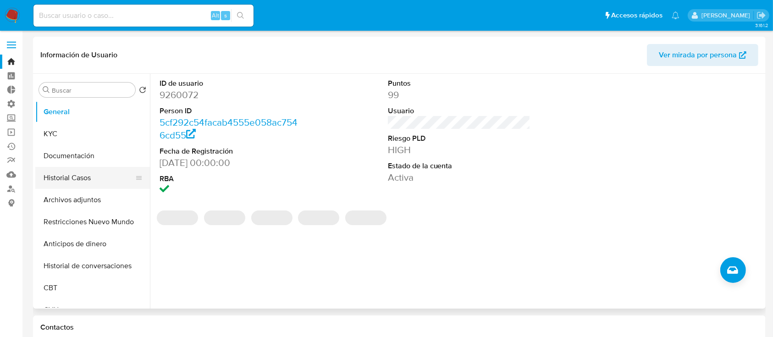
click at [106, 182] on button "Historial Casos" at bounding box center [88, 178] width 107 height 22
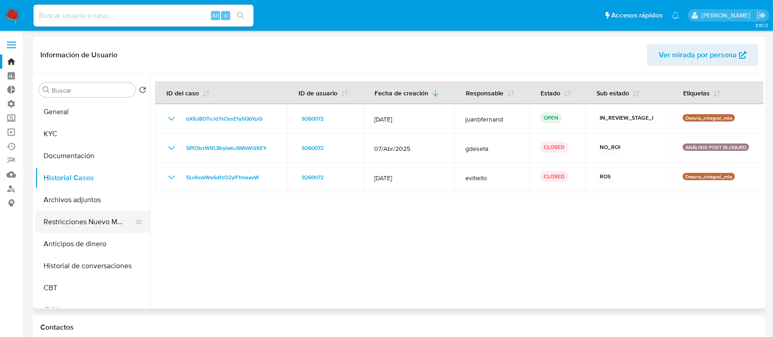
click at [87, 227] on button "Restricciones Nuevo Mundo" at bounding box center [88, 222] width 107 height 22
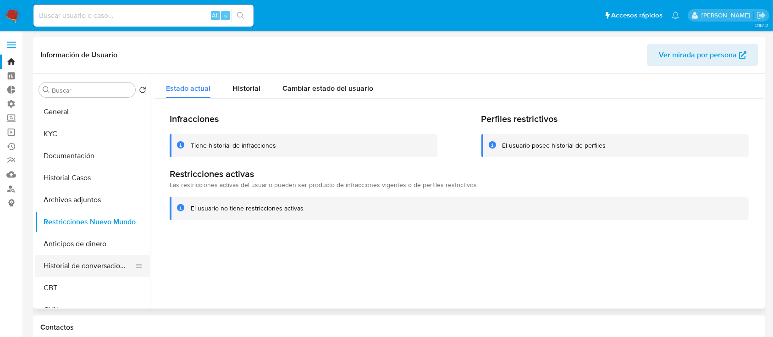
click at [95, 270] on button "Historial de conversaciones" at bounding box center [88, 266] width 107 height 22
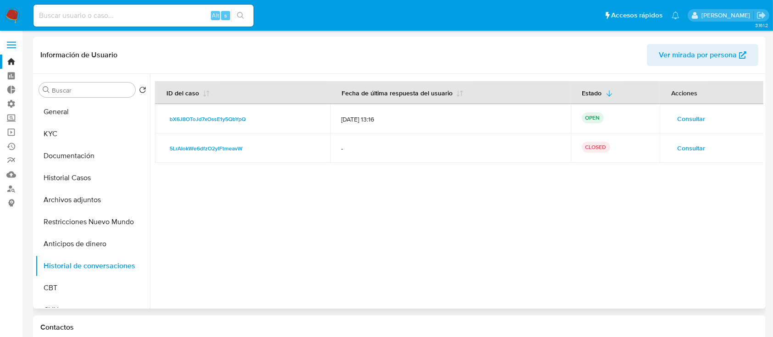
click at [677, 116] on span "Consultar" at bounding box center [691, 118] width 28 height 13
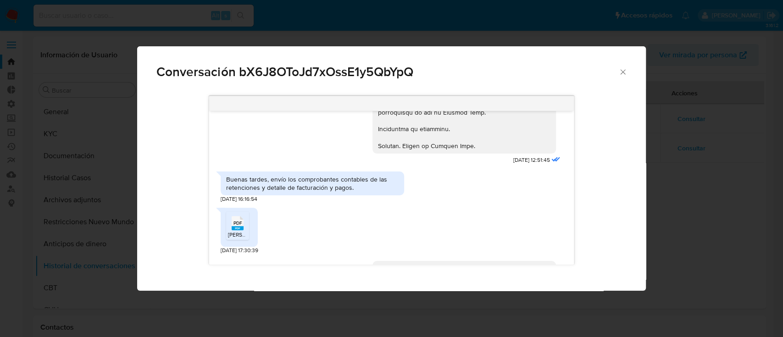
scroll to position [609, 0]
click at [246, 227] on div "PDF PDF" at bounding box center [237, 222] width 19 height 18
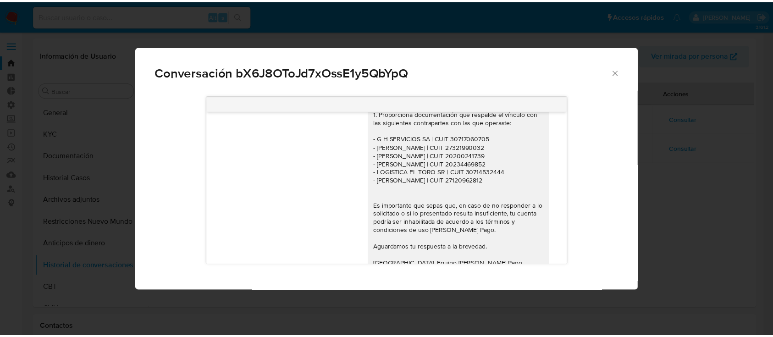
scroll to position [838, 0]
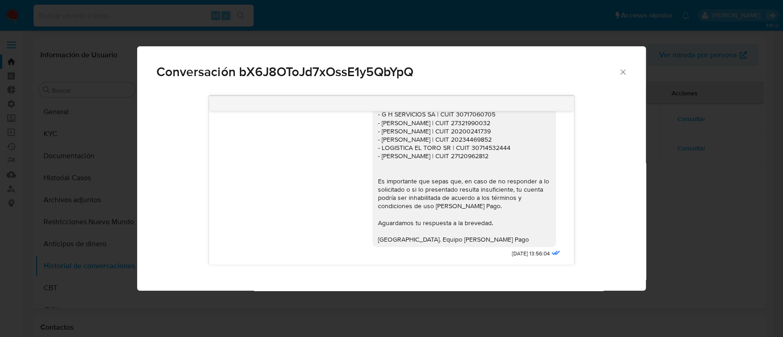
click at [624, 74] on icon "Cerrar" at bounding box center [622, 71] width 5 height 5
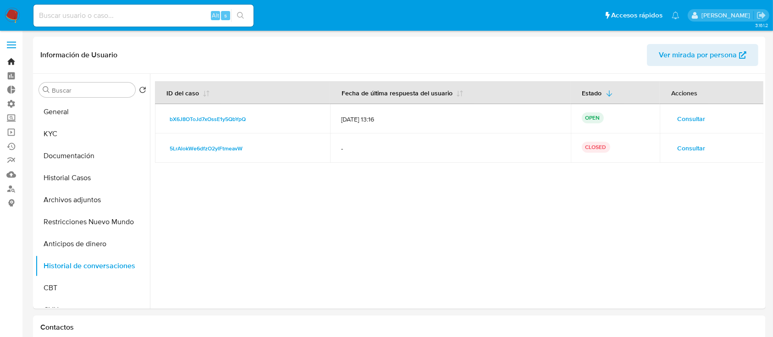
click at [11, 64] on link "Bandeja" at bounding box center [54, 62] width 109 height 14
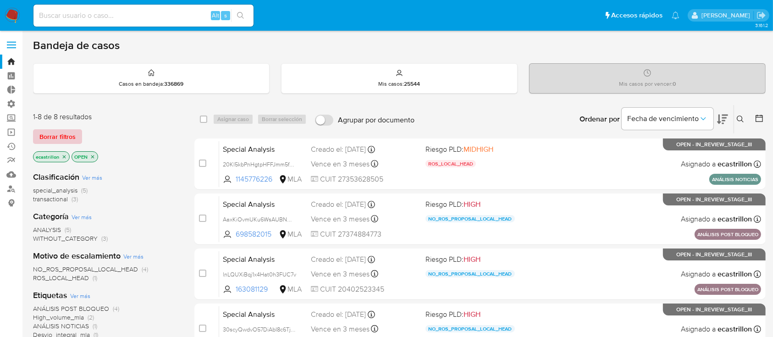
click at [51, 135] on span "Borrar filtros" at bounding box center [57, 136] width 36 height 13
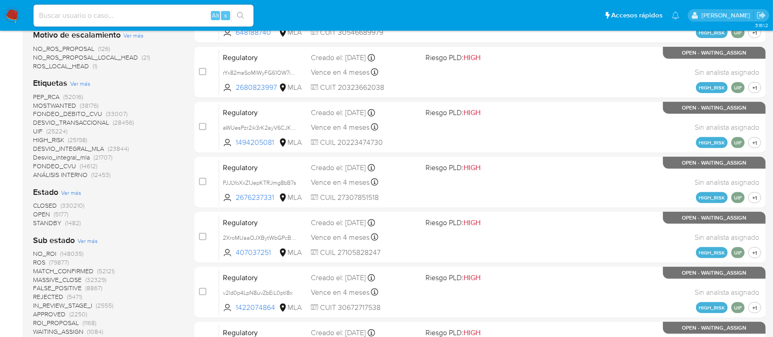
scroll to position [247, 0]
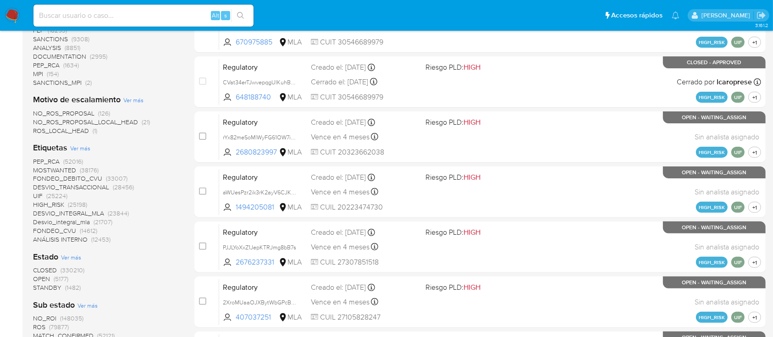
click at [78, 122] on span "NO_ROS_PROPOSAL_LOCAL_HEAD" at bounding box center [85, 121] width 105 height 9
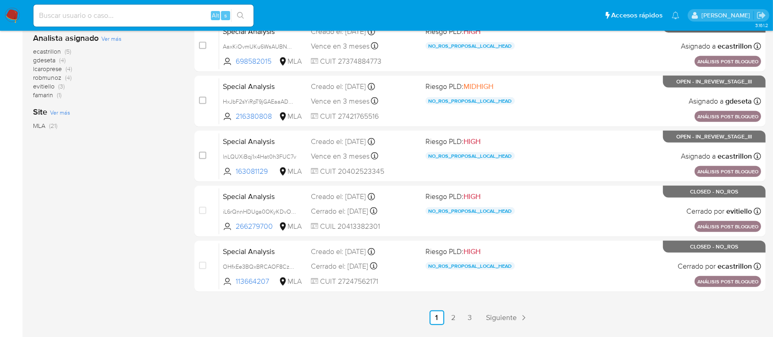
scroll to position [393, 0]
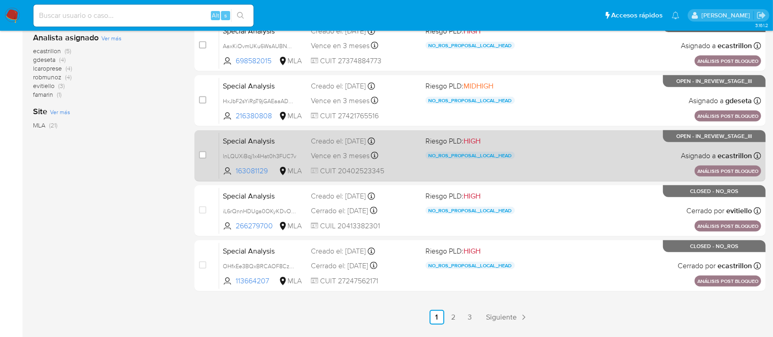
click at [571, 166] on div "Special Analysis lnLQUXiBqj1x4Hat0h3FUC7v 163081129 MLA Riesgo PLD: HIGH NO_ROS…" at bounding box center [490, 156] width 542 height 46
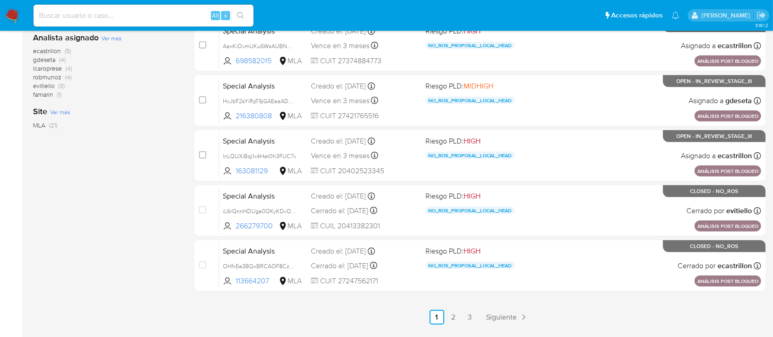
click at [144, 18] on input at bounding box center [143, 16] width 220 height 12
paste input "1370643184"
type input "1370643184"
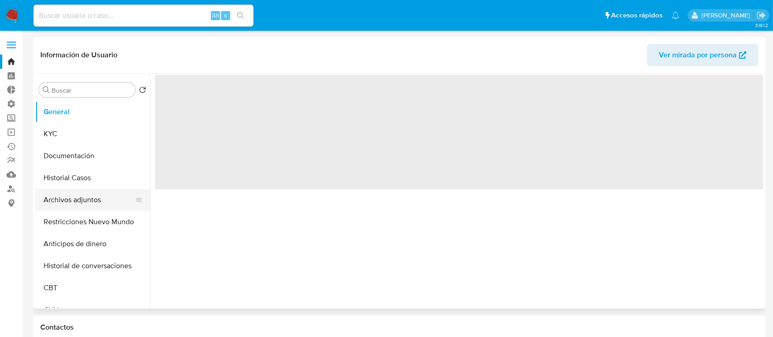
click at [82, 190] on button "Archivos adjuntos" at bounding box center [88, 200] width 107 height 22
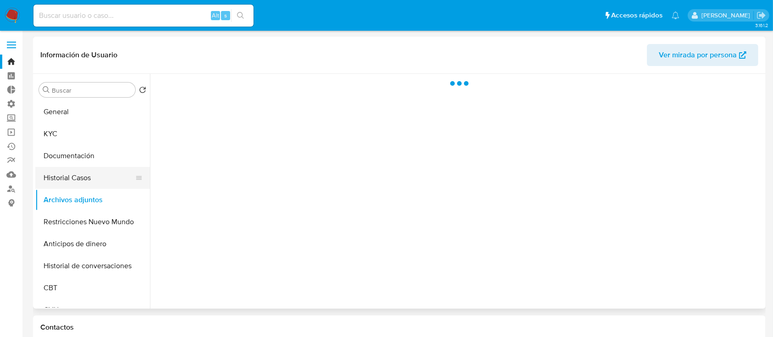
select select "10"
click at [83, 176] on button "Historial Casos" at bounding box center [88, 178] width 107 height 22
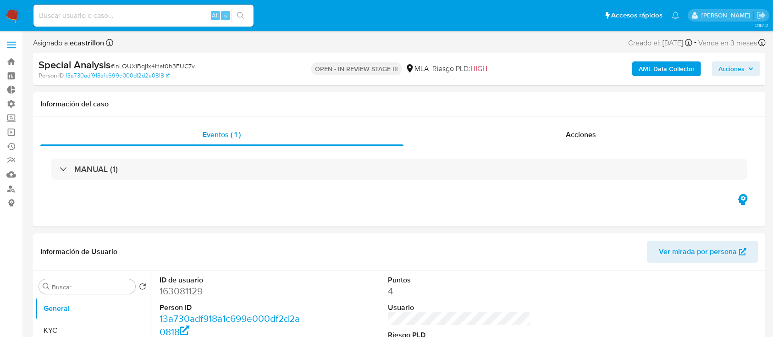
select select "10"
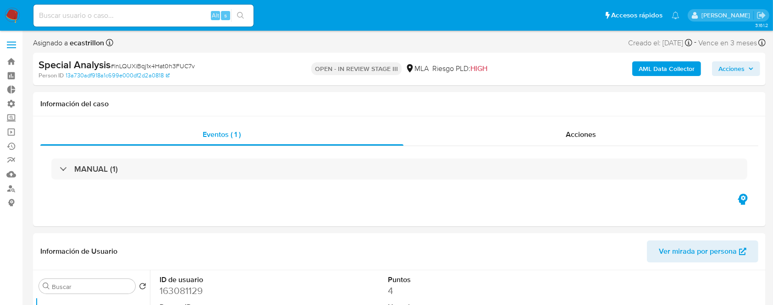
click at [737, 69] on span "Acciones" at bounding box center [731, 68] width 26 height 15
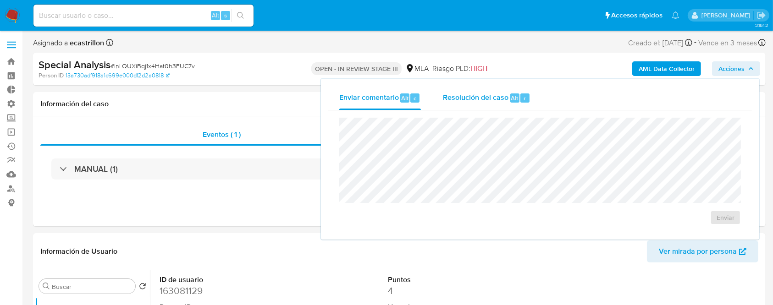
click at [493, 97] on span "Resolución del caso" at bounding box center [476, 98] width 66 height 11
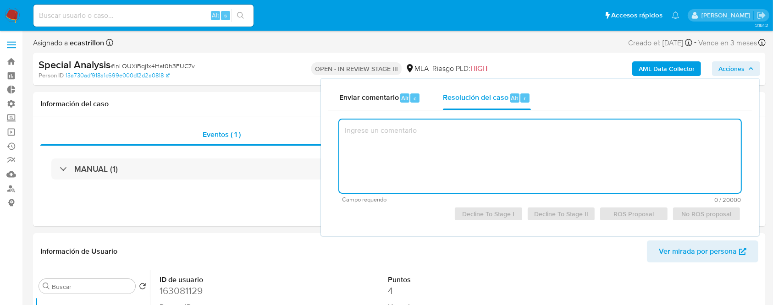
click at [461, 125] on textarea at bounding box center [540, 156] width 402 height 73
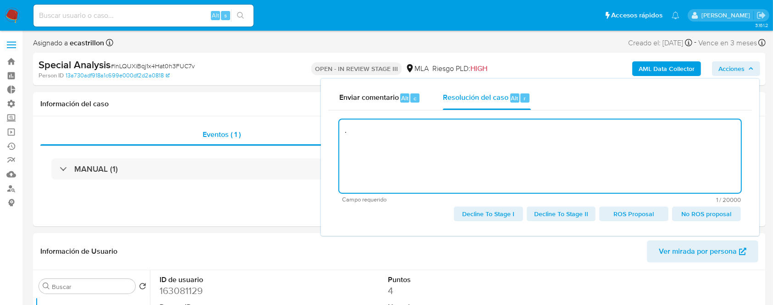
type textarea "."
